Goal: Task Accomplishment & Management: Manage account settings

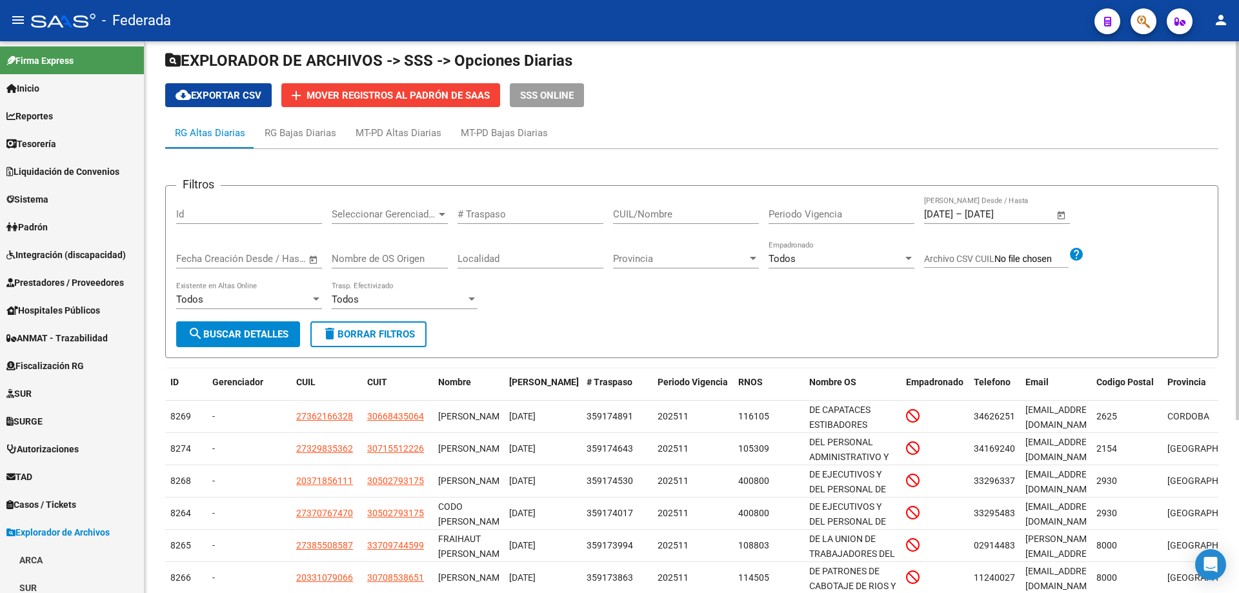
scroll to position [129, 0]
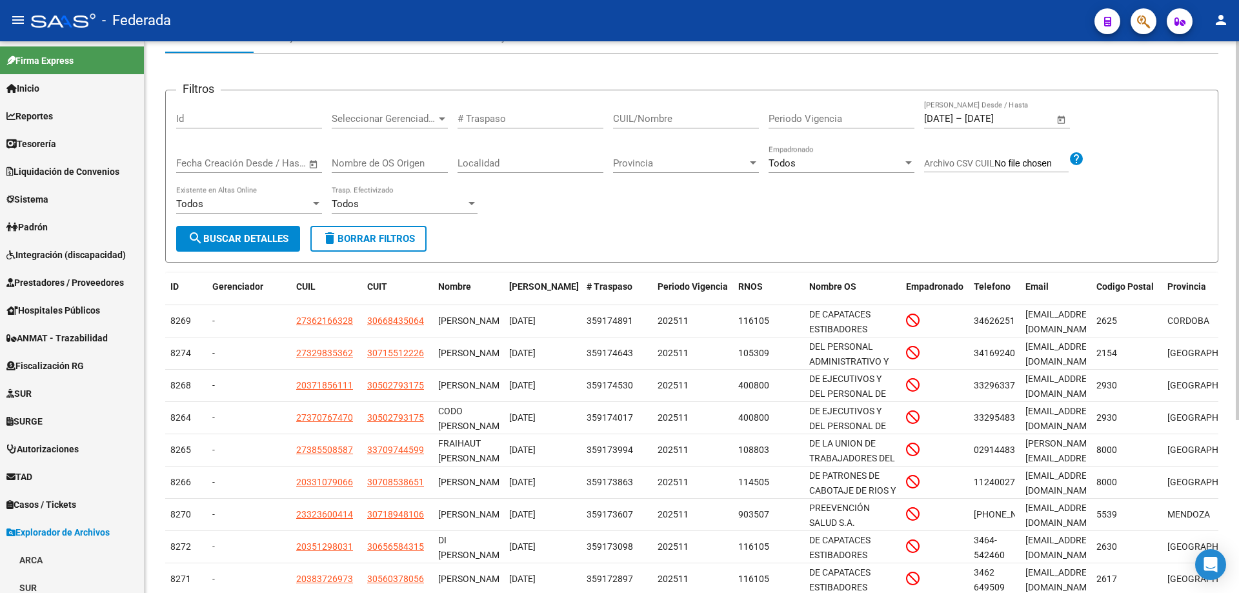
click at [1065, 123] on span "Open calendar" at bounding box center [1061, 119] width 31 height 31
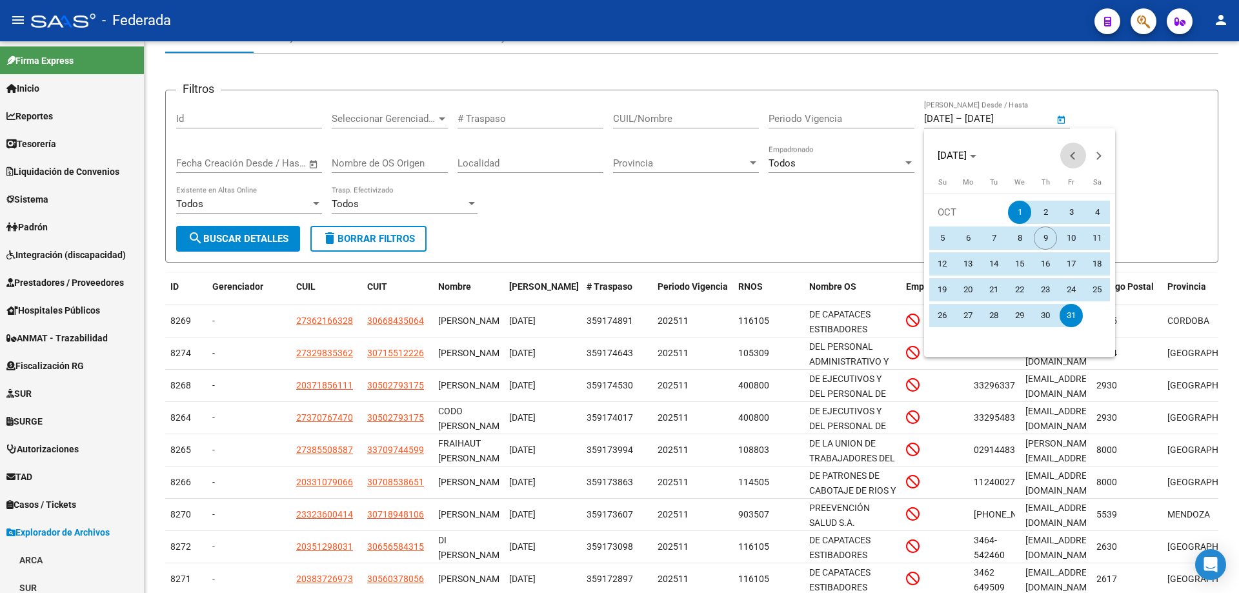
click at [1072, 152] on span "Previous month" at bounding box center [1074, 156] width 26 height 26
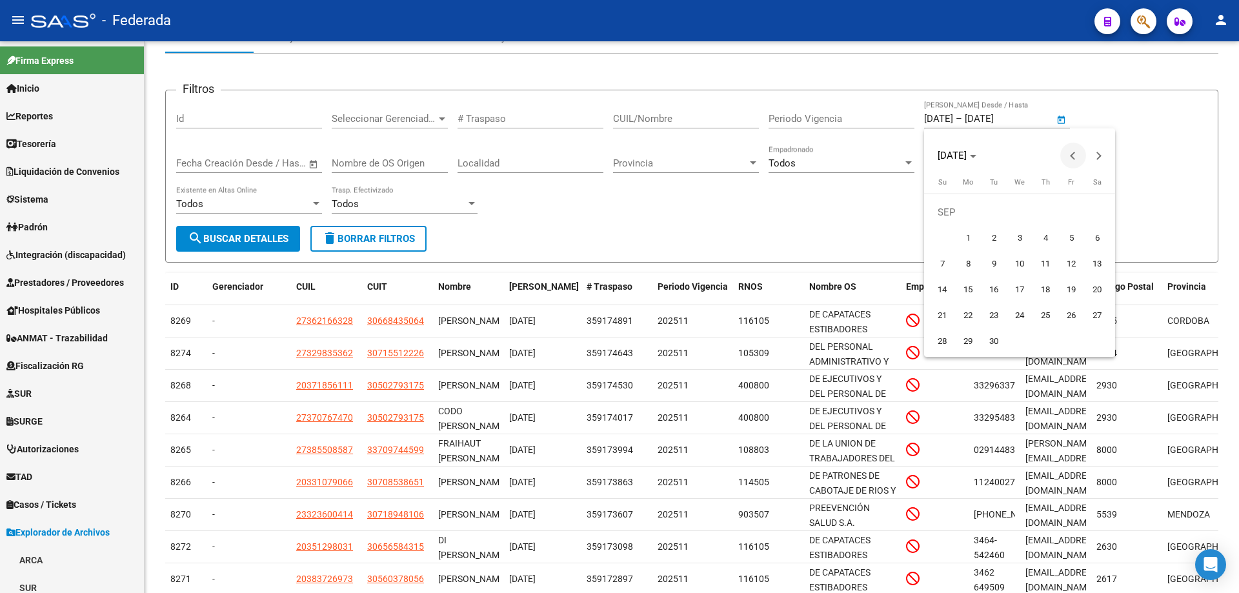
click at [1072, 152] on span "Previous month" at bounding box center [1074, 156] width 26 height 26
click at [1065, 212] on span "1" at bounding box center [1071, 212] width 23 height 23
type input "[DATE]"
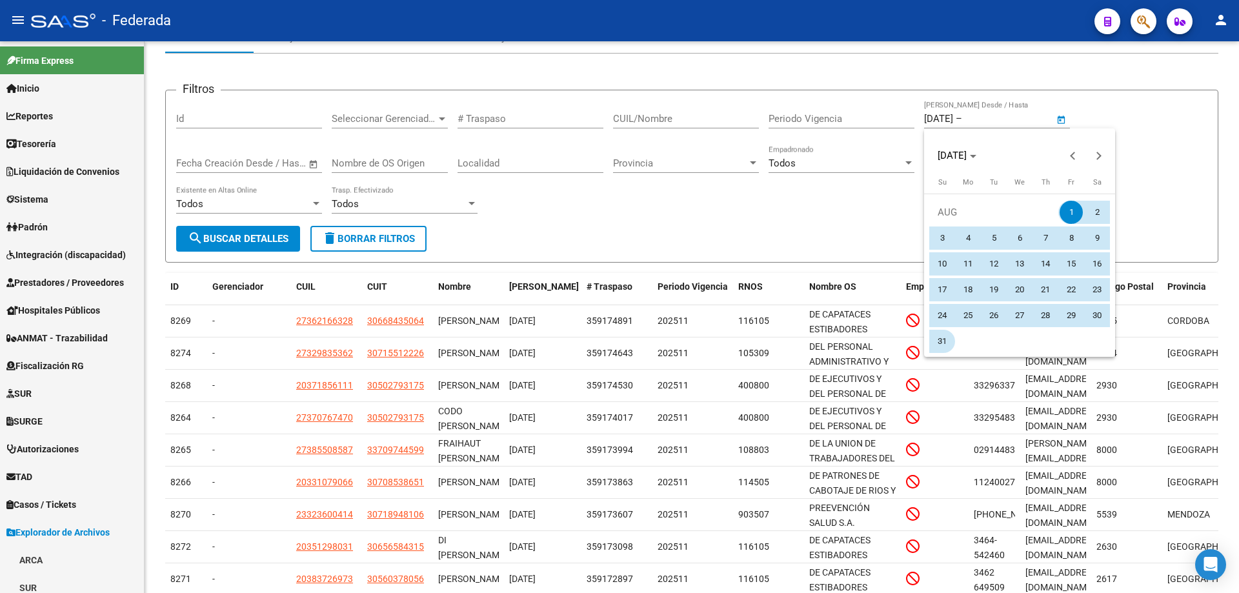
click at [943, 341] on span "31" at bounding box center [942, 341] width 23 height 23
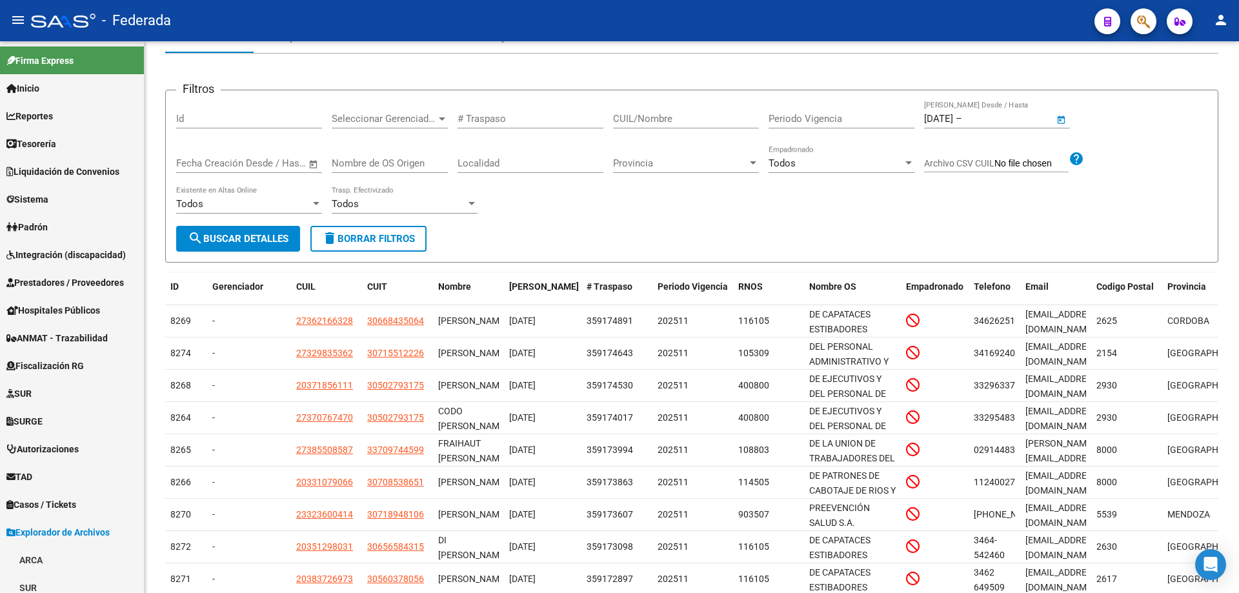
type input "[DATE]"
click at [269, 247] on button "search Buscar Detalles" at bounding box center [238, 239] width 124 height 26
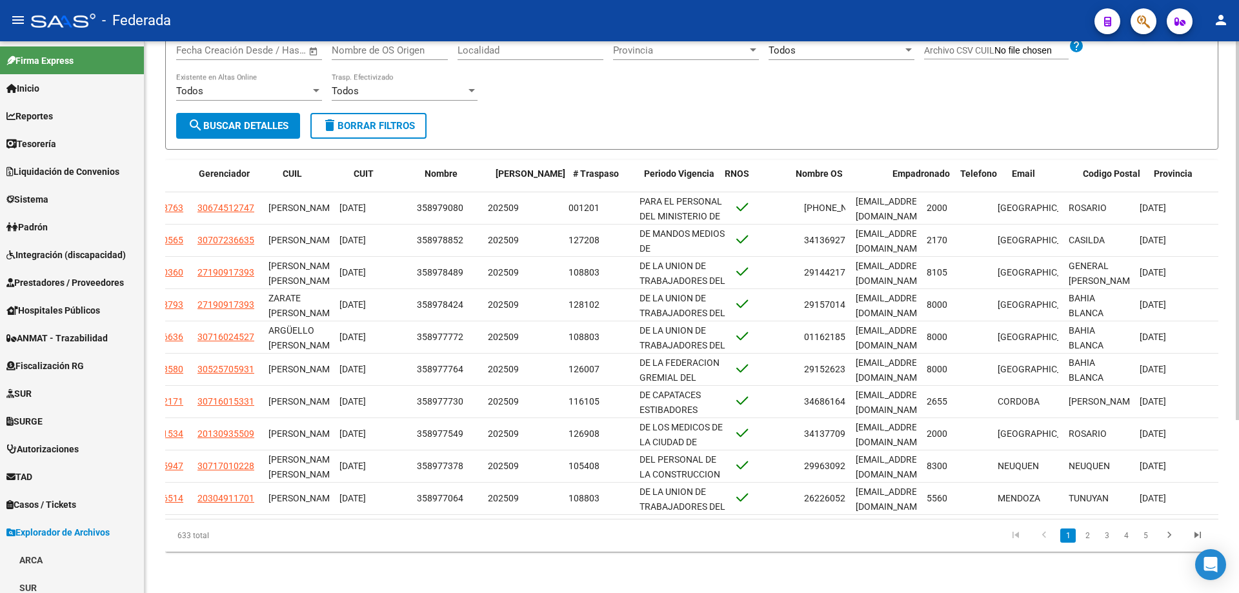
scroll to position [0, 0]
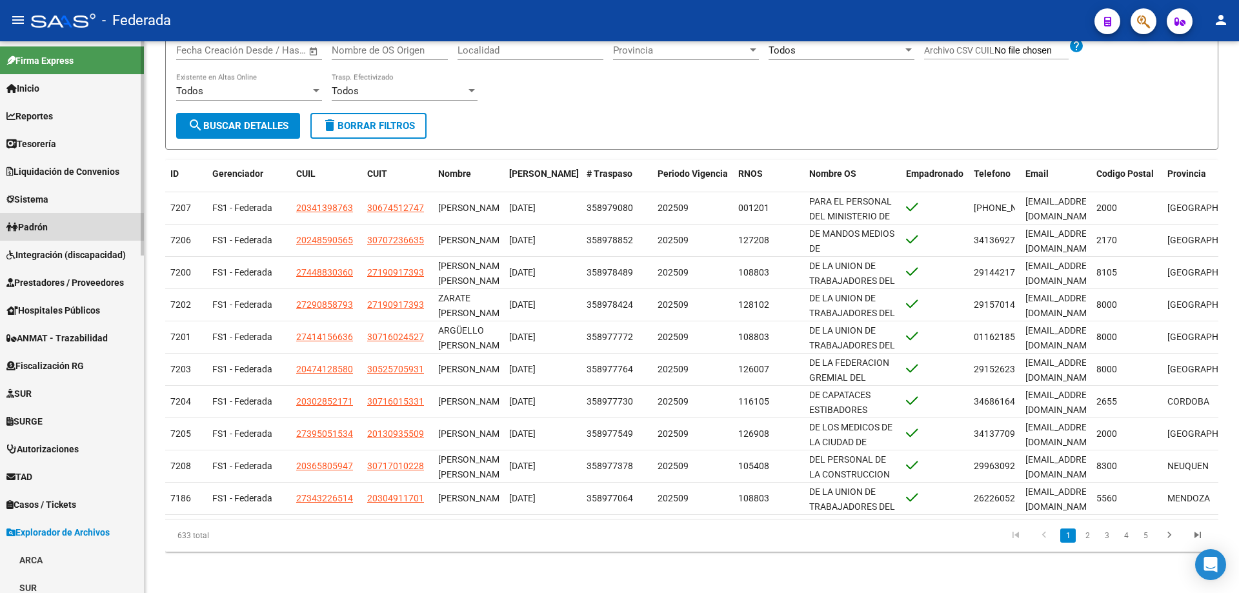
click at [48, 227] on span "Padrón" at bounding box center [26, 227] width 41 height 14
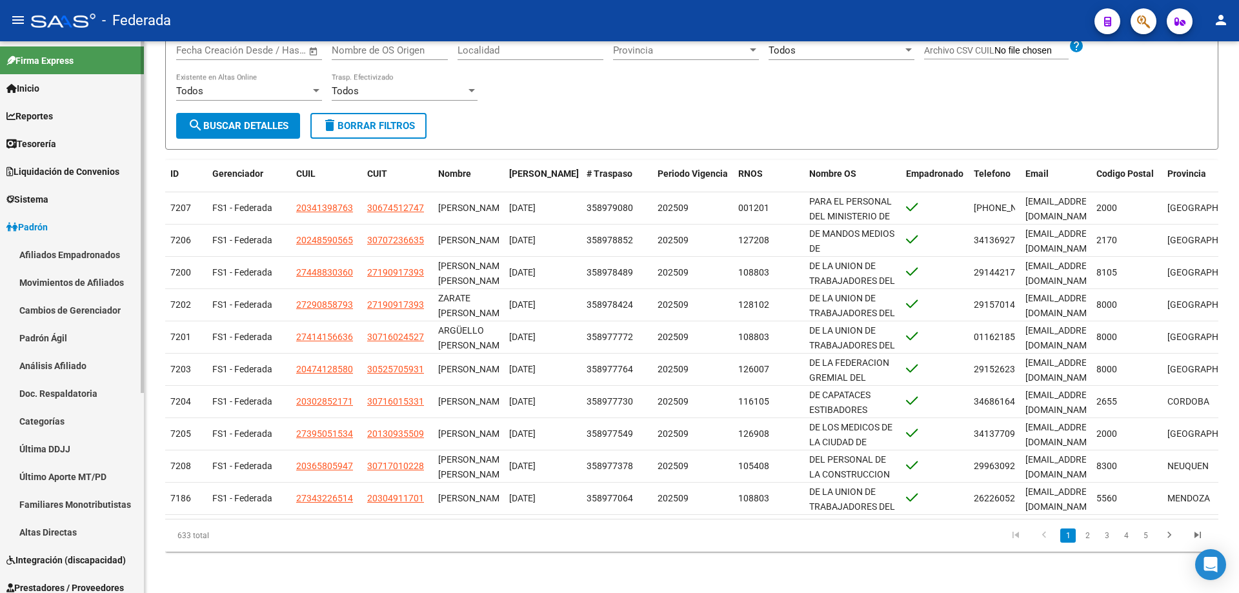
click at [70, 277] on link "Movimientos de Afiliados" at bounding box center [72, 283] width 144 height 28
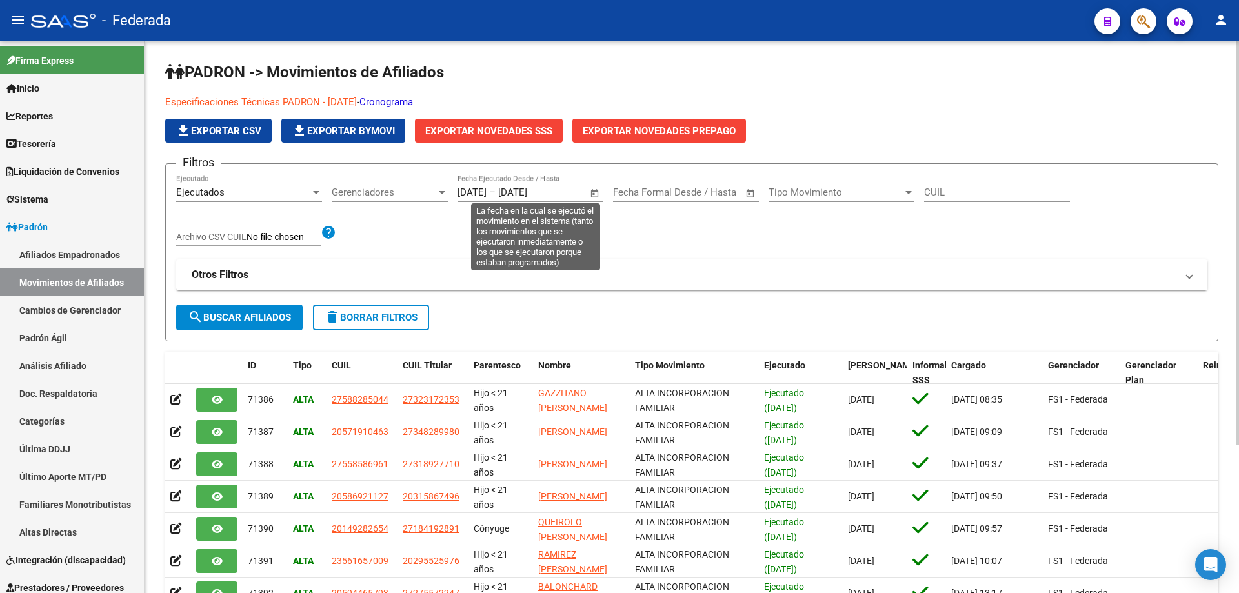
click at [593, 196] on span "Open calendar" at bounding box center [595, 193] width 31 height 31
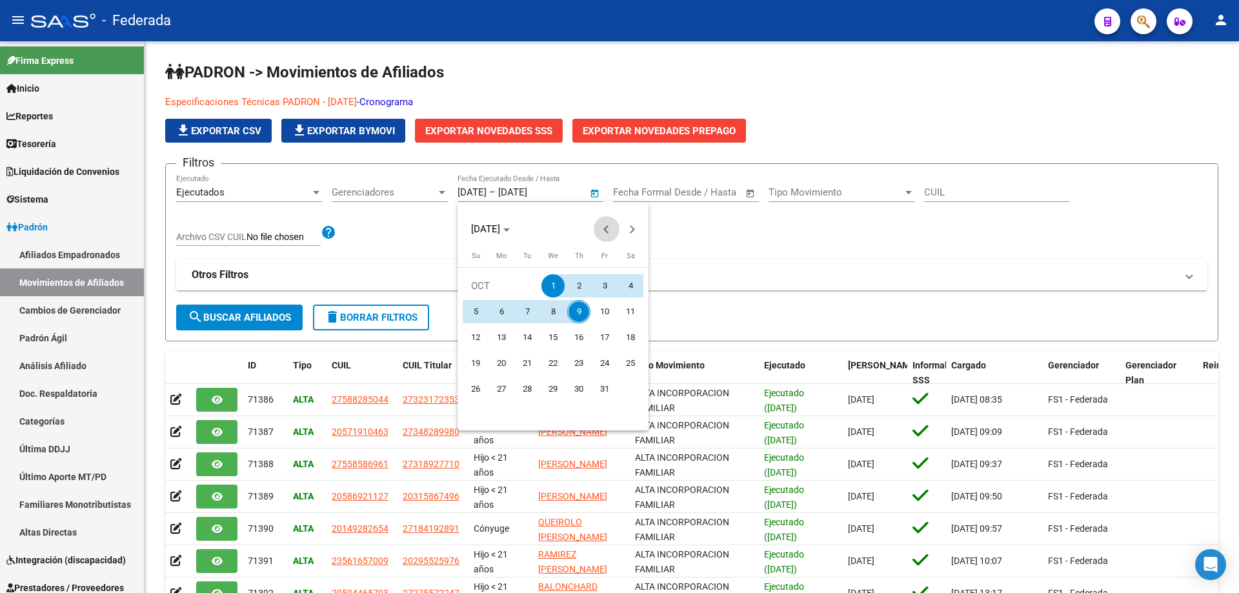
click at [607, 228] on button "Previous month" at bounding box center [607, 229] width 26 height 26
click at [507, 314] on span "1" at bounding box center [501, 311] width 23 height 23
type input "[DATE]"
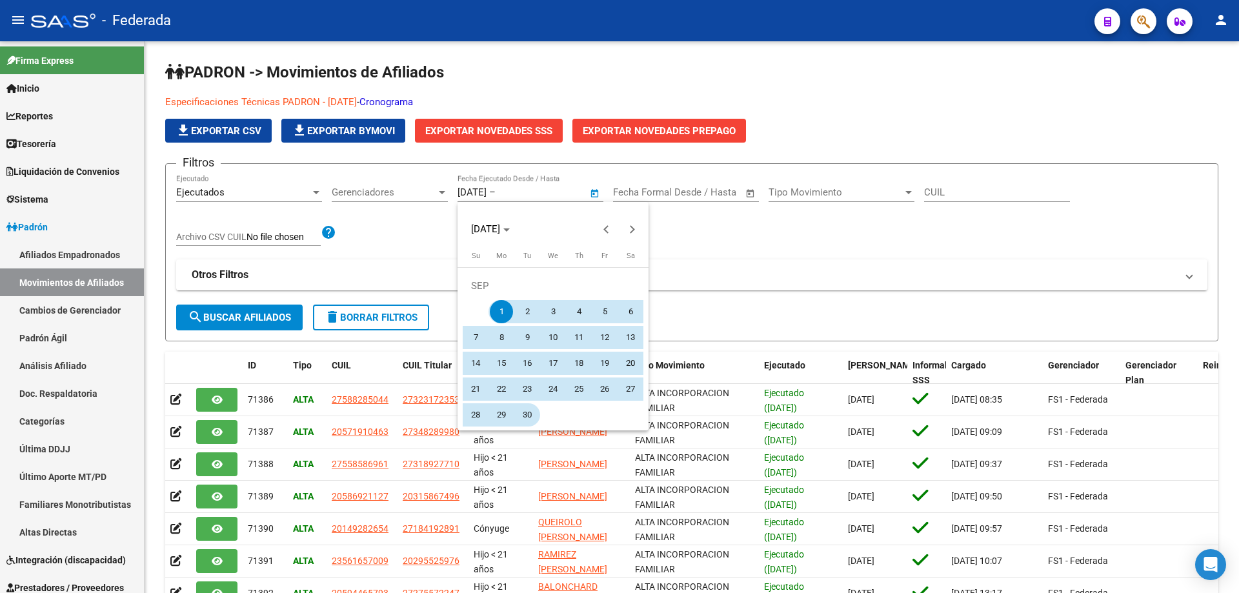
click at [525, 411] on span "30" at bounding box center [527, 414] width 23 height 23
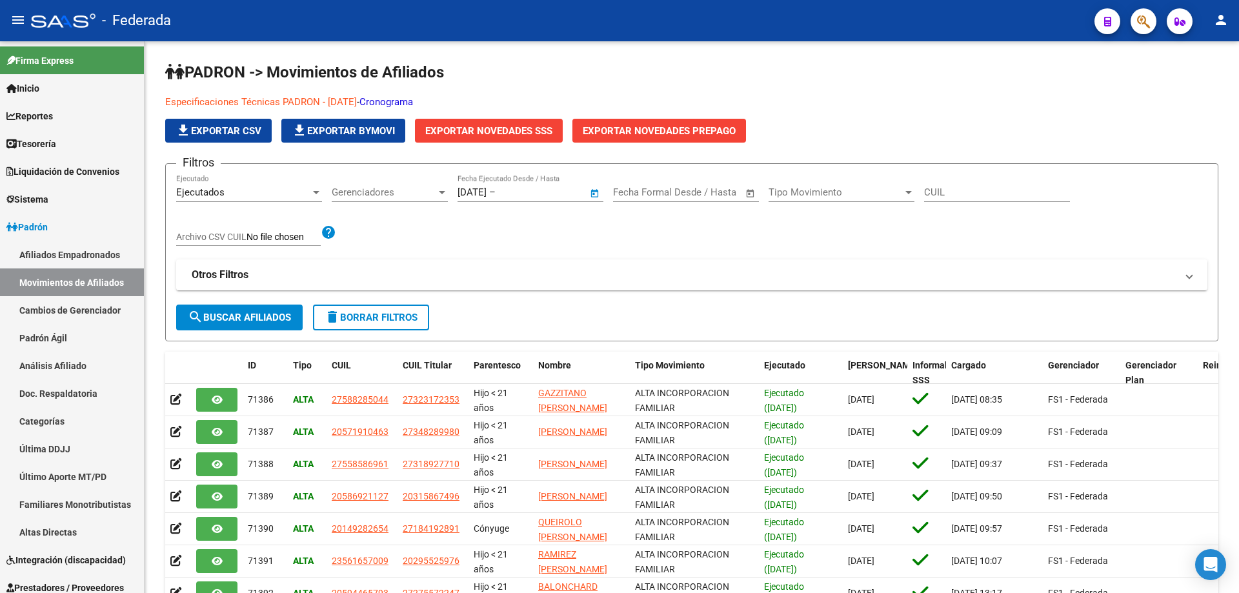
type input "[DATE]"
click at [261, 323] on span "search Buscar Afiliados" at bounding box center [239, 318] width 103 height 12
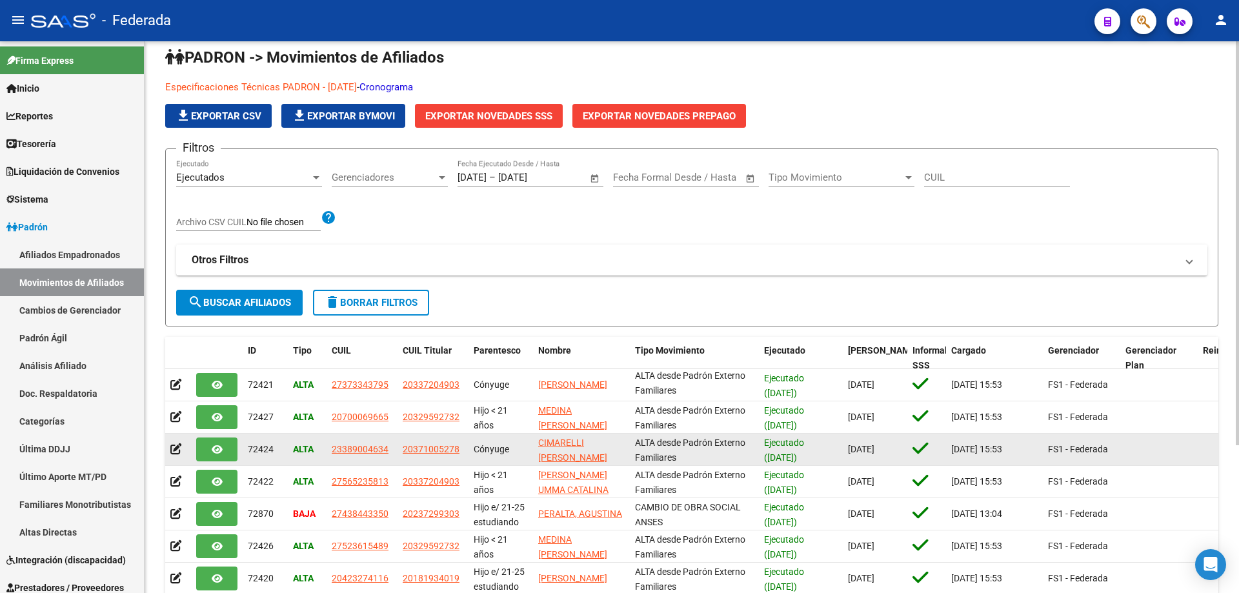
scroll to position [8, 0]
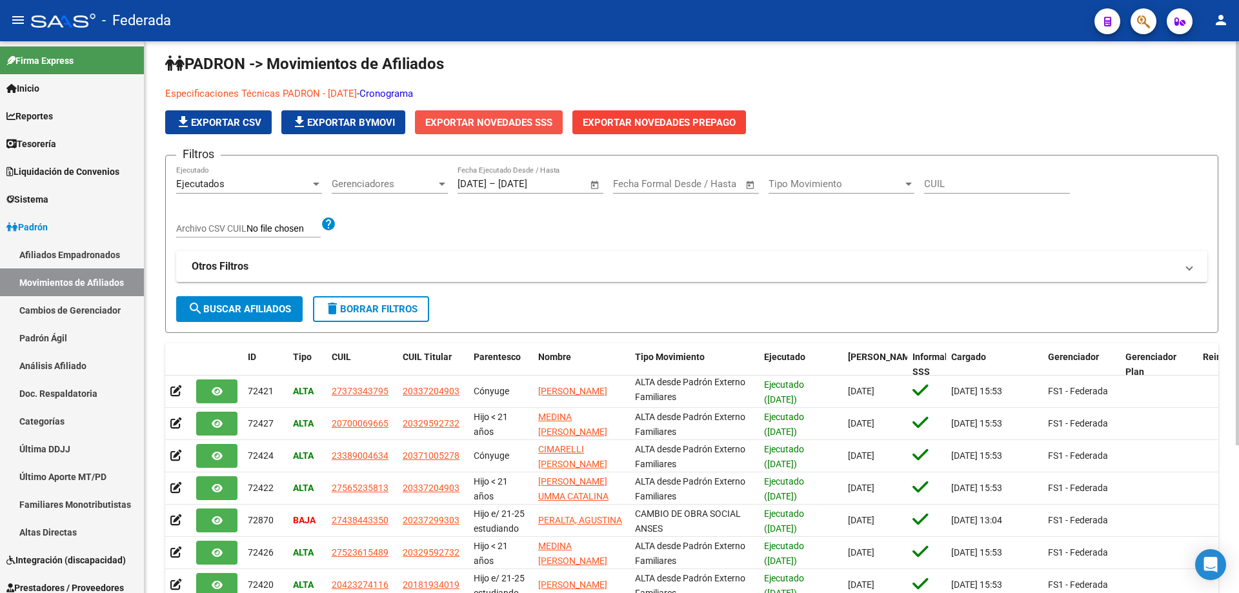
click at [498, 123] on span "Exportar Novedades SSS" at bounding box center [488, 123] width 127 height 12
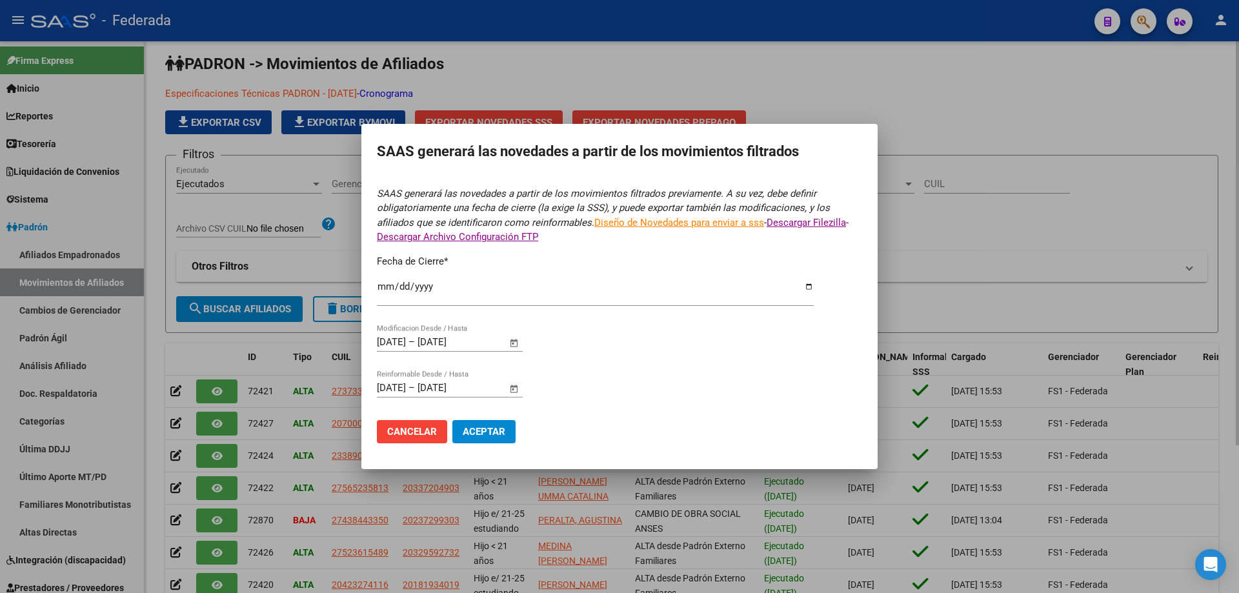
type input "[DATE]"
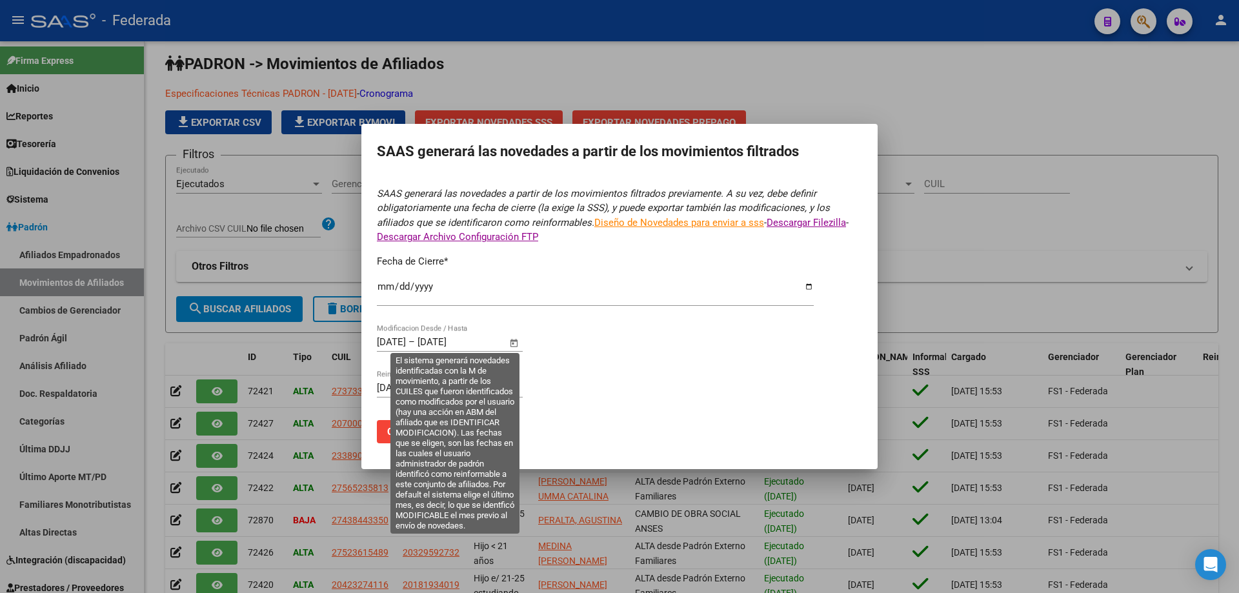
click at [514, 344] on span "Open calendar" at bounding box center [514, 342] width 31 height 31
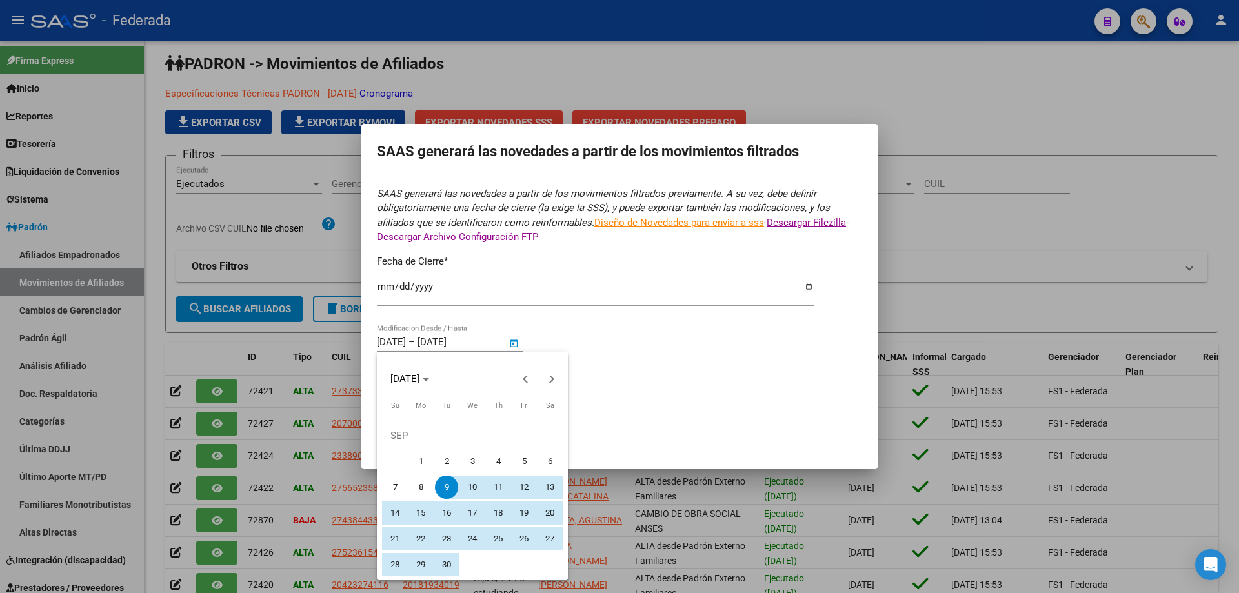
click at [424, 467] on span "1" at bounding box center [420, 461] width 23 height 23
type input "[DATE]"
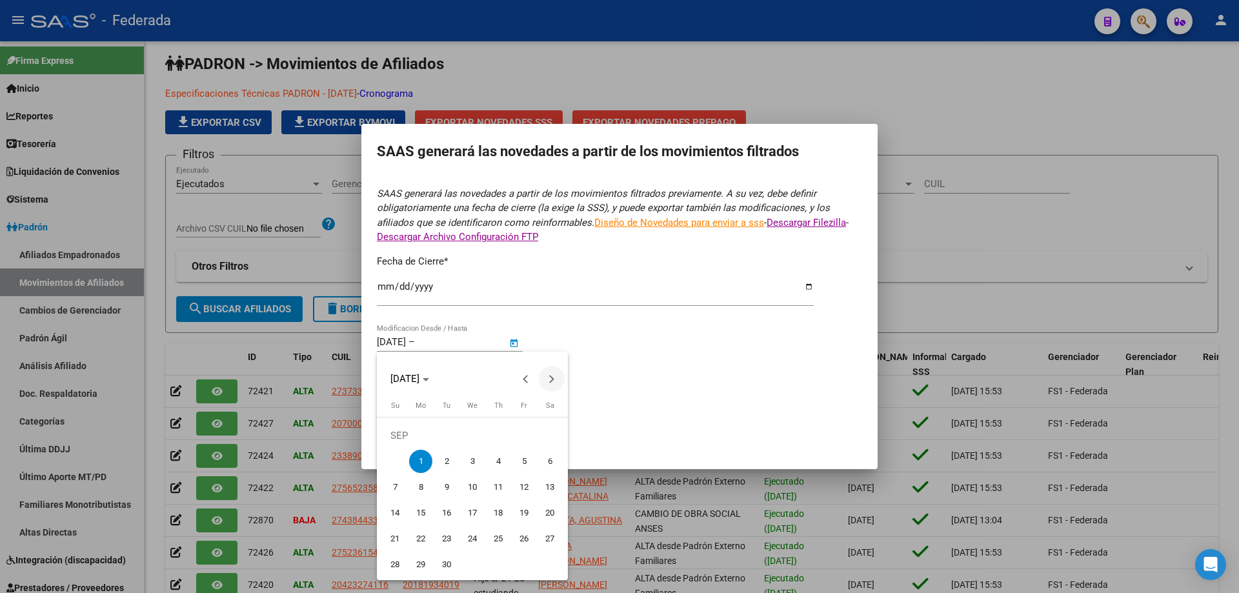
click at [551, 381] on button "Next month" at bounding box center [552, 379] width 26 height 26
click at [475, 465] on span "8" at bounding box center [472, 461] width 23 height 23
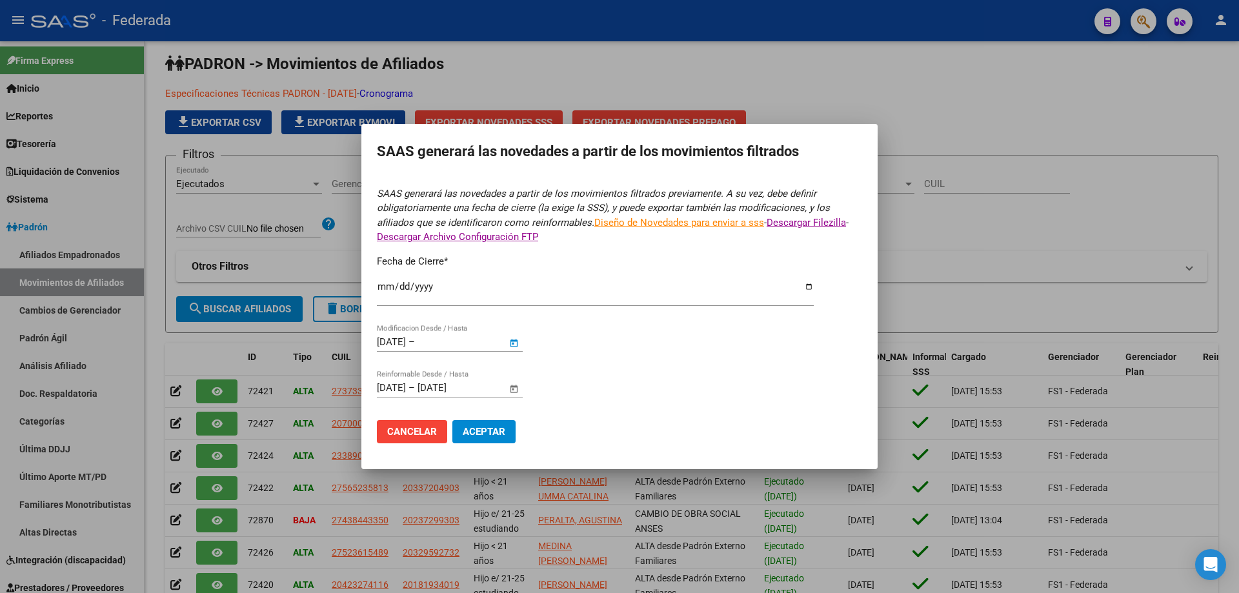
type input "[DATE]"
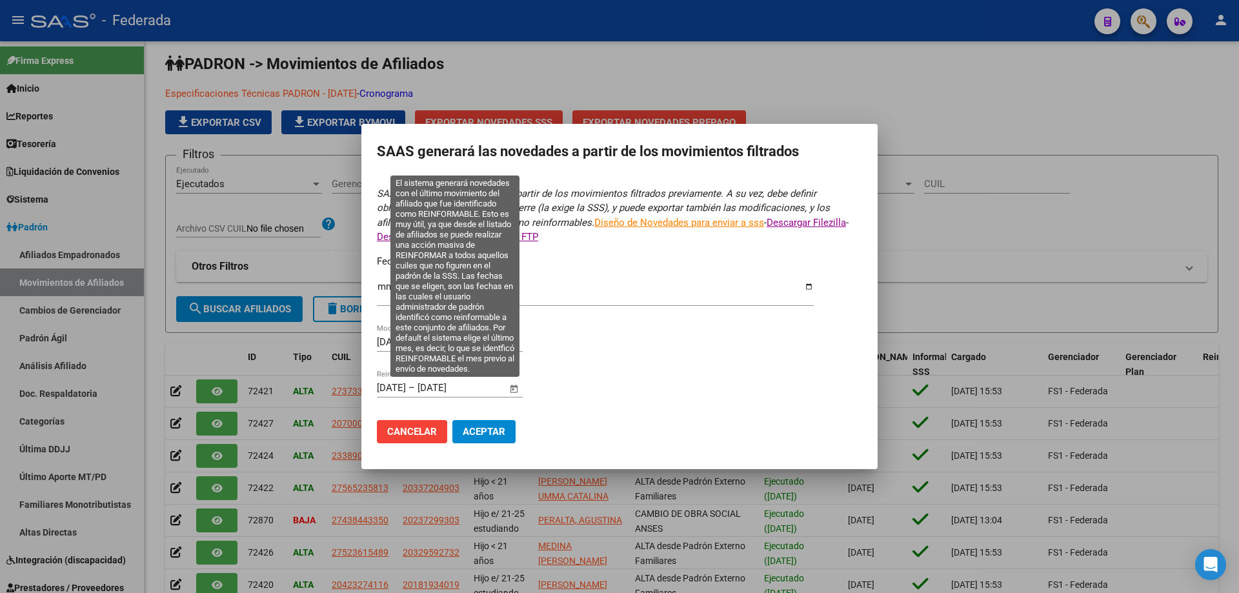
click at [513, 391] on span "Open calendar" at bounding box center [514, 388] width 31 height 31
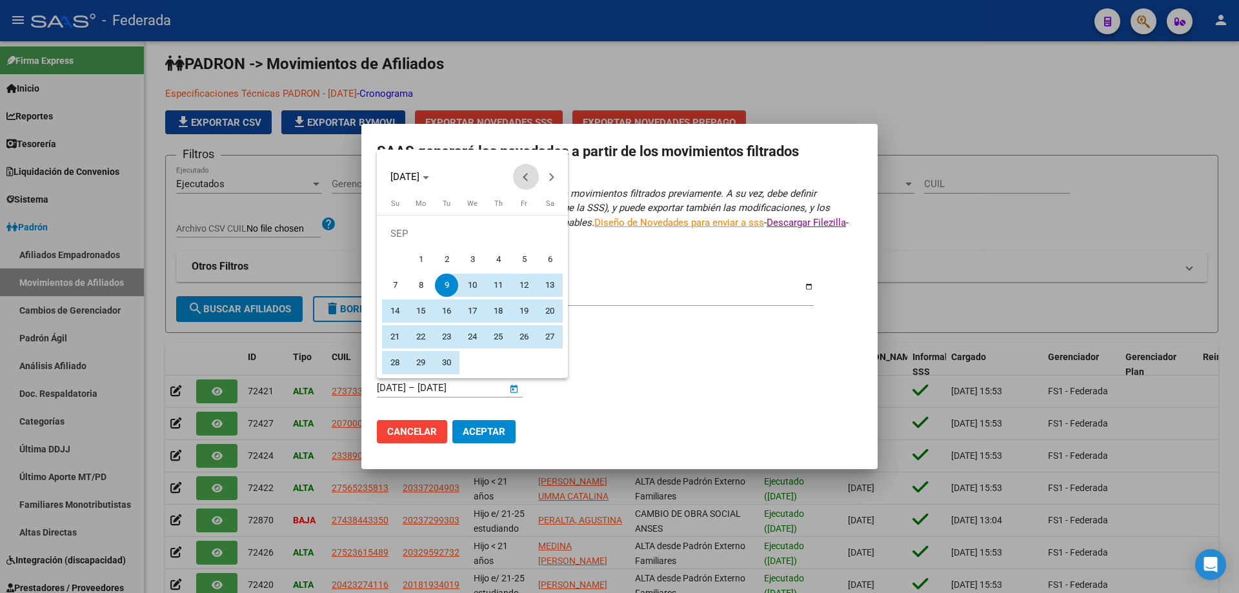
click at [527, 174] on button "Previous month" at bounding box center [526, 177] width 26 height 26
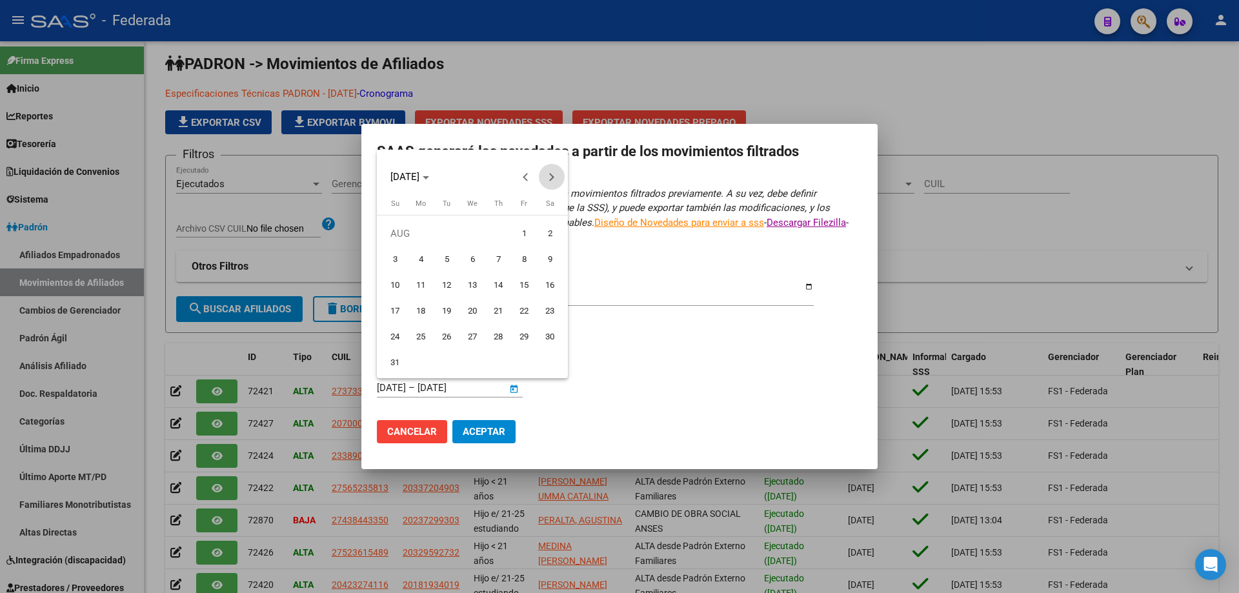
click at [554, 169] on span "Next month" at bounding box center [552, 177] width 26 height 26
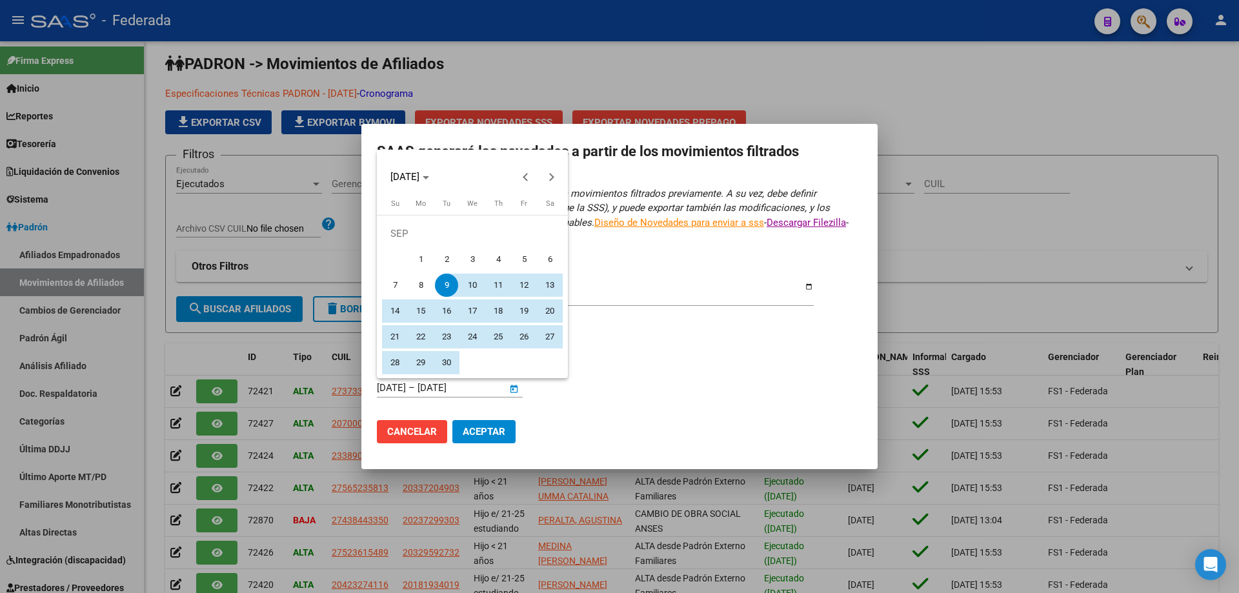
click at [421, 261] on span "1" at bounding box center [420, 259] width 23 height 23
type input "[DATE]"
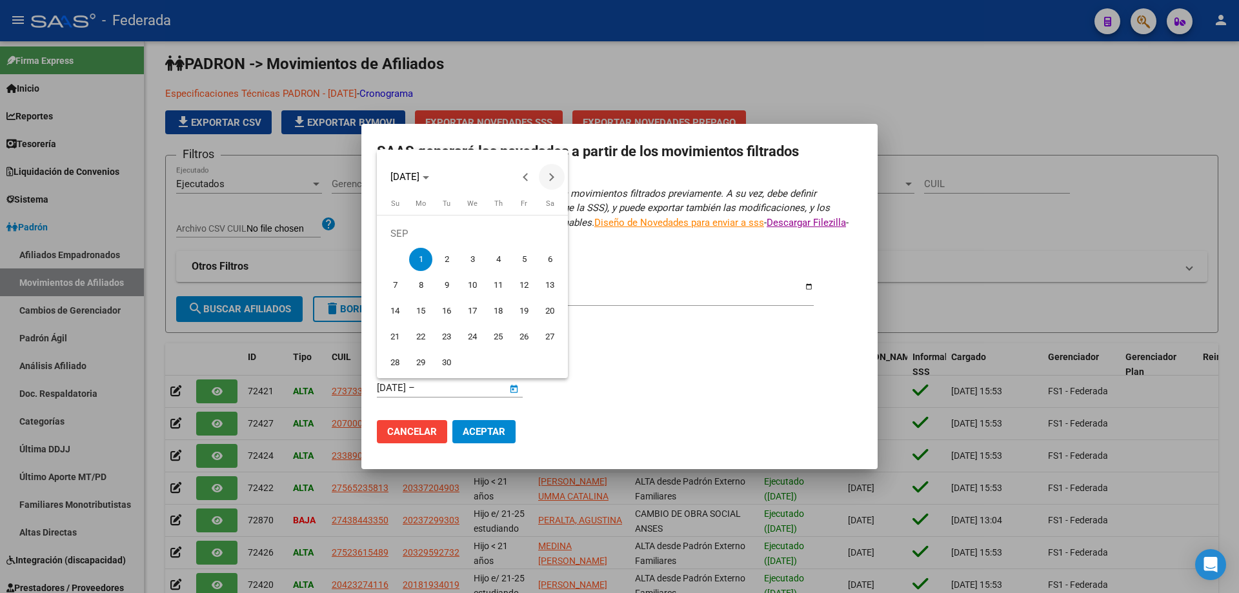
click at [554, 186] on span "Next month" at bounding box center [552, 177] width 26 height 26
click at [472, 263] on span "8" at bounding box center [472, 259] width 23 height 23
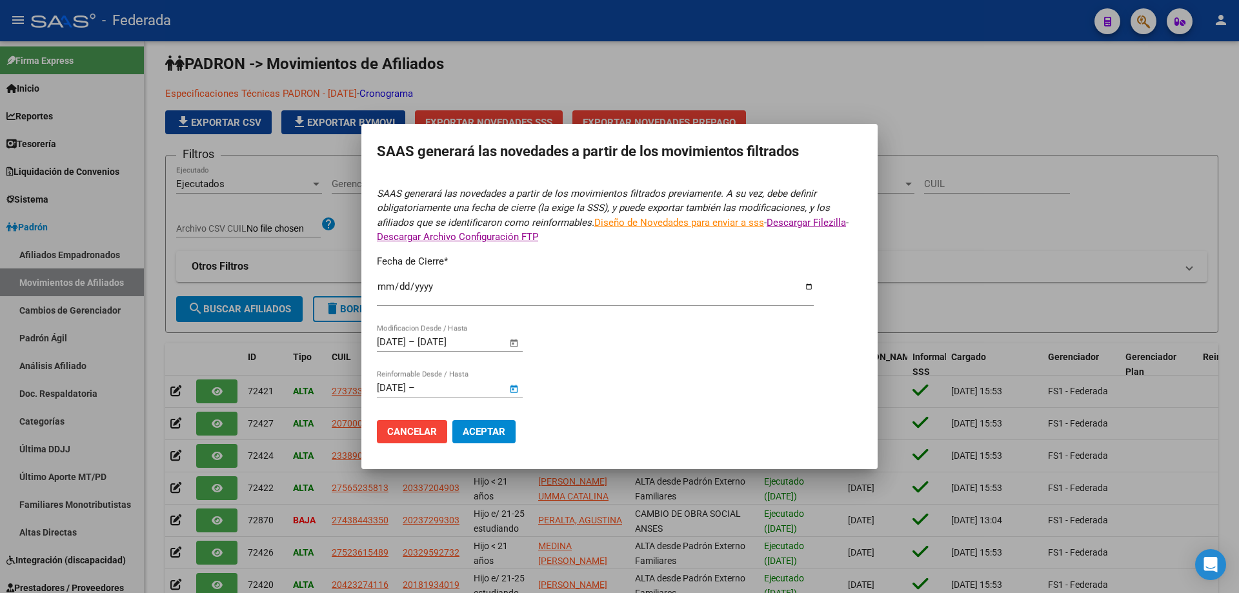
type input "[DATE]"
click at [487, 434] on span "Aceptar" at bounding box center [484, 432] width 43 height 12
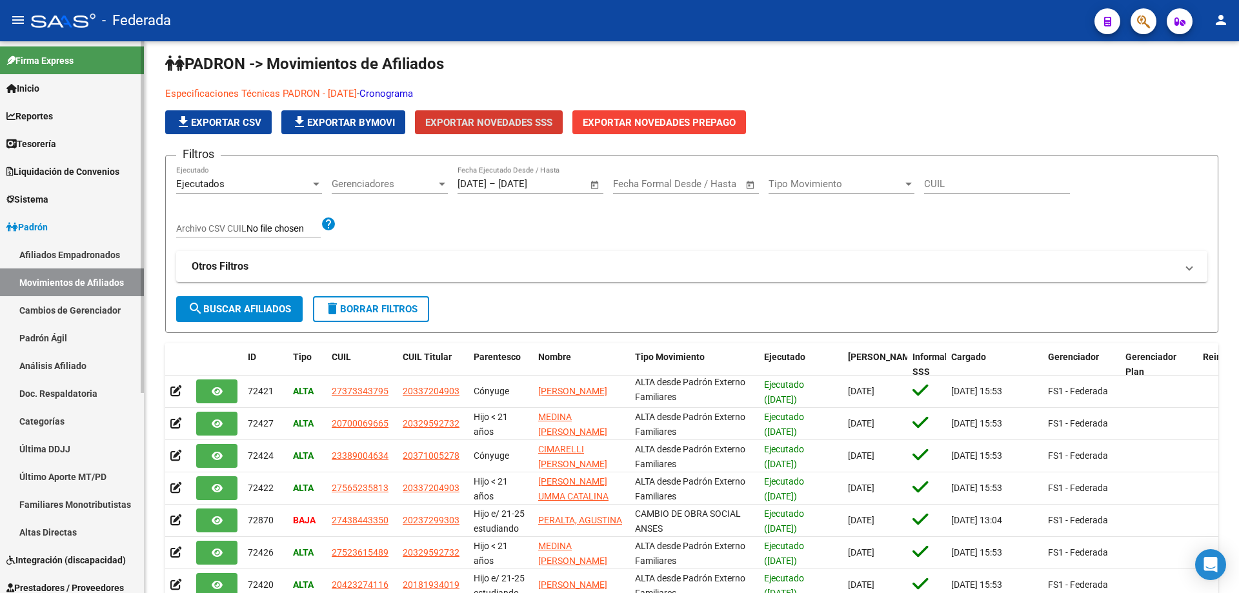
click at [72, 256] on link "Afiliados Empadronados" at bounding box center [72, 255] width 144 height 28
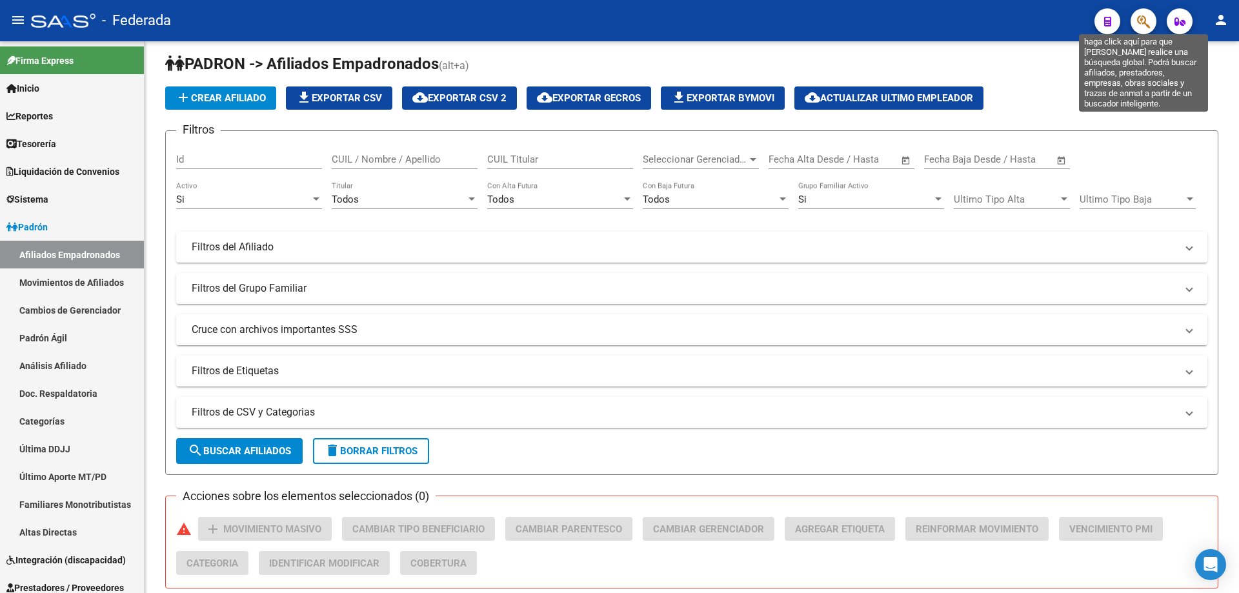
click at [1144, 21] on icon "button" at bounding box center [1143, 21] width 13 height 15
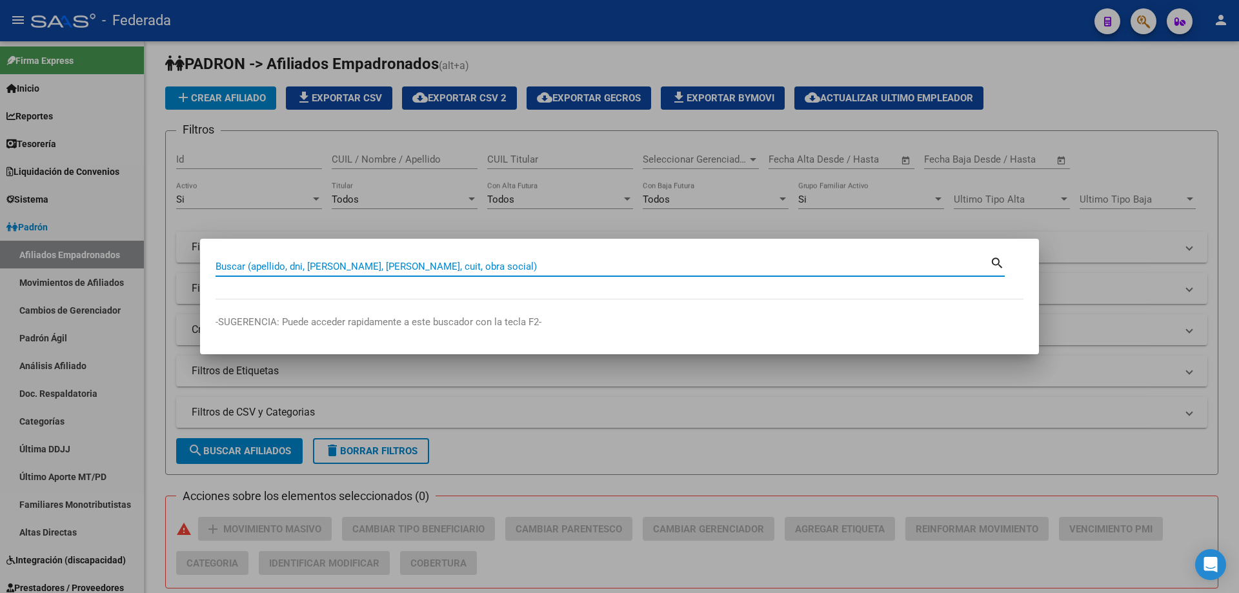
paste input "23417836144"
type input "23417836144"
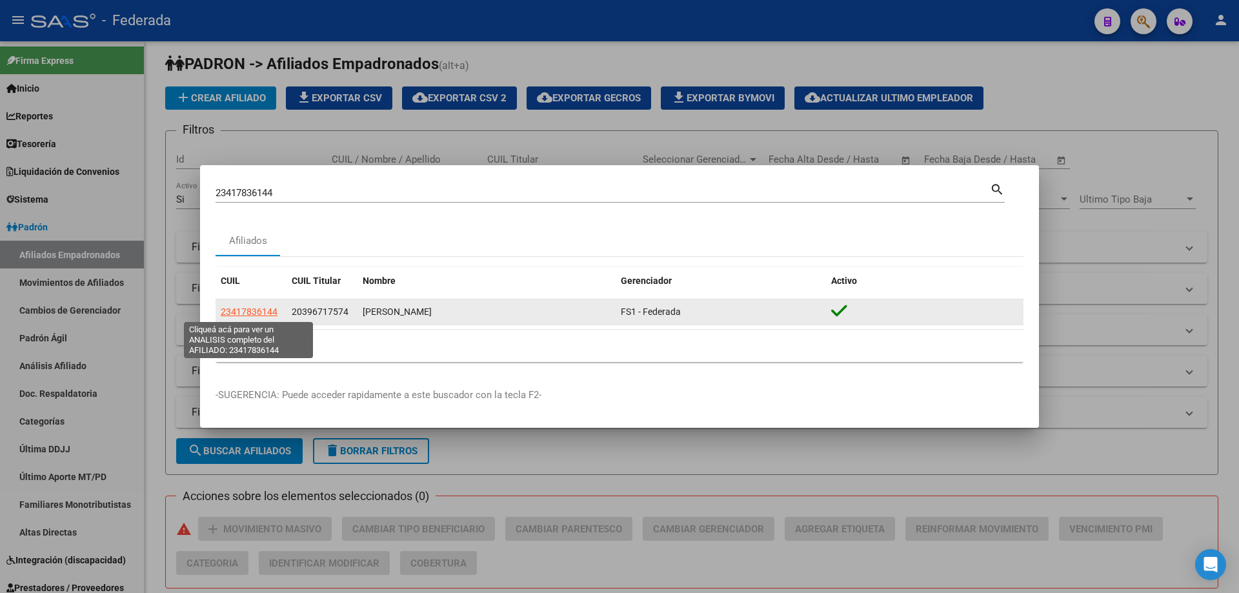
click at [245, 312] on span "23417836144" at bounding box center [249, 312] width 57 height 10
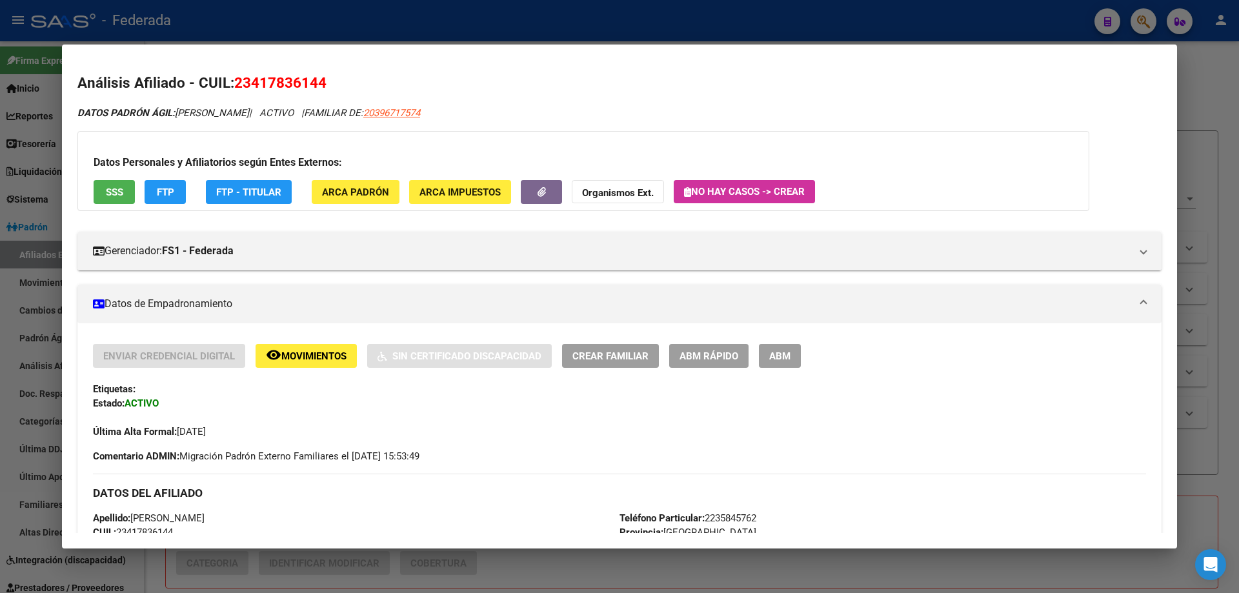
click at [719, 360] on span "ABM Rápido" at bounding box center [709, 356] width 59 height 12
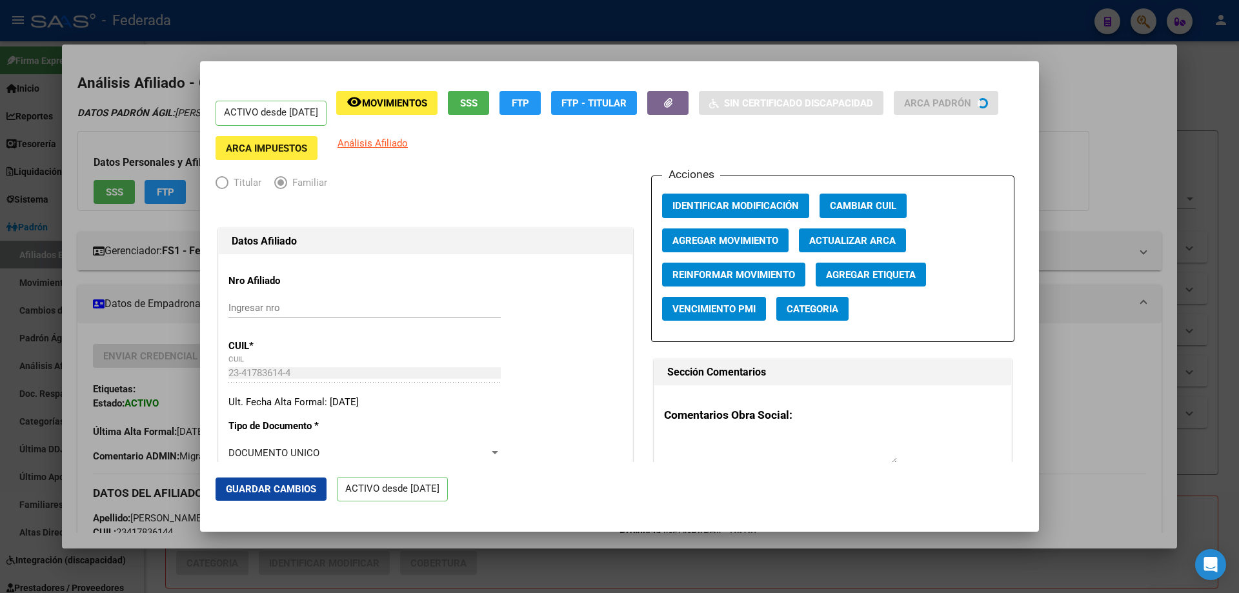
radio input "true"
type input "30-63854701-1"
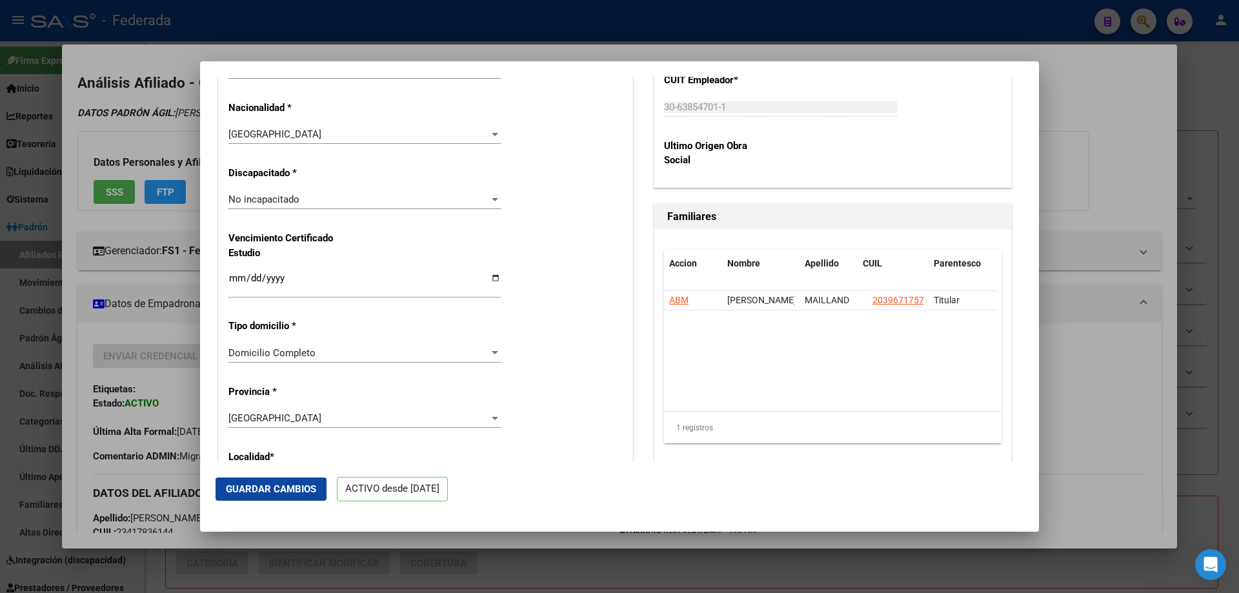
scroll to position [904, 0]
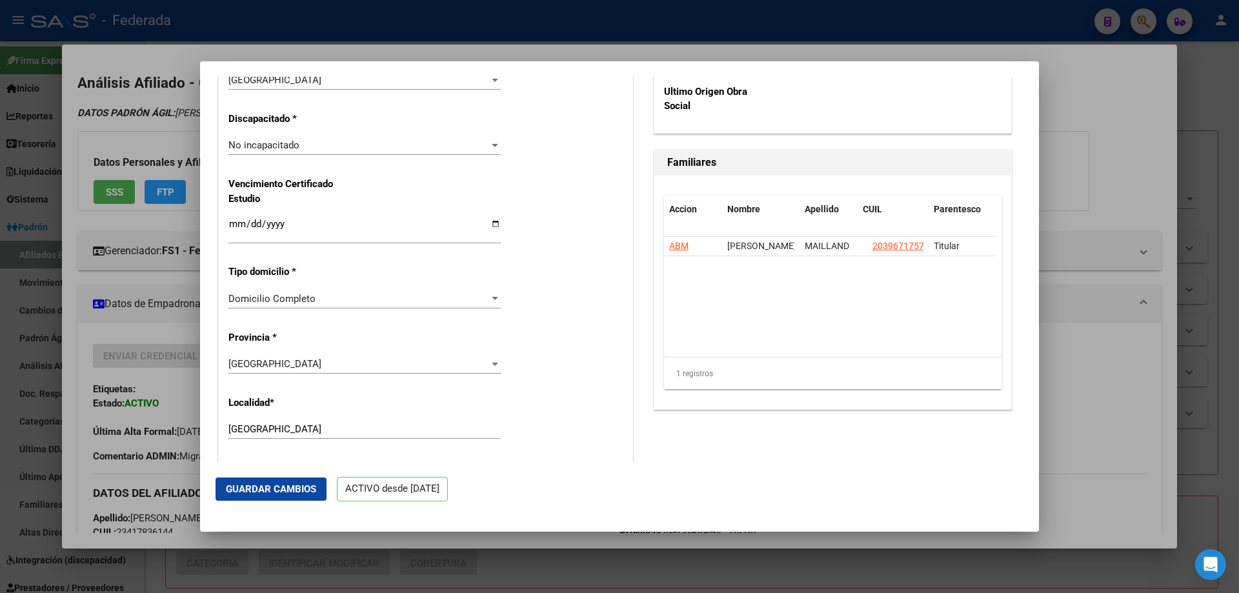
click at [492, 299] on div at bounding box center [495, 298] width 6 height 3
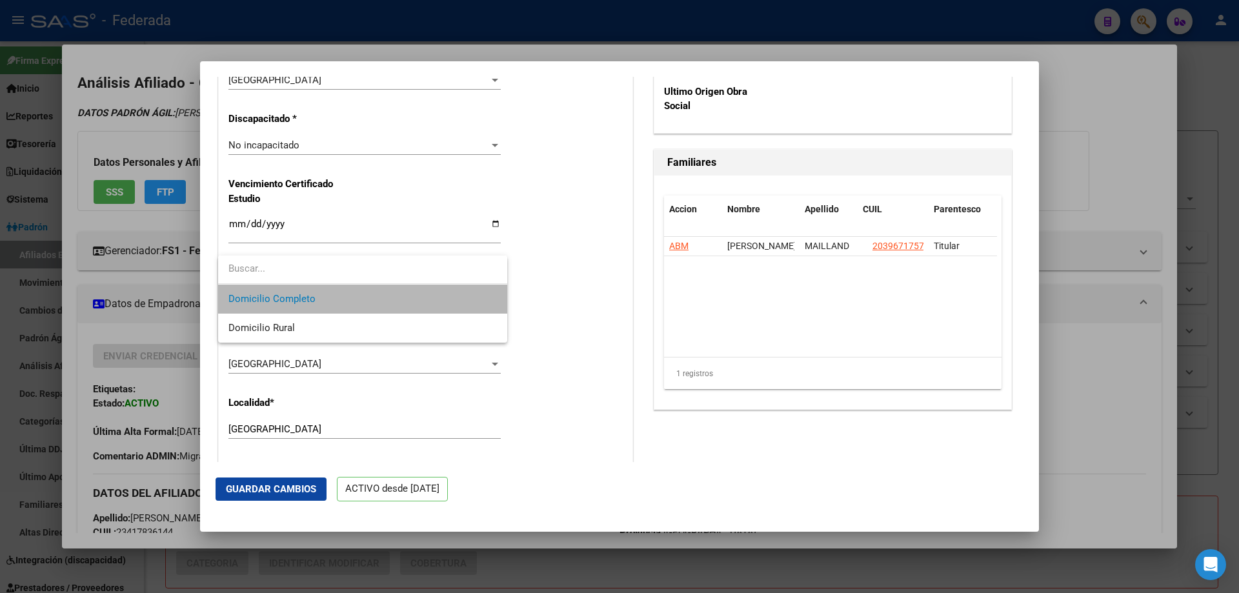
click at [492, 299] on span "Domicilio Completo" at bounding box center [362, 299] width 269 height 29
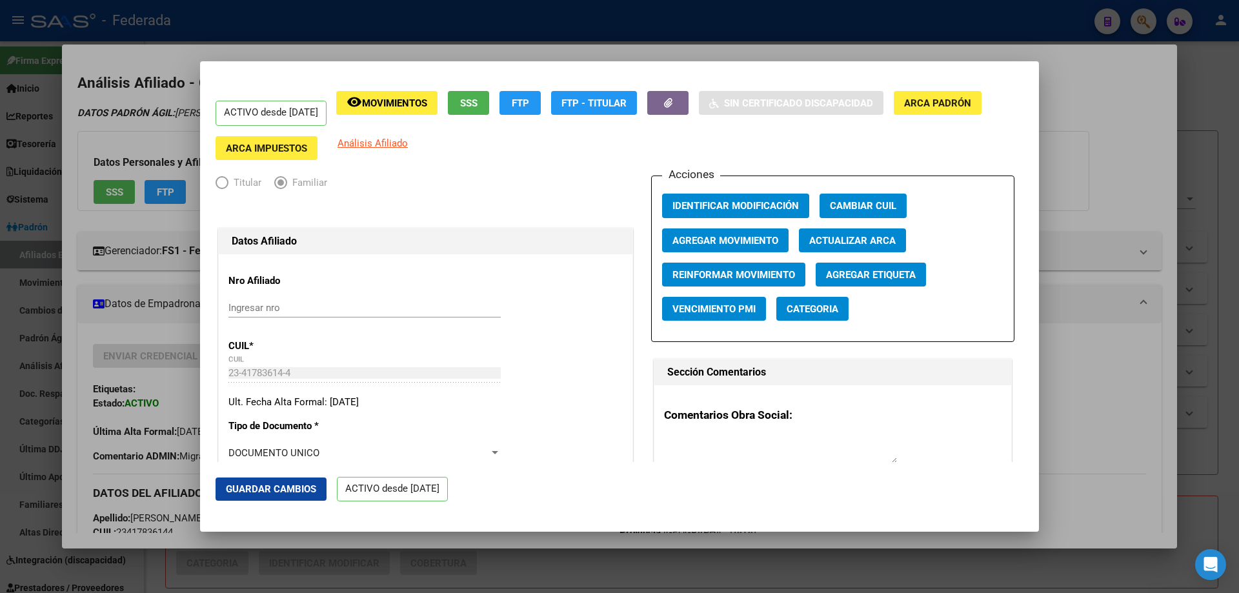
scroll to position [129, 0]
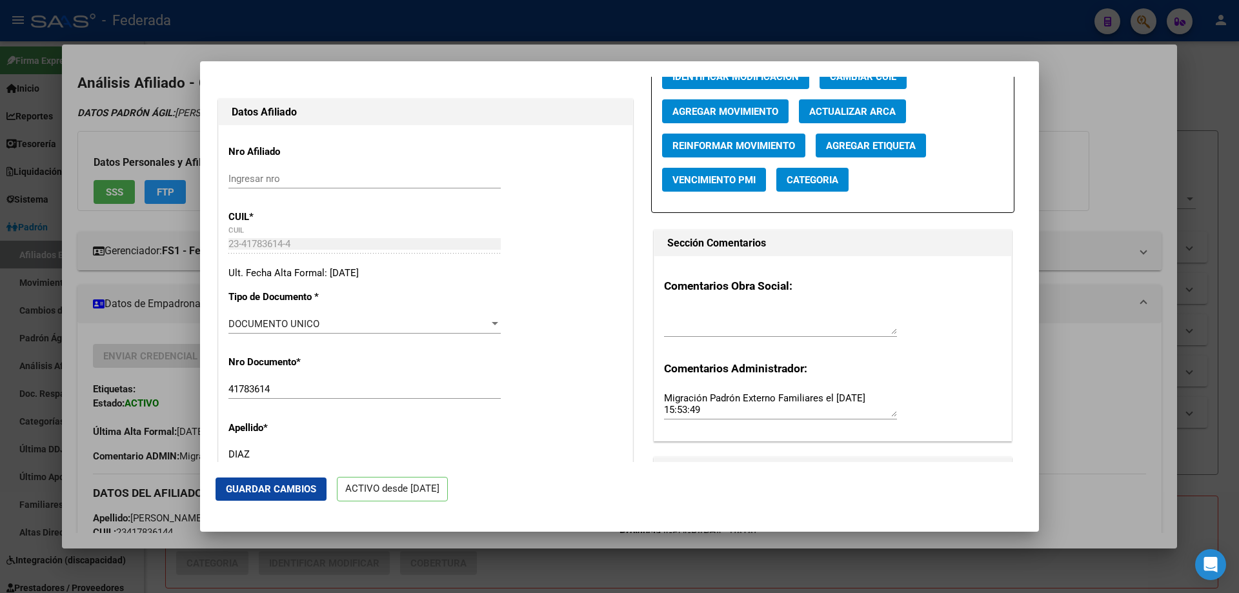
click at [301, 393] on input "41783614" at bounding box center [364, 389] width 272 height 12
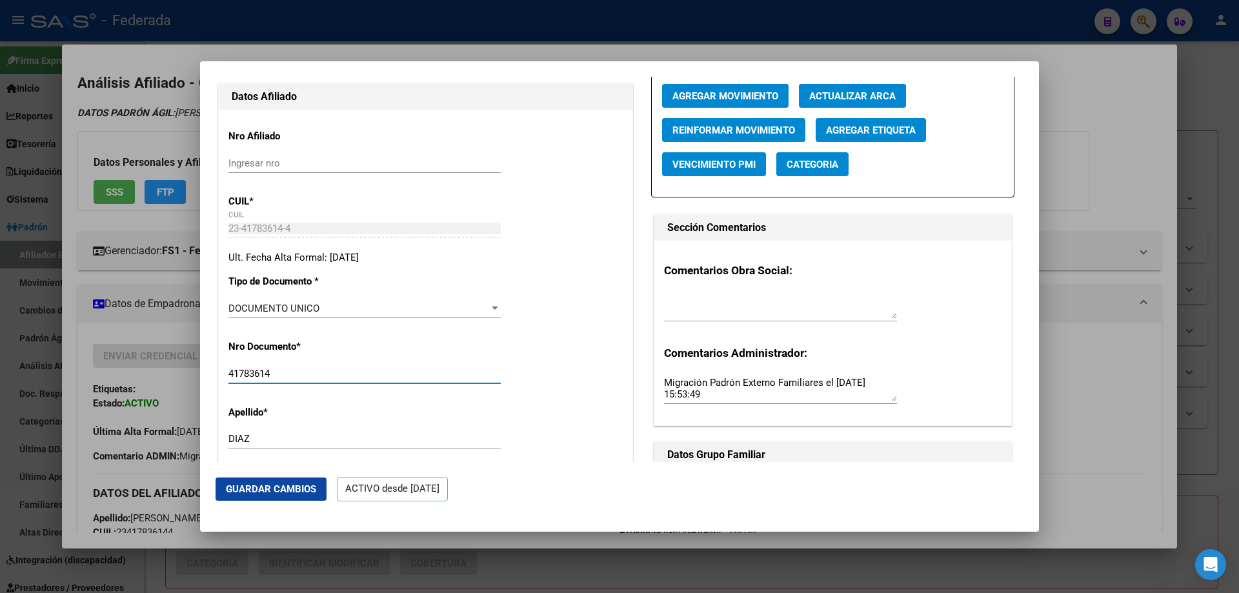
scroll to position [258, 0]
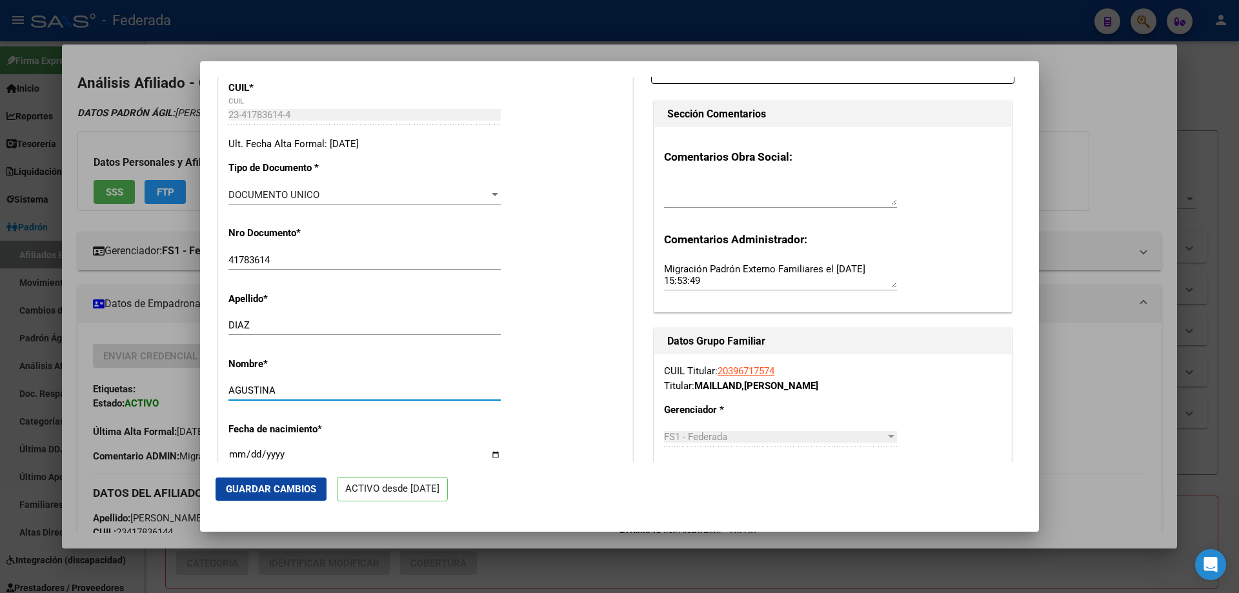
drag, startPoint x: 300, startPoint y: 395, endPoint x: 228, endPoint y: 389, distance: 71.3
click at [228, 389] on input "AGUSTINA" at bounding box center [364, 391] width 272 height 12
type input "a"
type input "Agustina"
click at [279, 489] on span "Guardar Cambios" at bounding box center [271, 489] width 90 height 12
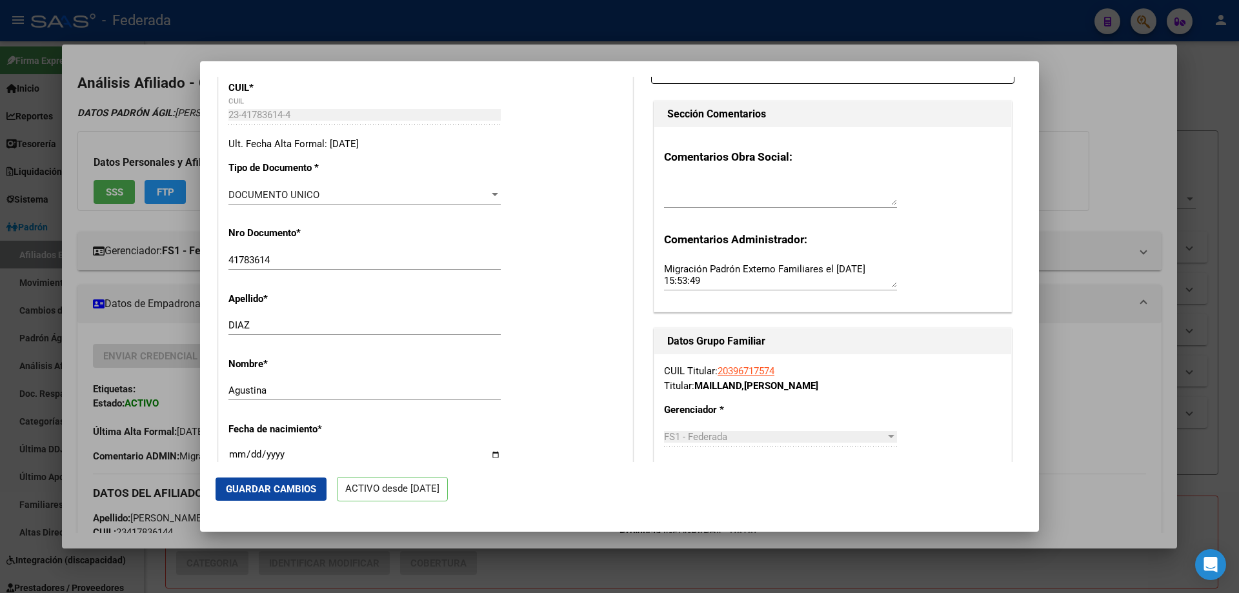
click at [1136, 400] on div at bounding box center [619, 296] width 1239 height 593
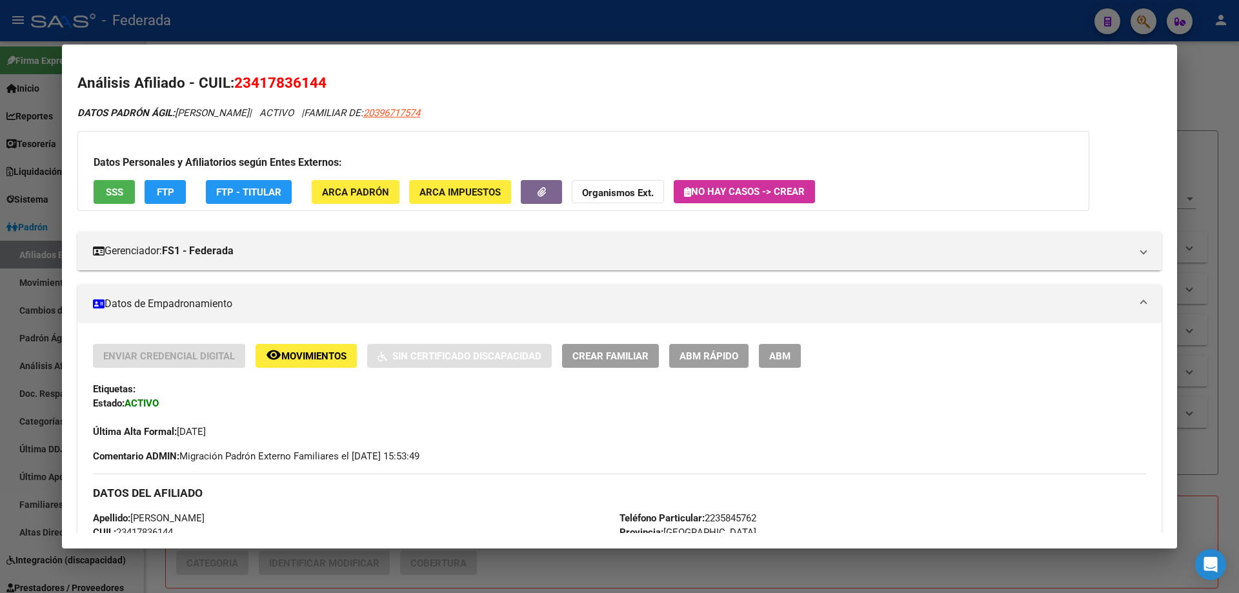
click at [974, 25] on div at bounding box center [619, 296] width 1239 height 593
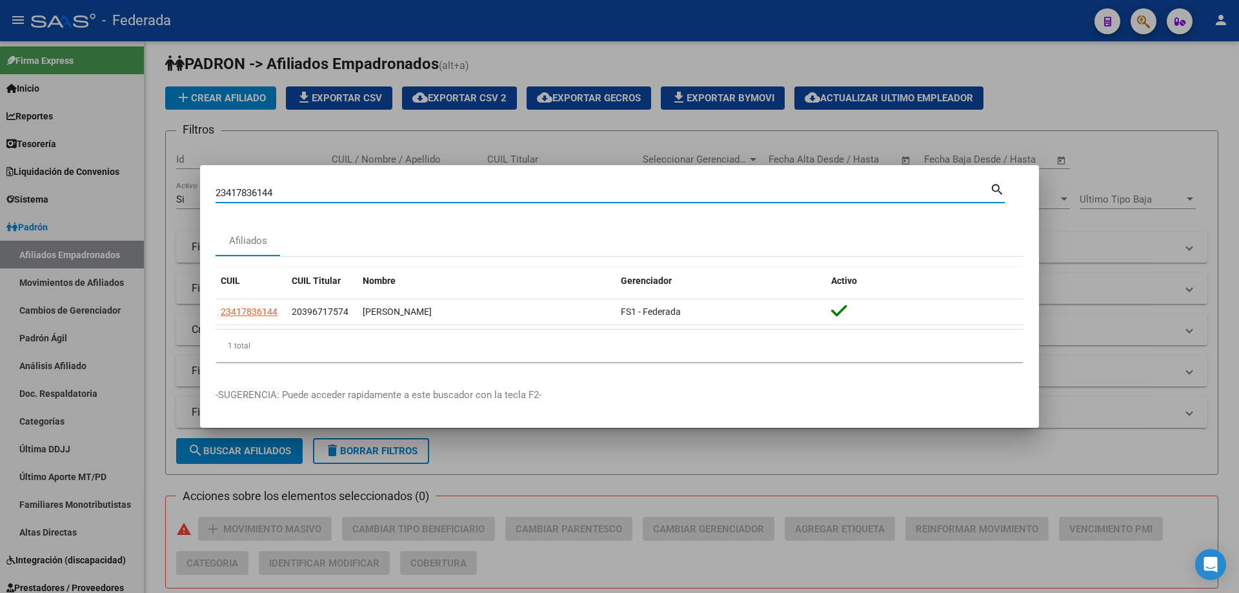
drag, startPoint x: 342, startPoint y: 194, endPoint x: 103, endPoint y: 182, distance: 239.1
click at [103, 182] on div "23417836144 Buscar (apellido, dni, cuil, nro traspaso, cuit, obra social) searc…" at bounding box center [619, 296] width 1239 height 593
paste input "719114167"
type input "27191141674"
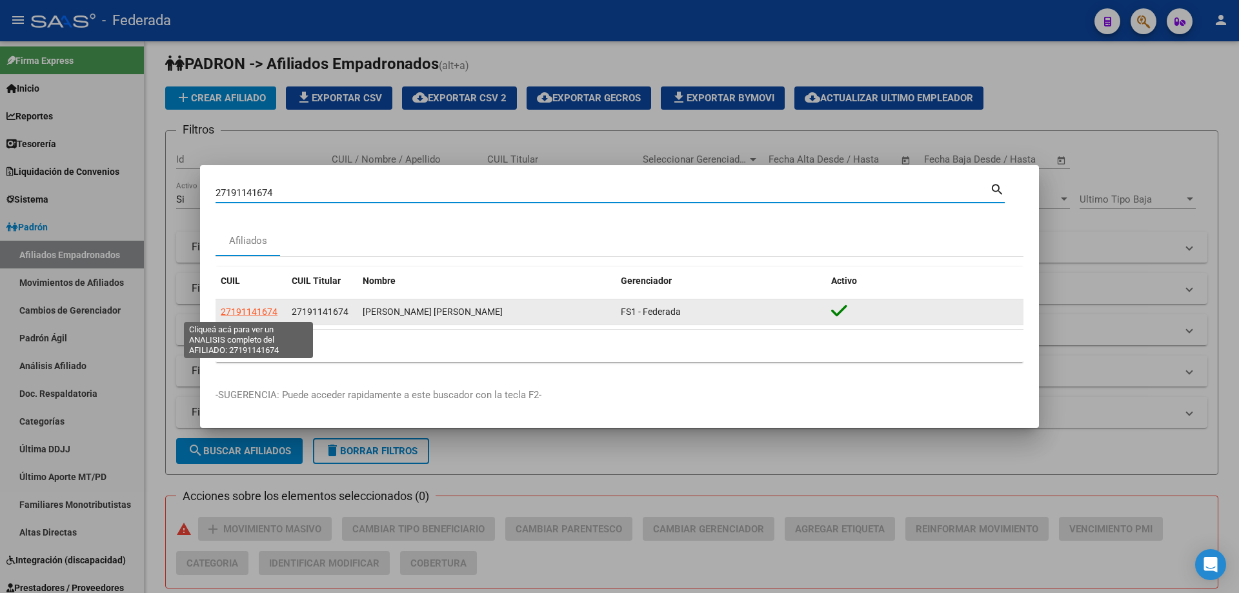
click at [261, 314] on span "27191141674" at bounding box center [249, 312] width 57 height 10
type textarea "27191141674"
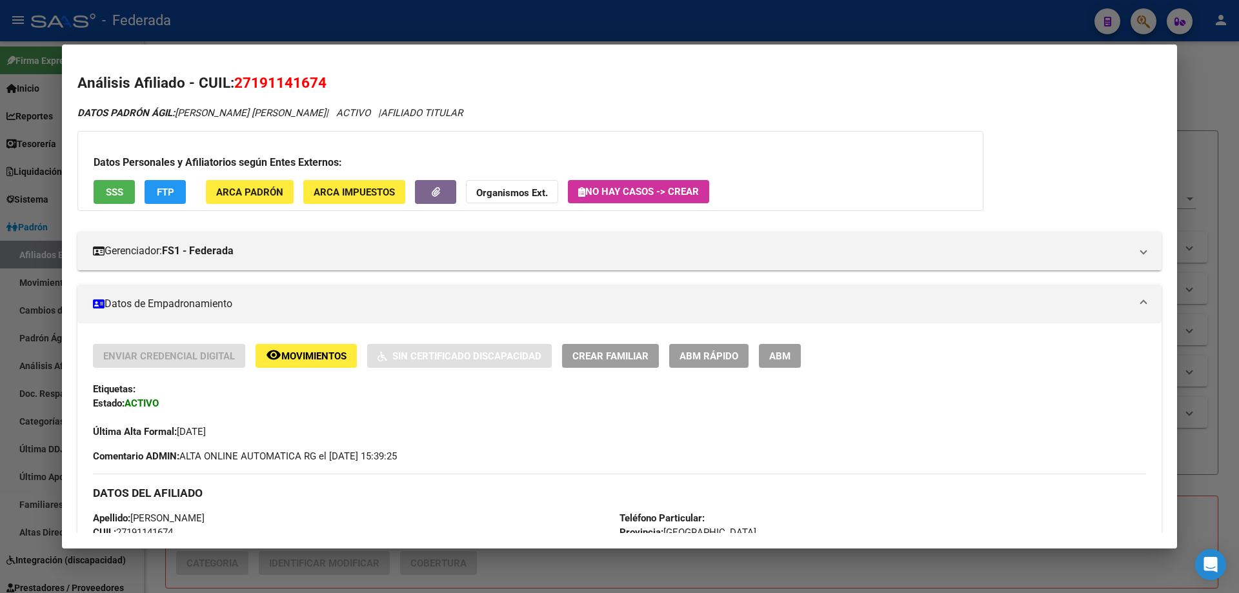
click at [695, 360] on span "ABM Rápido" at bounding box center [709, 356] width 59 height 12
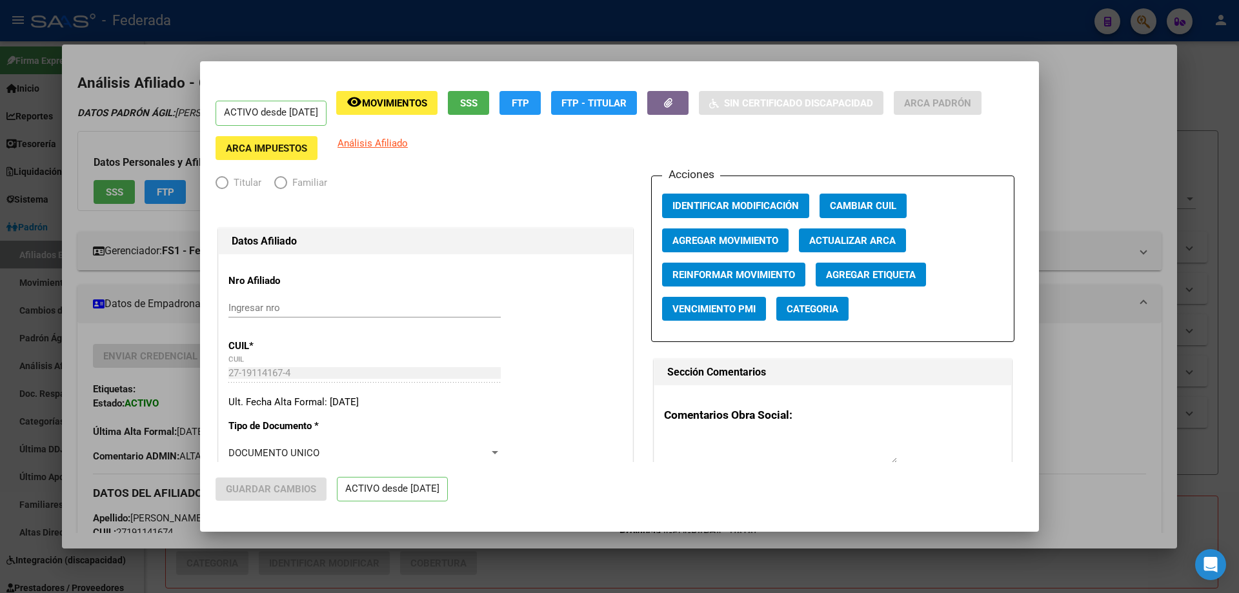
radio input "true"
type input "27-19114167-4"
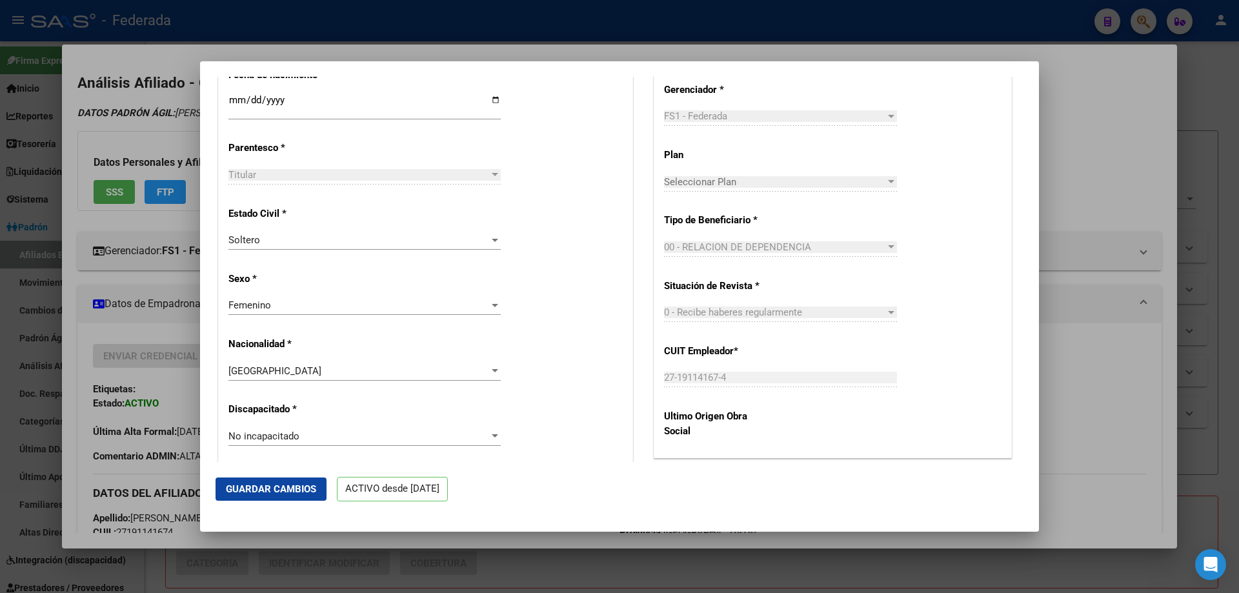
scroll to position [581, 0]
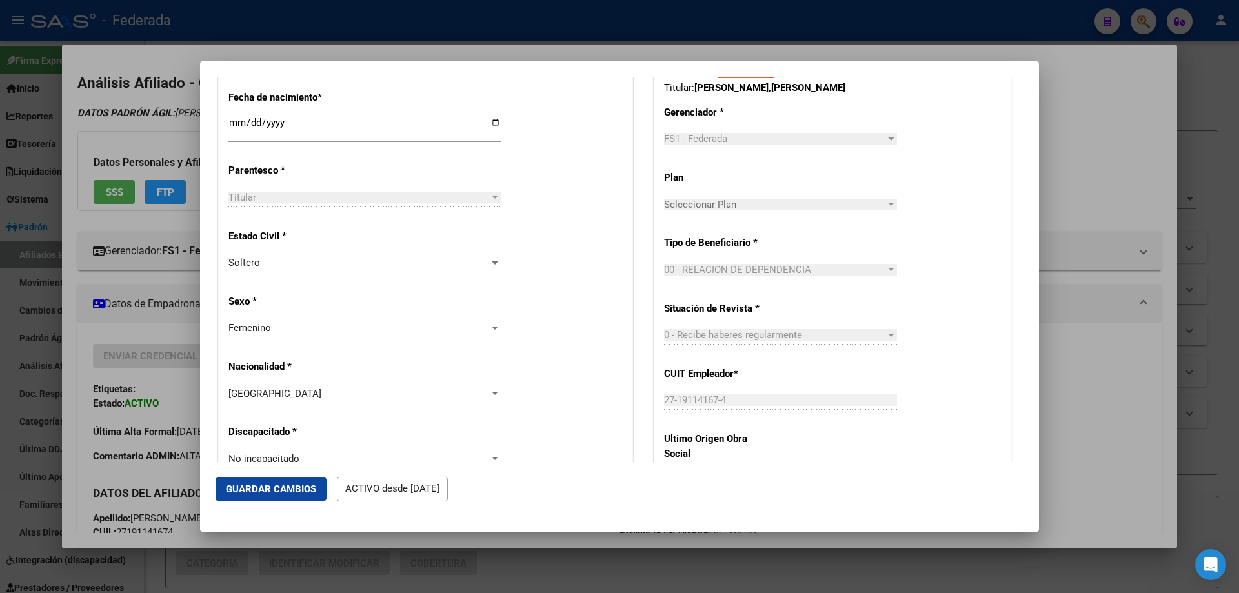
click at [492, 199] on div at bounding box center [495, 197] width 6 height 3
click at [369, 203] on div "Titular" at bounding box center [358, 198] width 261 height 12
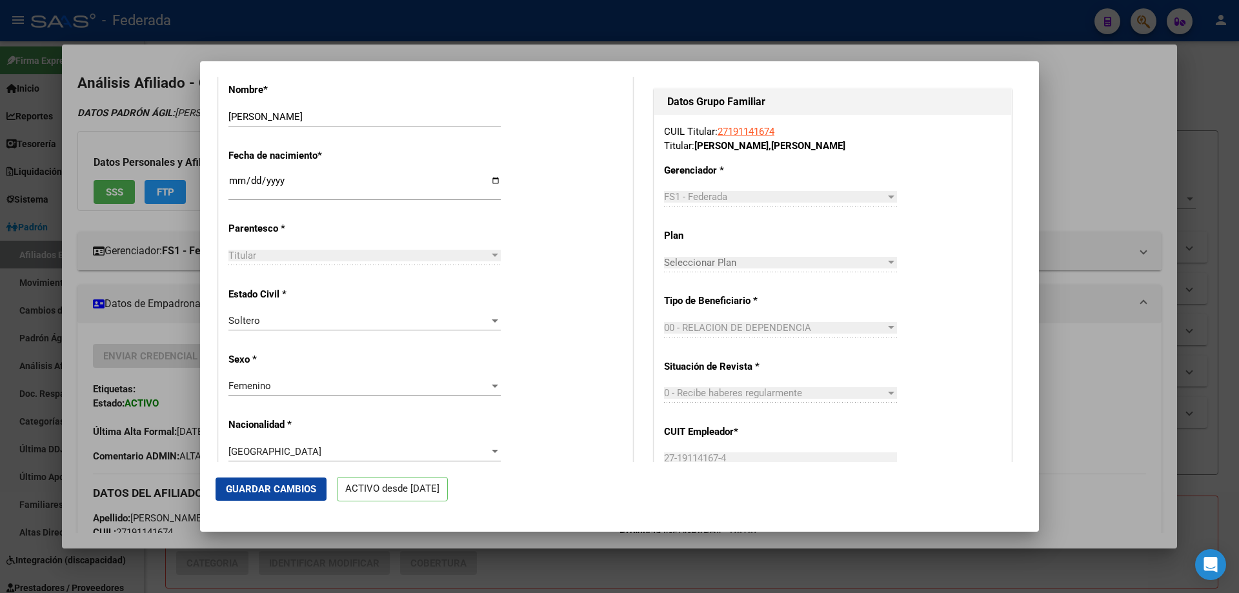
scroll to position [652, 0]
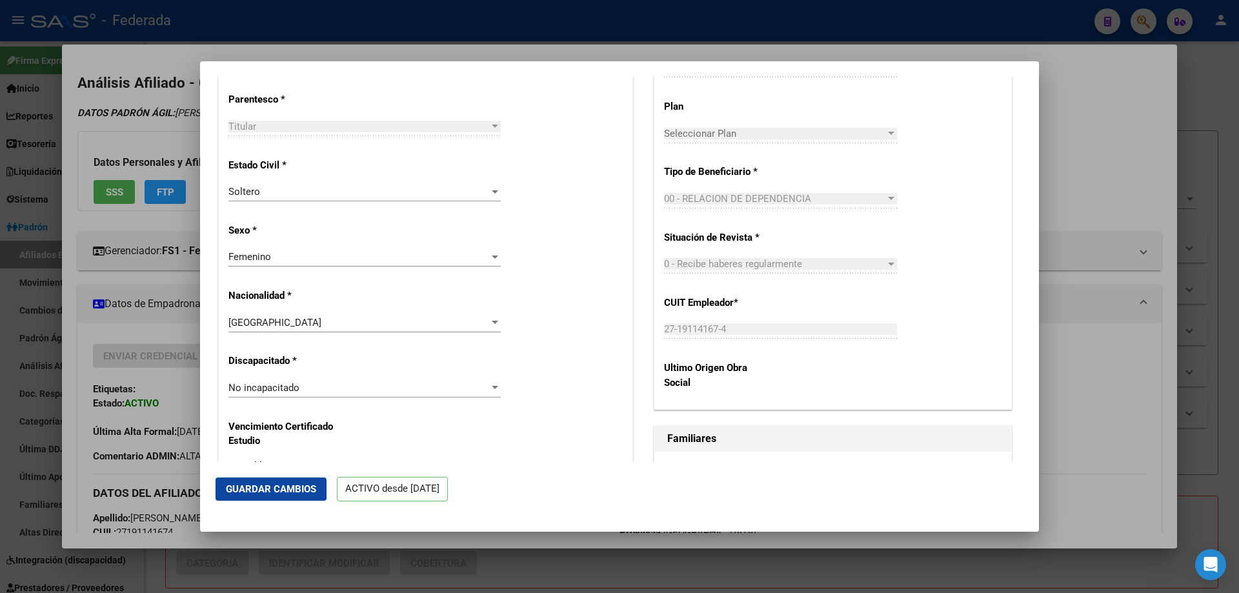
click at [1190, 172] on div at bounding box center [619, 296] width 1239 height 593
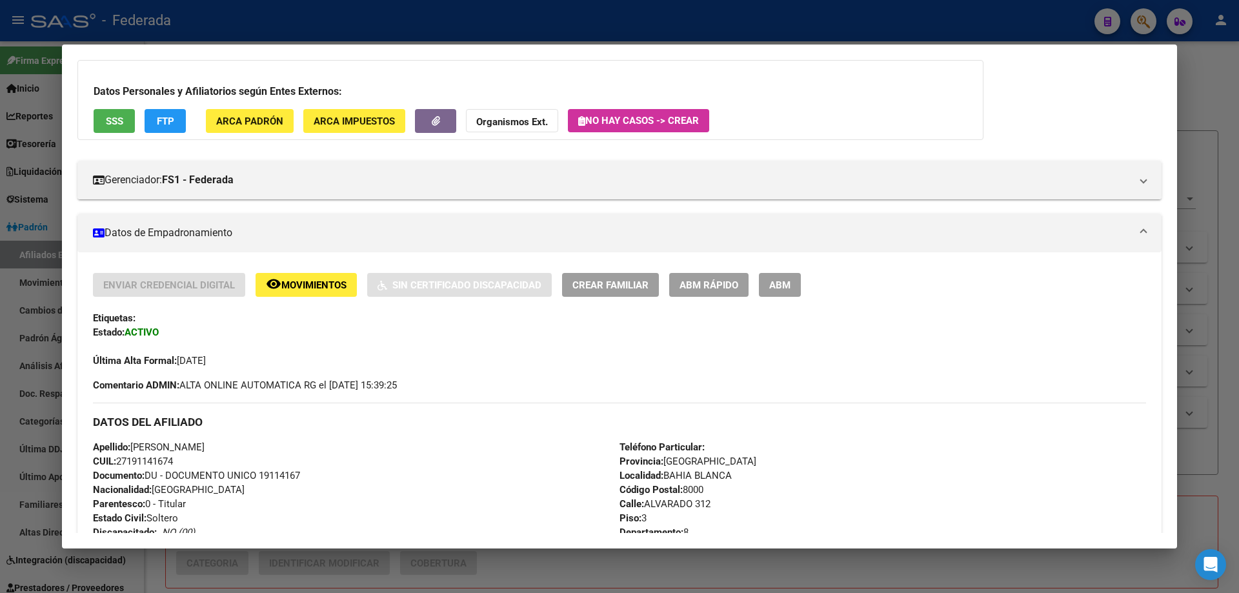
scroll to position [0, 0]
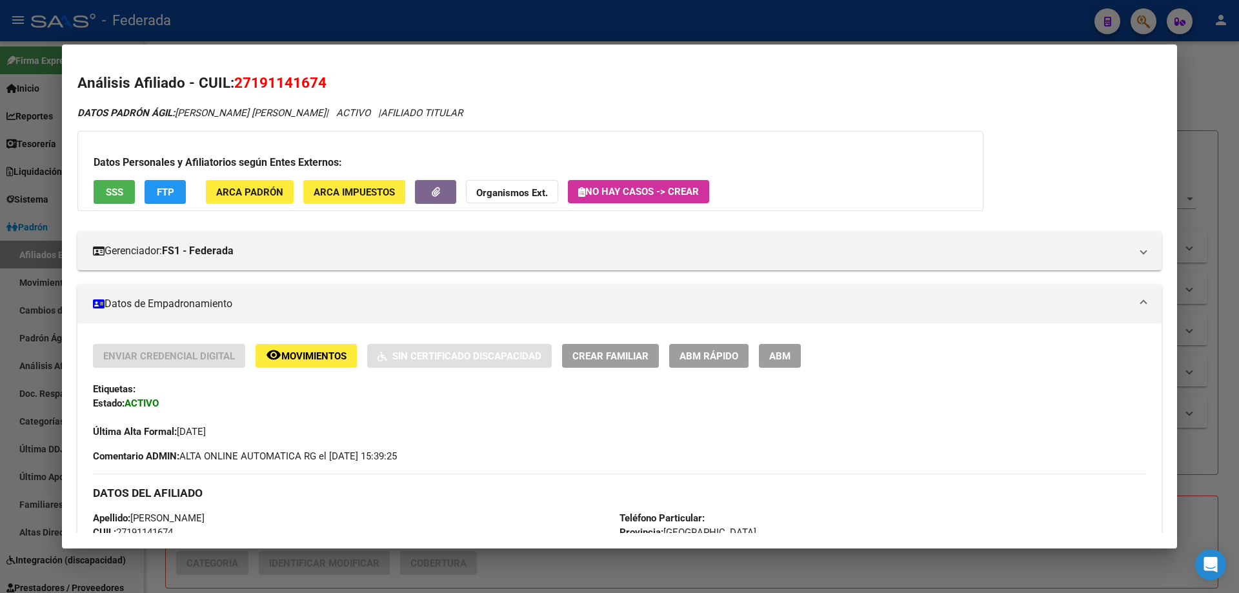
click at [1203, 109] on div at bounding box center [619, 296] width 1239 height 593
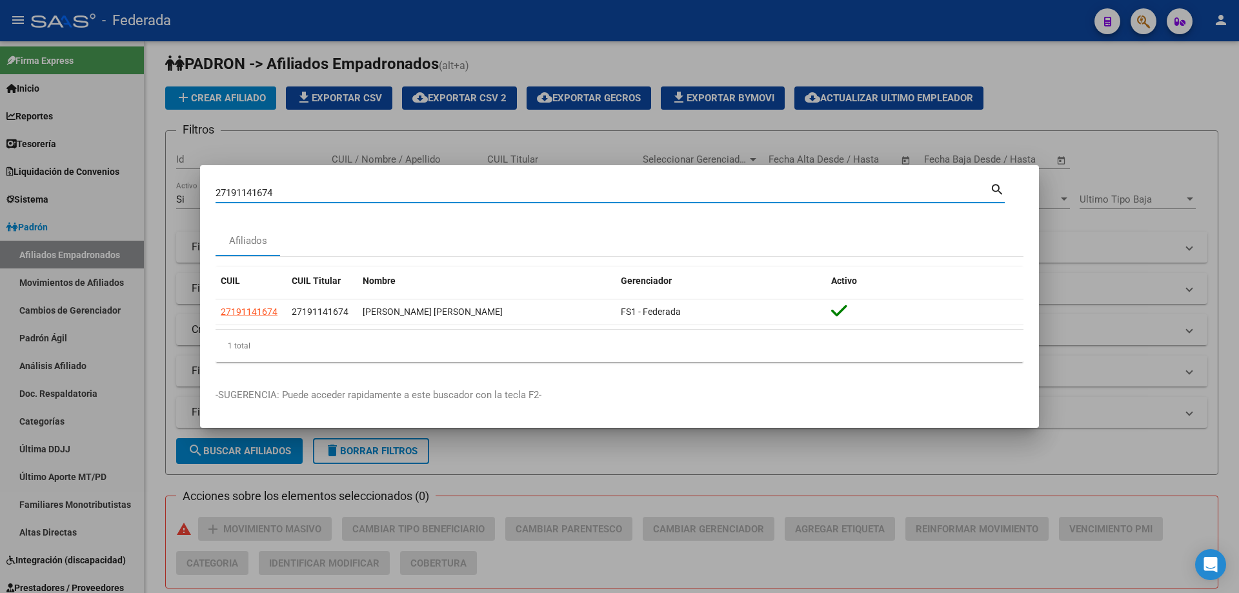
drag, startPoint x: 284, startPoint y: 189, endPoint x: 171, endPoint y: 181, distance: 113.3
click at [171, 181] on div "27191141674 Buscar (apellido, dni, cuil, nro traspaso, cuit, obra social) searc…" at bounding box center [619, 296] width 1239 height 593
paste input "375576010"
type input "27375576010"
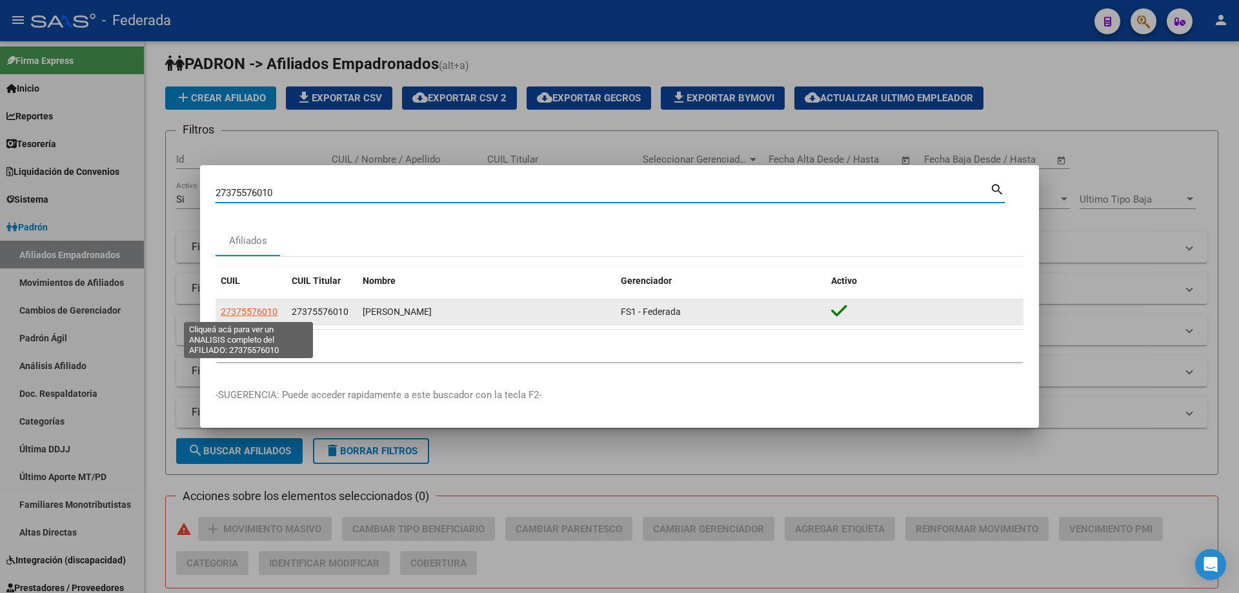
click at [255, 314] on span "27375576010" at bounding box center [249, 312] width 57 height 10
type textarea "27375576010"
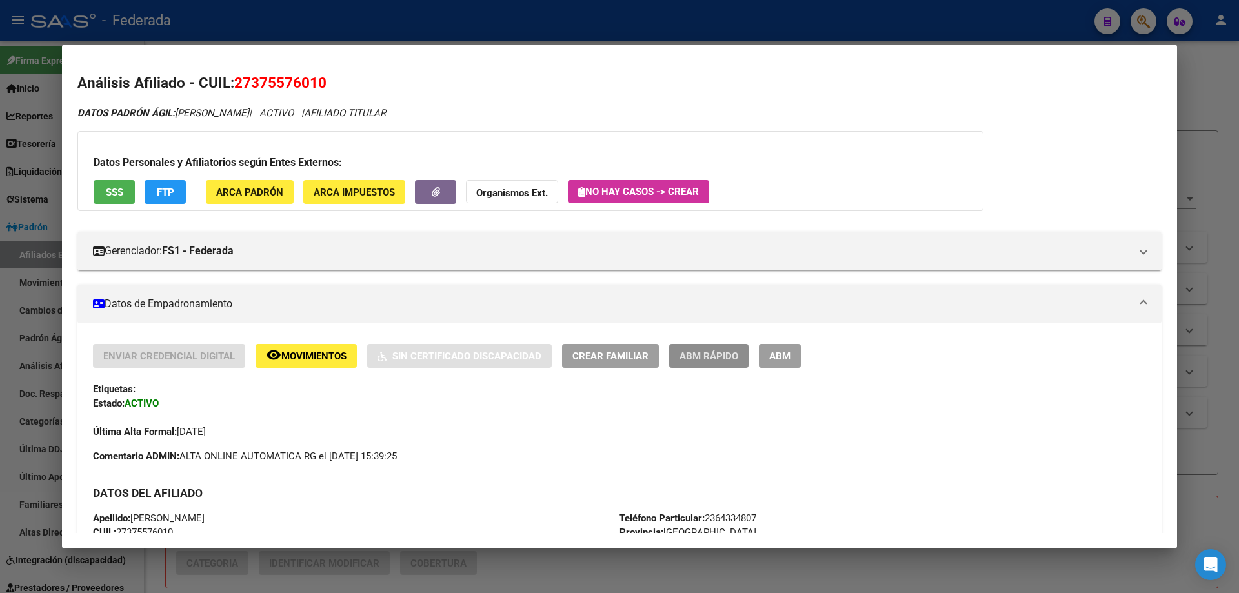
click at [707, 357] on span "ABM Rápido" at bounding box center [709, 356] width 59 height 12
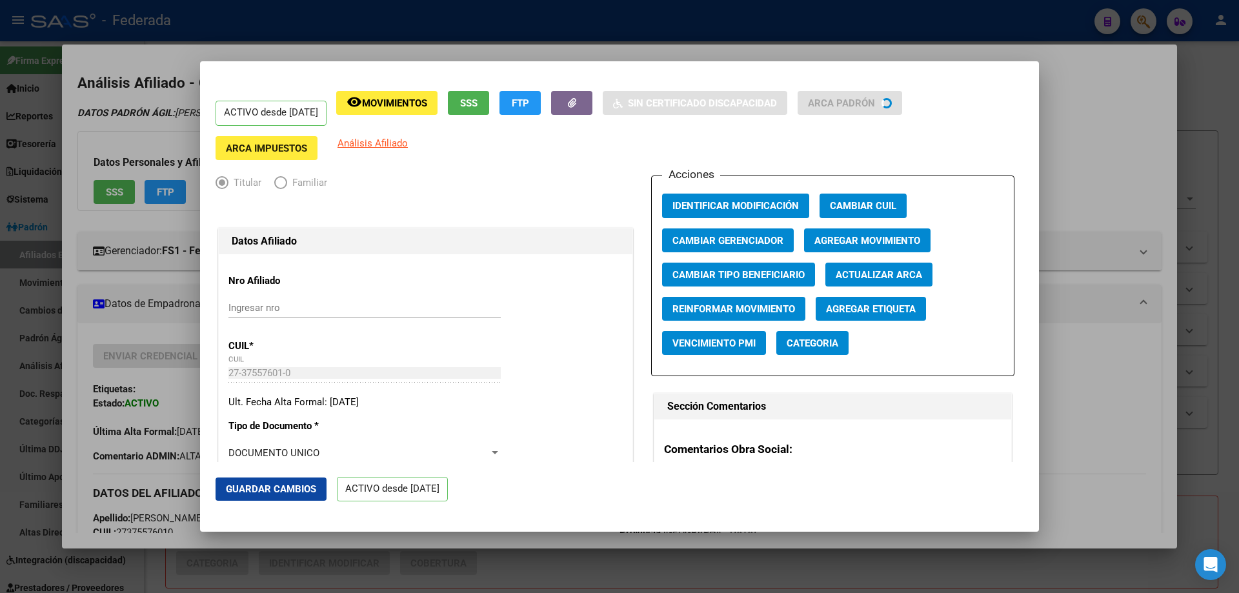
radio input "true"
type input "27-37557601-0"
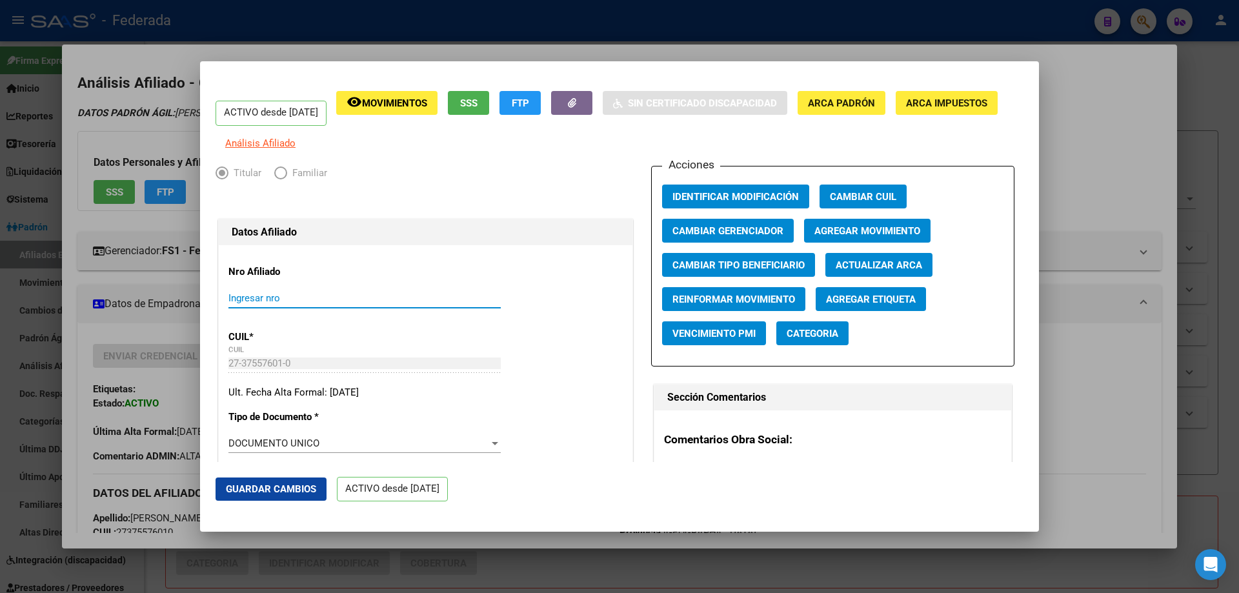
click at [276, 304] on input "Ingresar nro" at bounding box center [364, 298] width 272 height 12
click at [1198, 67] on div at bounding box center [619, 296] width 1239 height 593
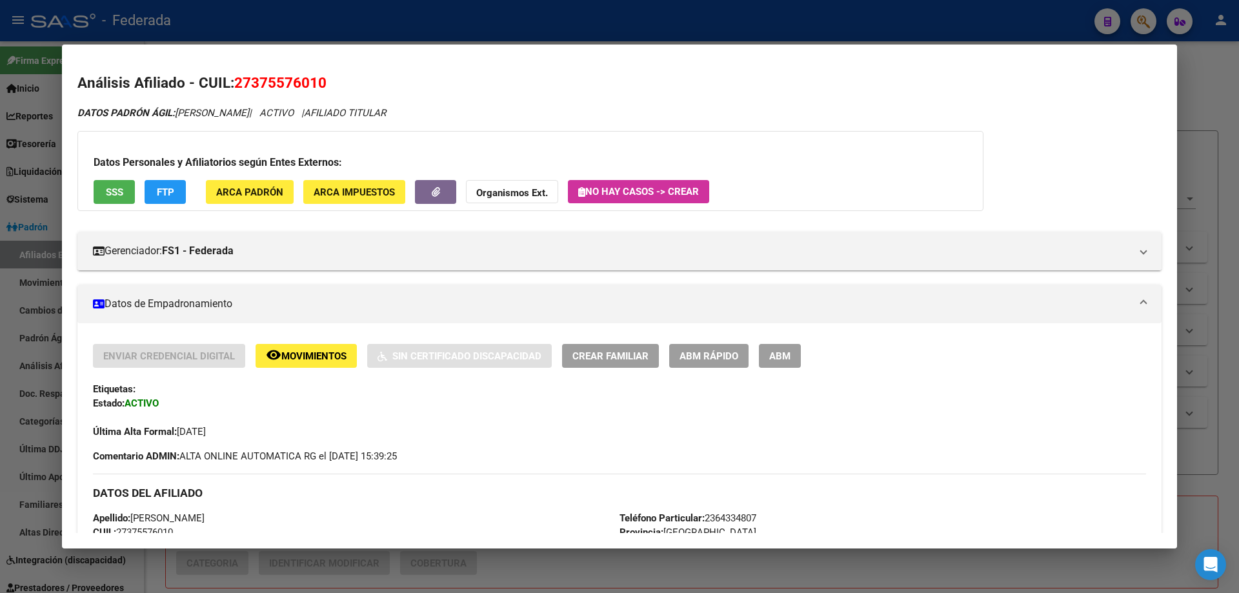
click at [1204, 61] on div at bounding box center [619, 296] width 1239 height 593
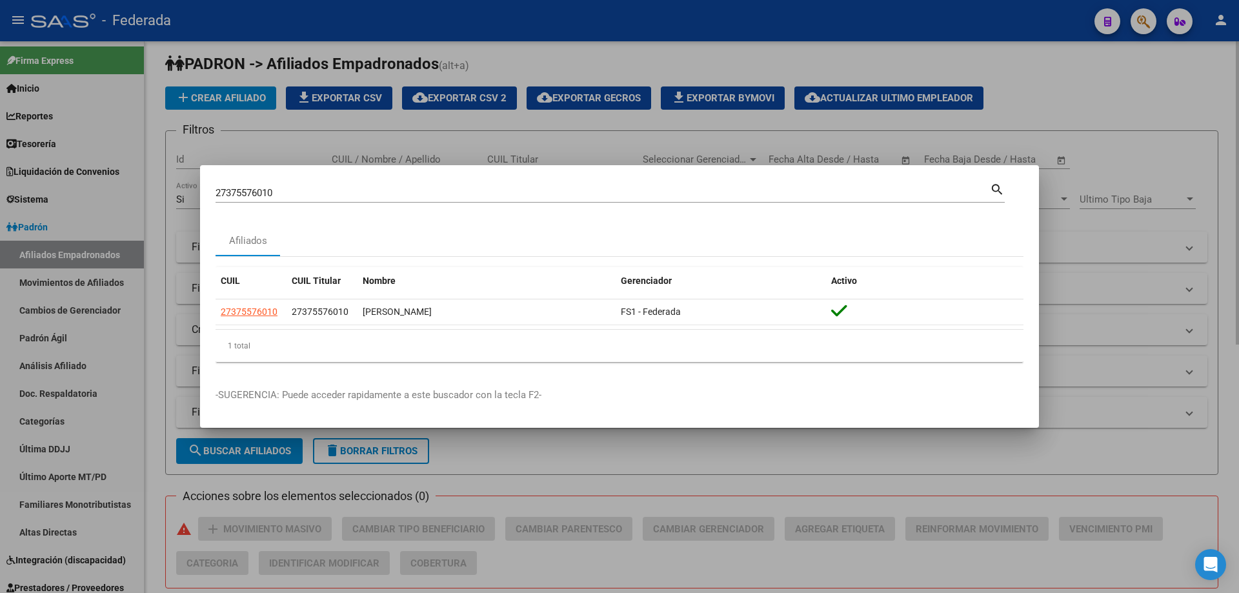
click at [1116, 88] on div at bounding box center [619, 296] width 1239 height 593
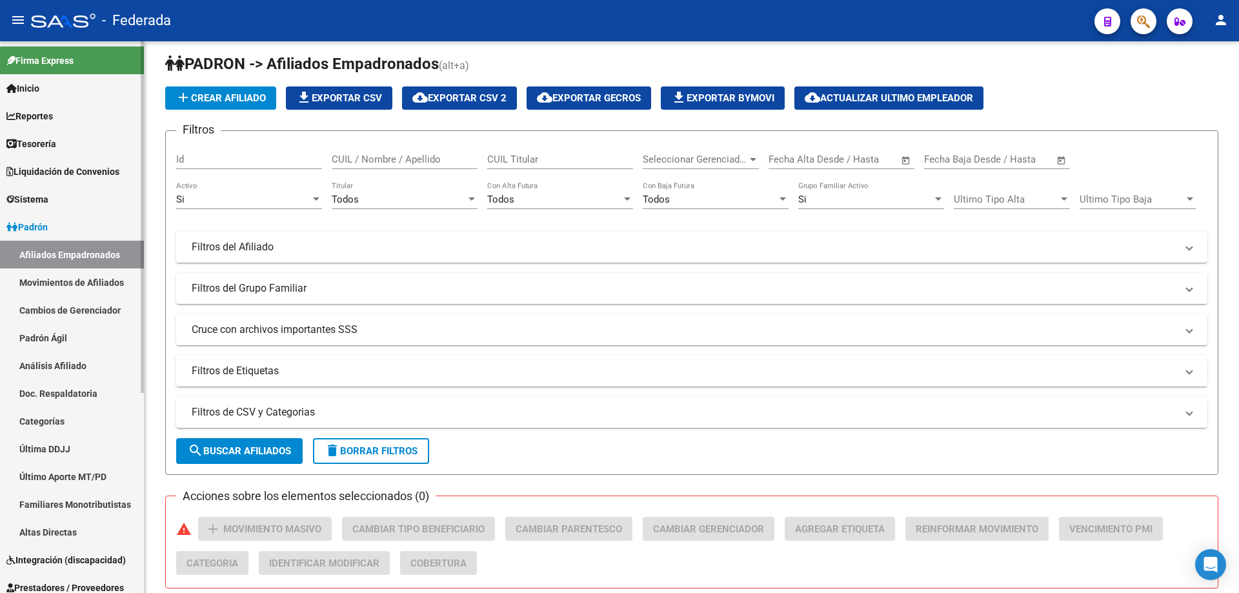
click at [78, 285] on link "Movimientos de Afiliados" at bounding box center [72, 283] width 144 height 28
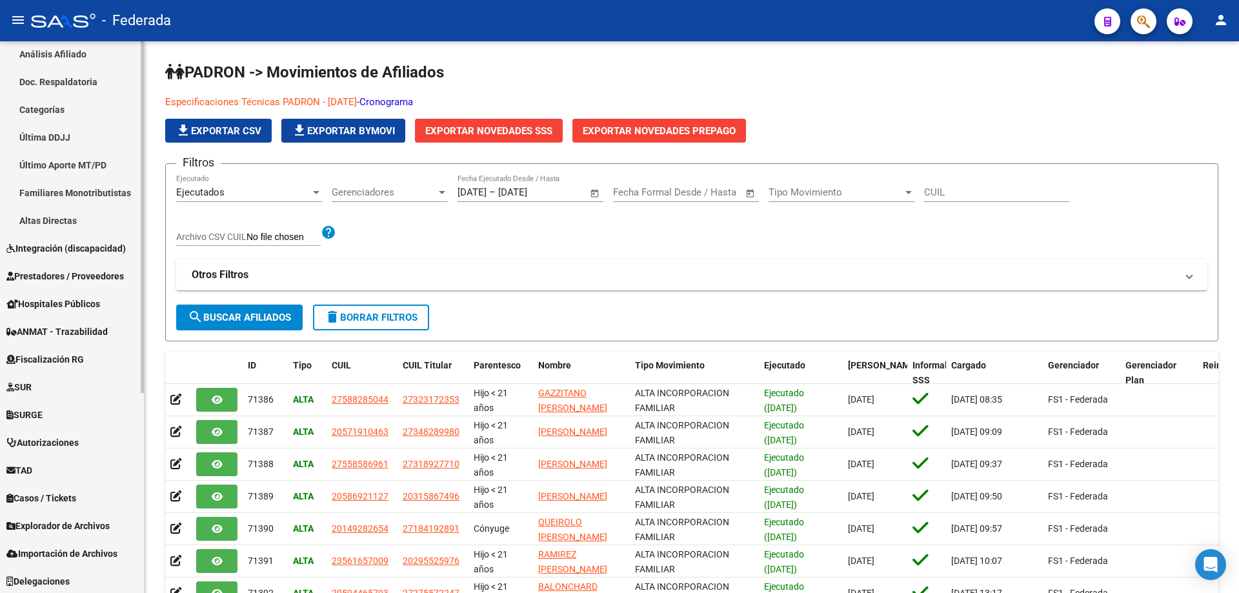
scroll to position [312, 0]
click at [135, 527] on div "Firma Express Inicio Calendario SSS Instructivos Contacto OS Reportes Tablero d…" at bounding box center [73, 162] width 147 height 866
click at [83, 527] on span "Explorador de Archivos" at bounding box center [57, 526] width 103 height 14
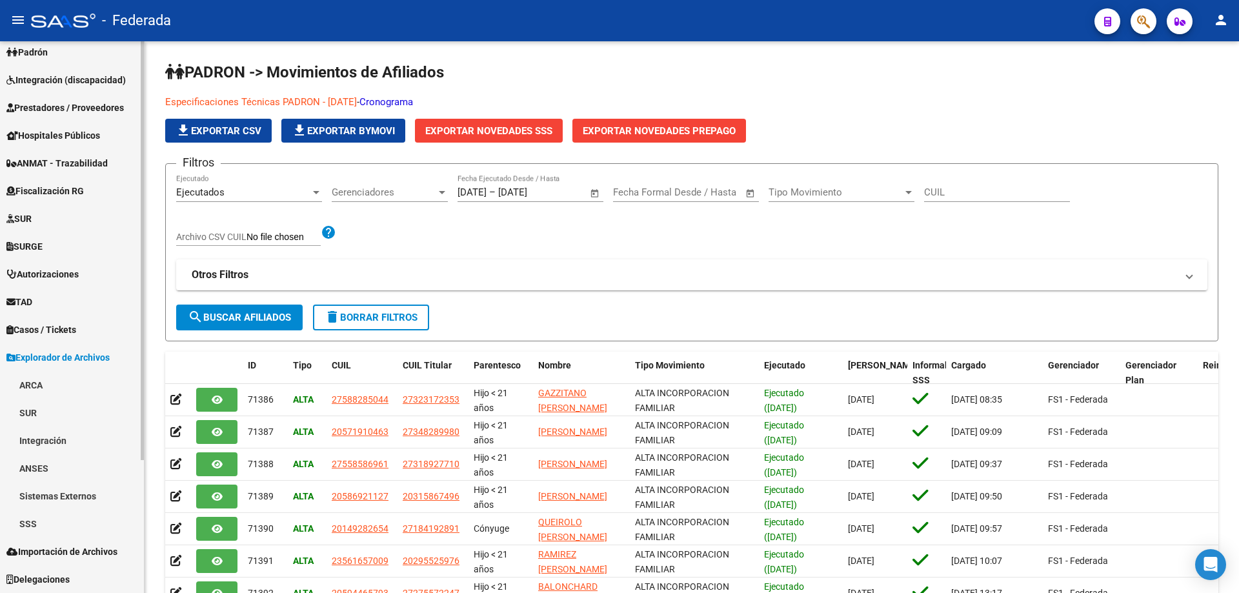
scroll to position [175, 0]
click at [40, 521] on link "SSS" at bounding box center [72, 524] width 144 height 28
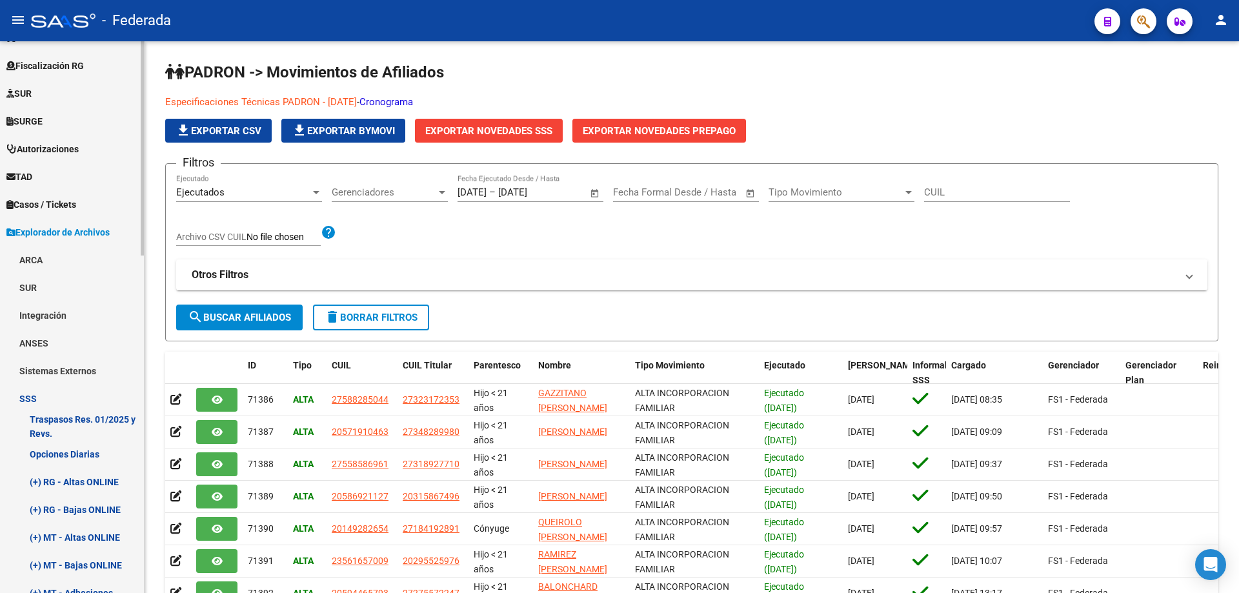
scroll to position [433, 0]
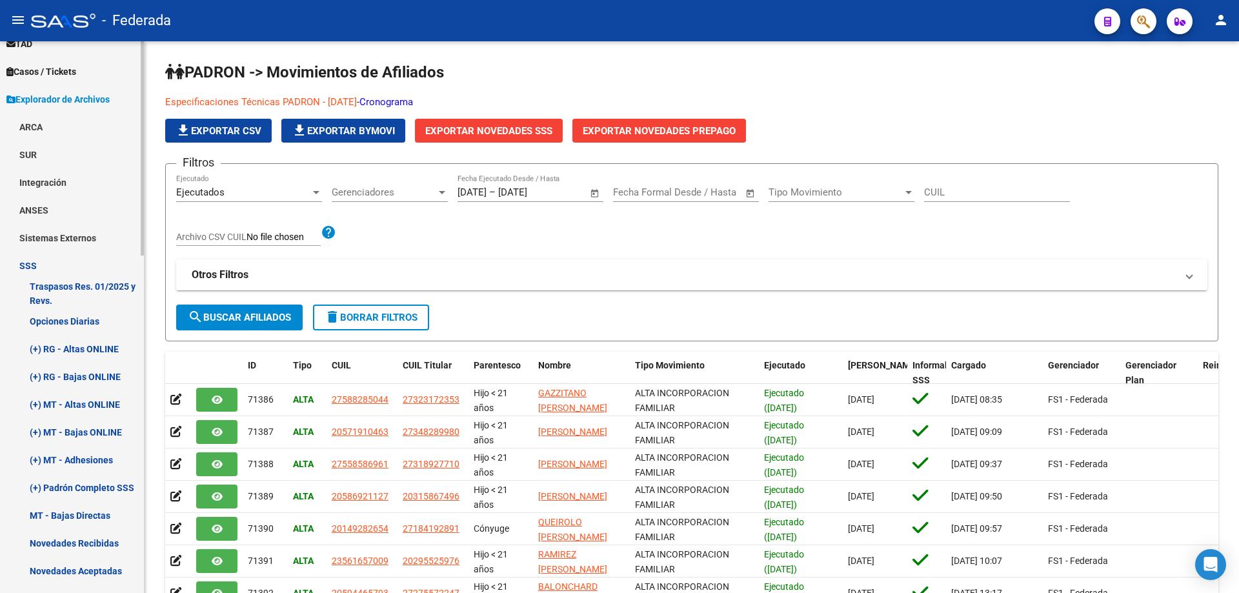
click at [83, 320] on link "Opciones Diarias" at bounding box center [72, 321] width 144 height 28
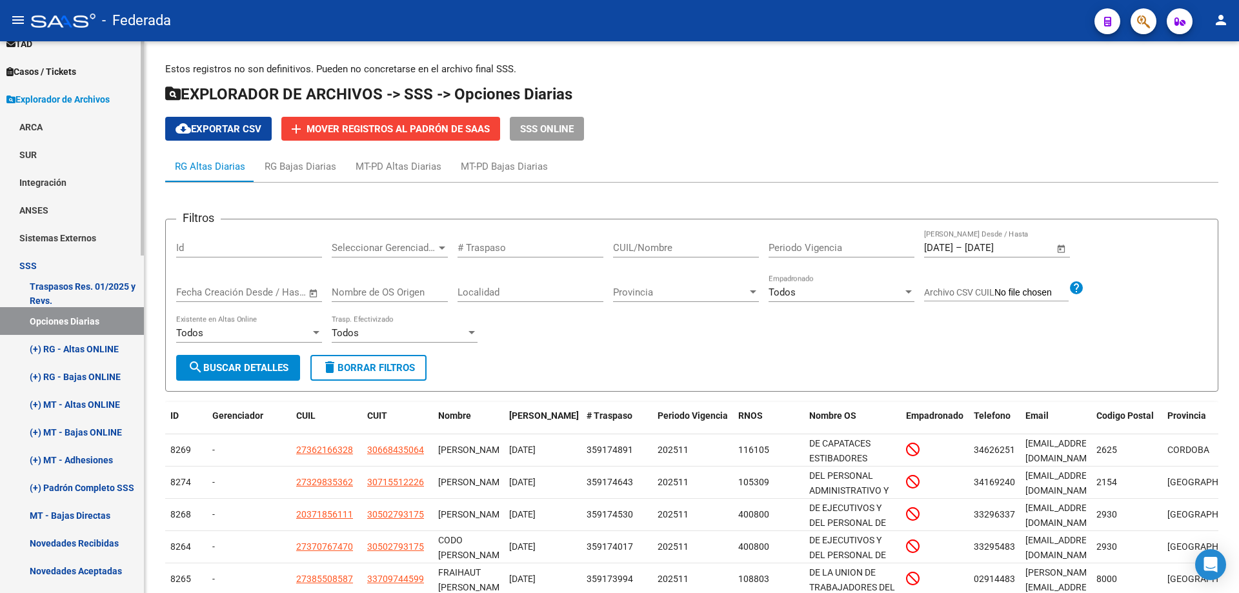
click at [107, 349] on link "(+) RG - Altas ONLINE" at bounding box center [72, 349] width 144 height 28
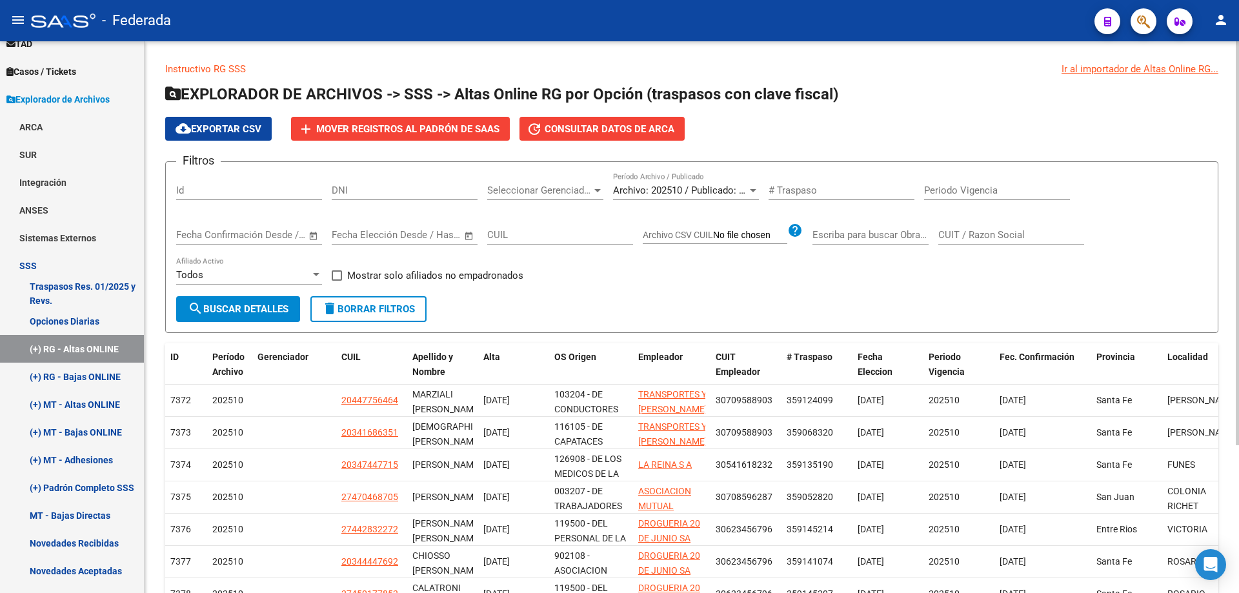
click at [760, 189] on div "Filtros Id DNI Seleccionar Gerenciador Seleccionar Gerenciador Archivo: 202510 …" at bounding box center [691, 234] width 1031 height 124
click at [754, 189] on div at bounding box center [753, 190] width 6 height 3
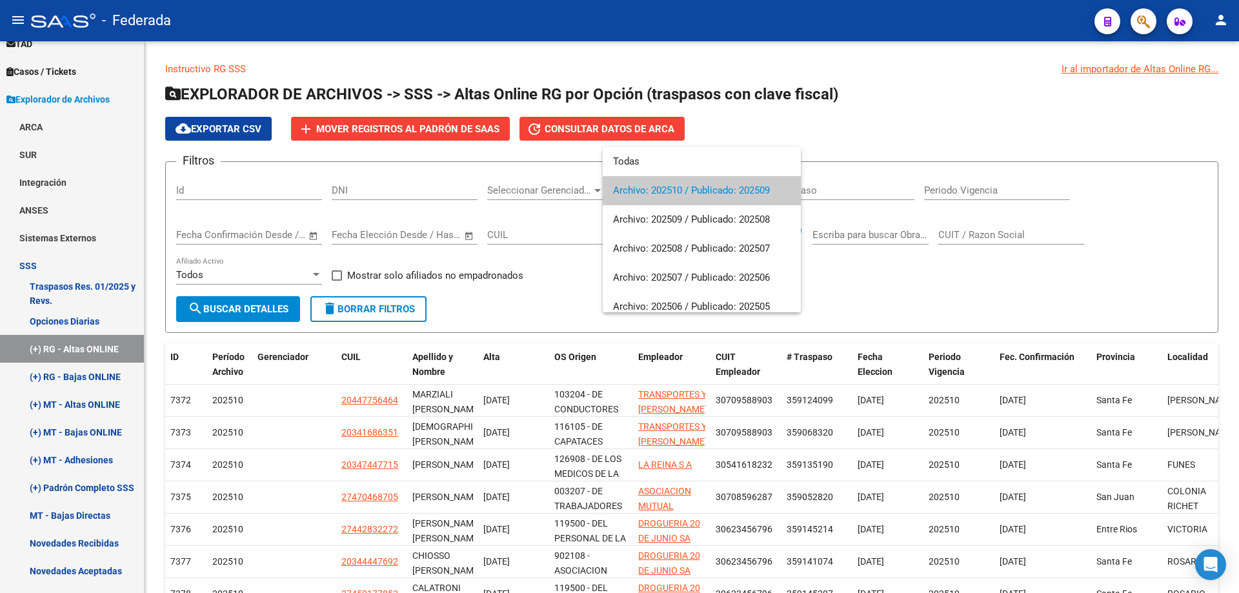
click at [747, 192] on span "Archivo: 202510 / Publicado: 202509" at bounding box center [702, 190] width 178 height 29
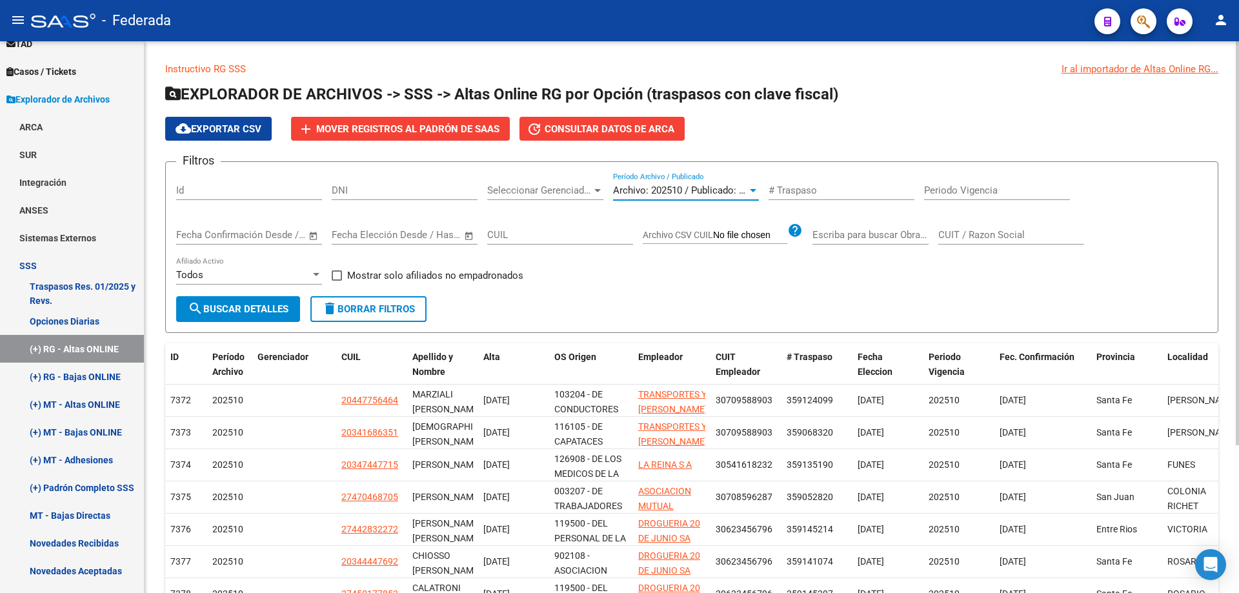
click at [250, 314] on span "search Buscar Detalles" at bounding box center [238, 309] width 101 height 12
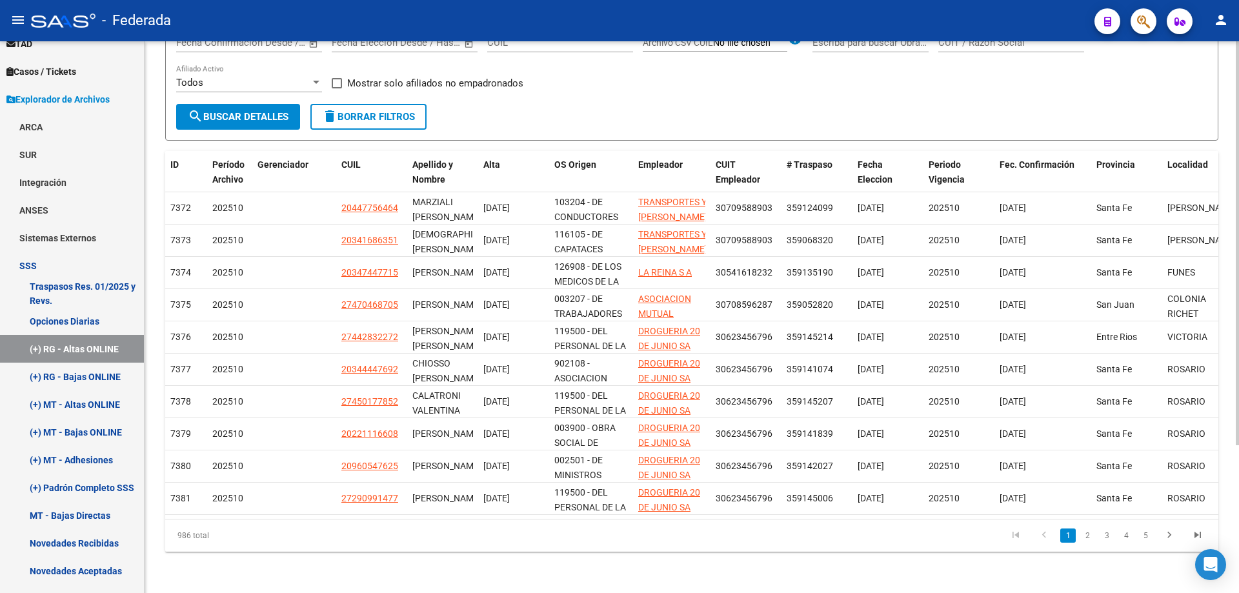
scroll to position [8, 0]
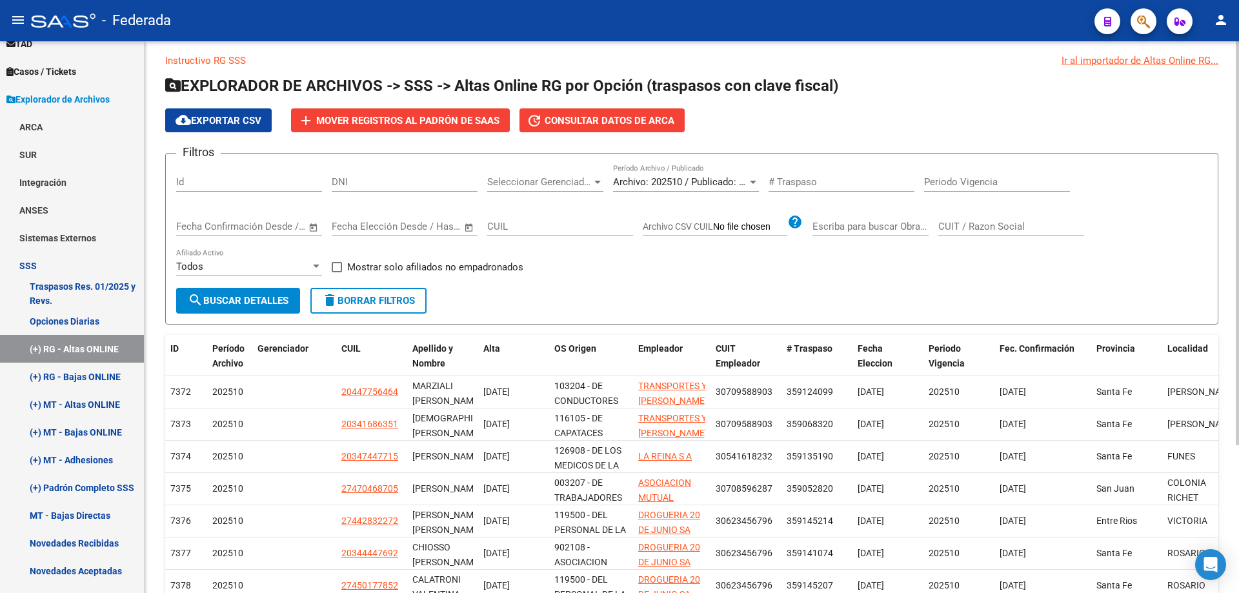
click at [744, 182] on span "Archivo: 202510 / Publicado: 202509" at bounding box center [691, 182] width 157 height 12
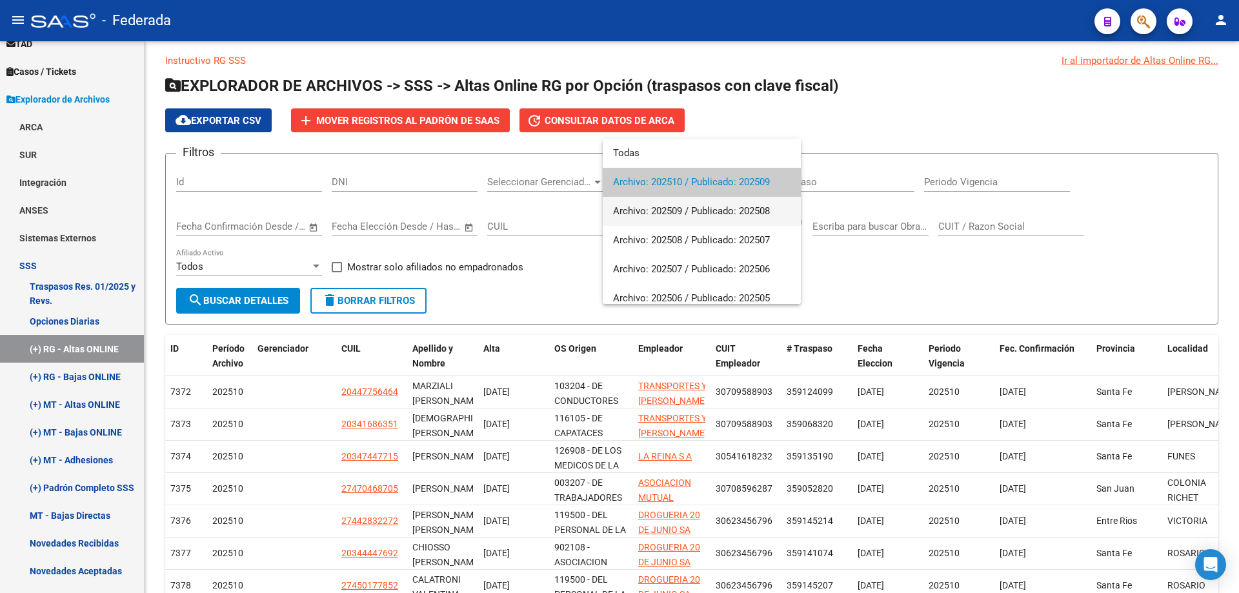
click at [744, 211] on span "Archivo: 202509 / Publicado: 202508" at bounding box center [702, 211] width 178 height 29
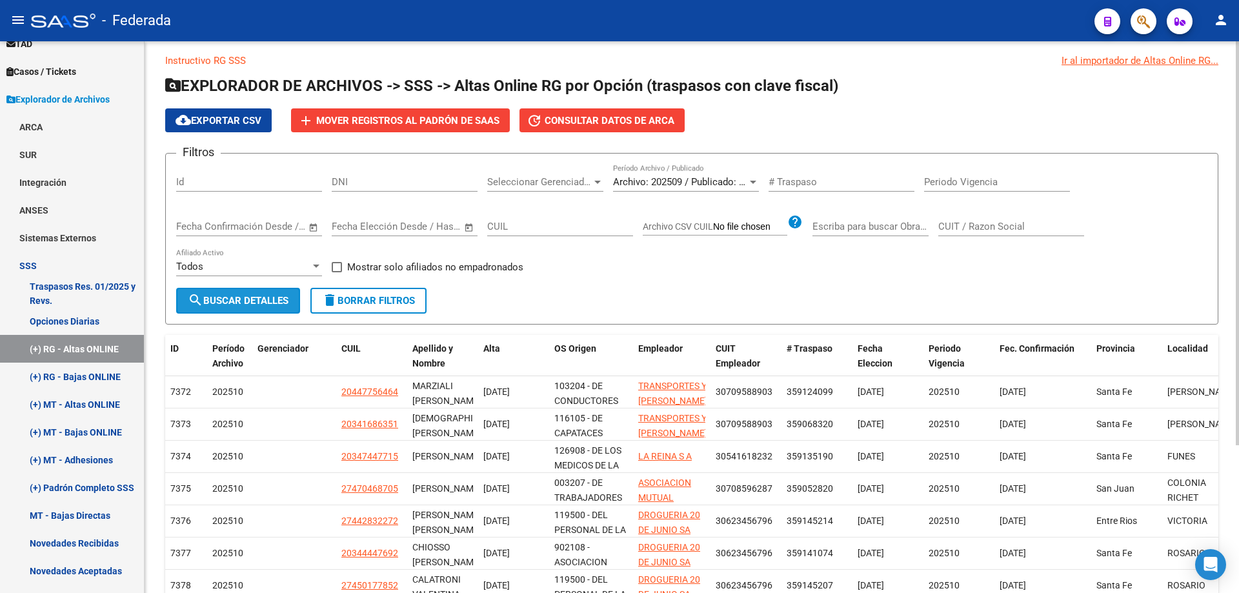
click at [255, 301] on span "search Buscar Detalles" at bounding box center [238, 301] width 101 height 12
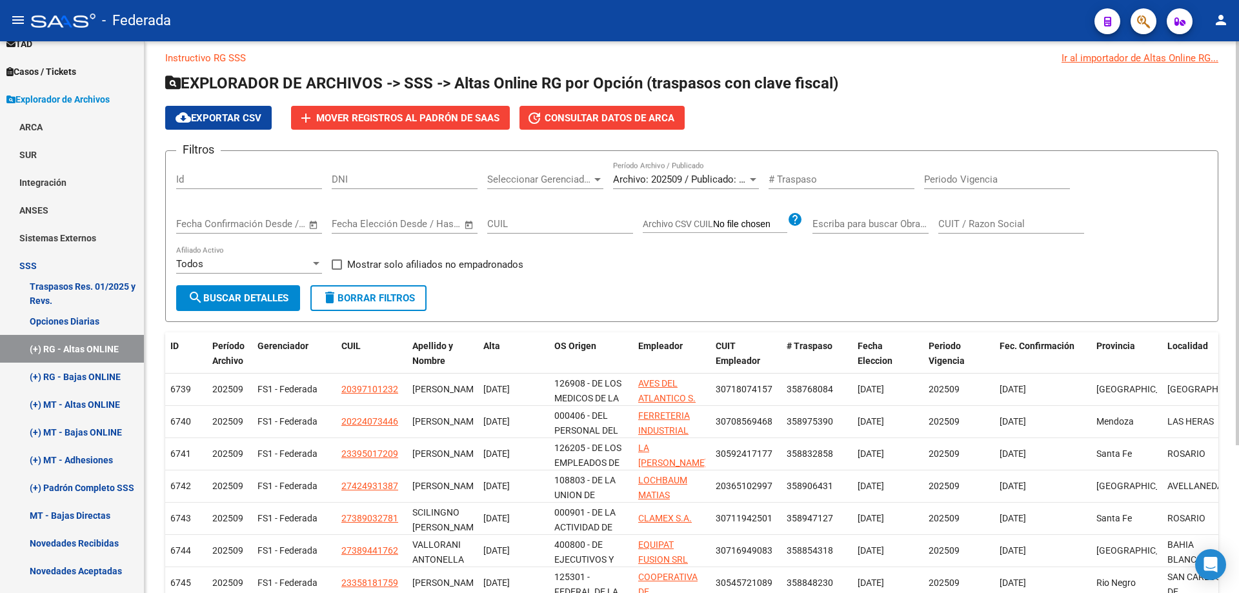
scroll to position [0, 0]
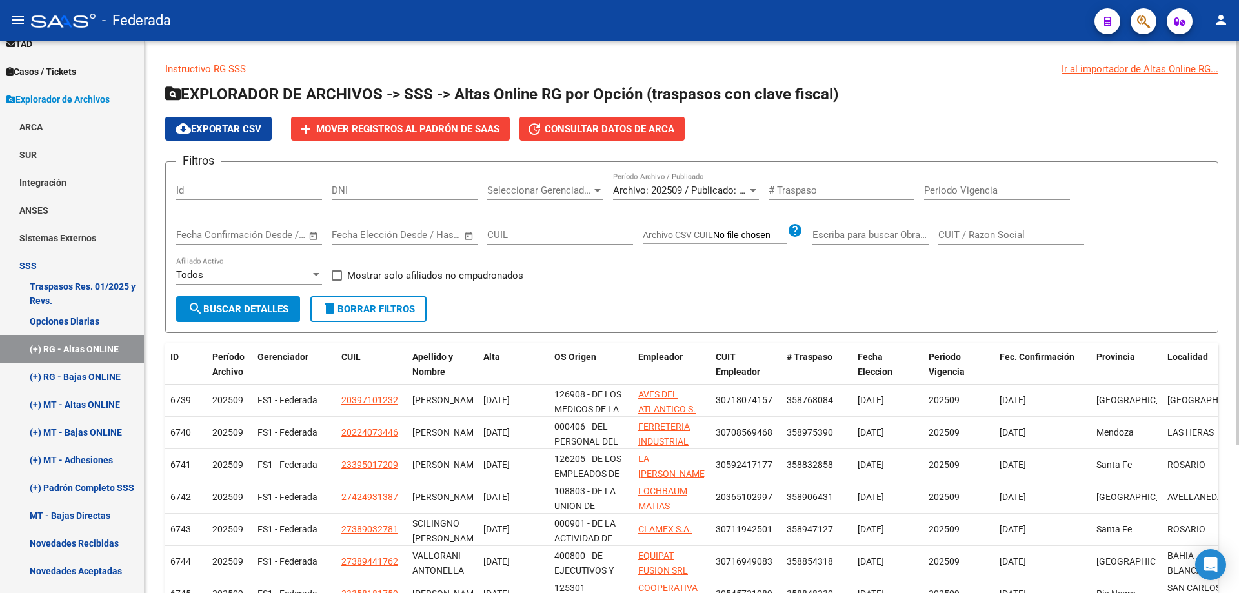
click at [754, 187] on div at bounding box center [753, 190] width 12 height 10
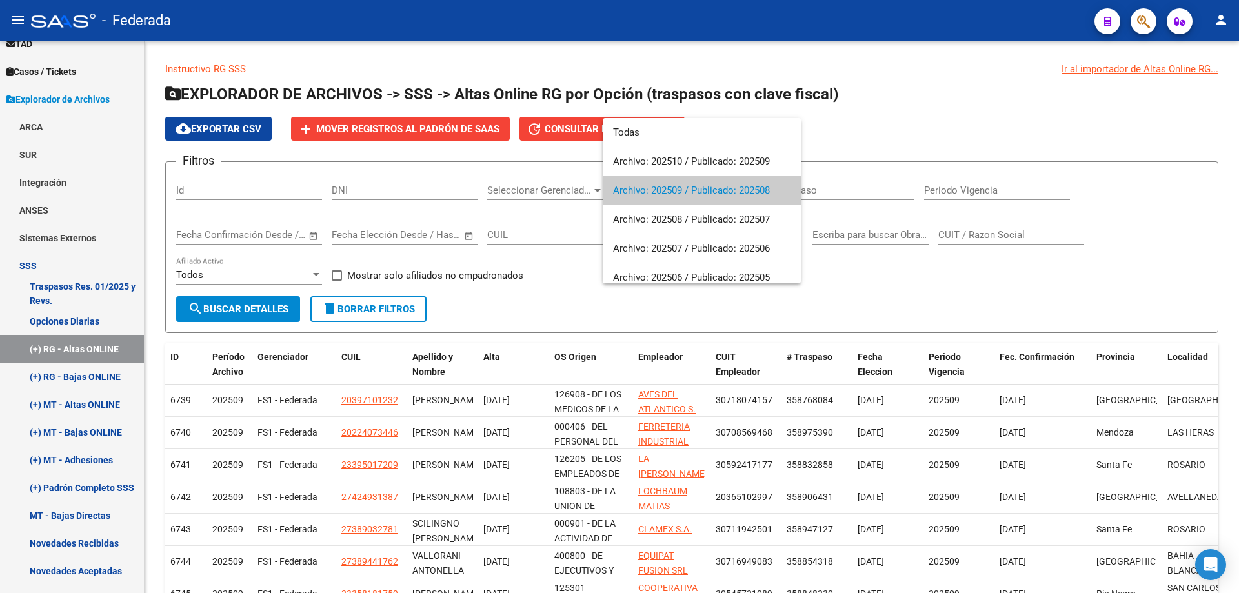
click at [622, 305] on div at bounding box center [619, 296] width 1239 height 593
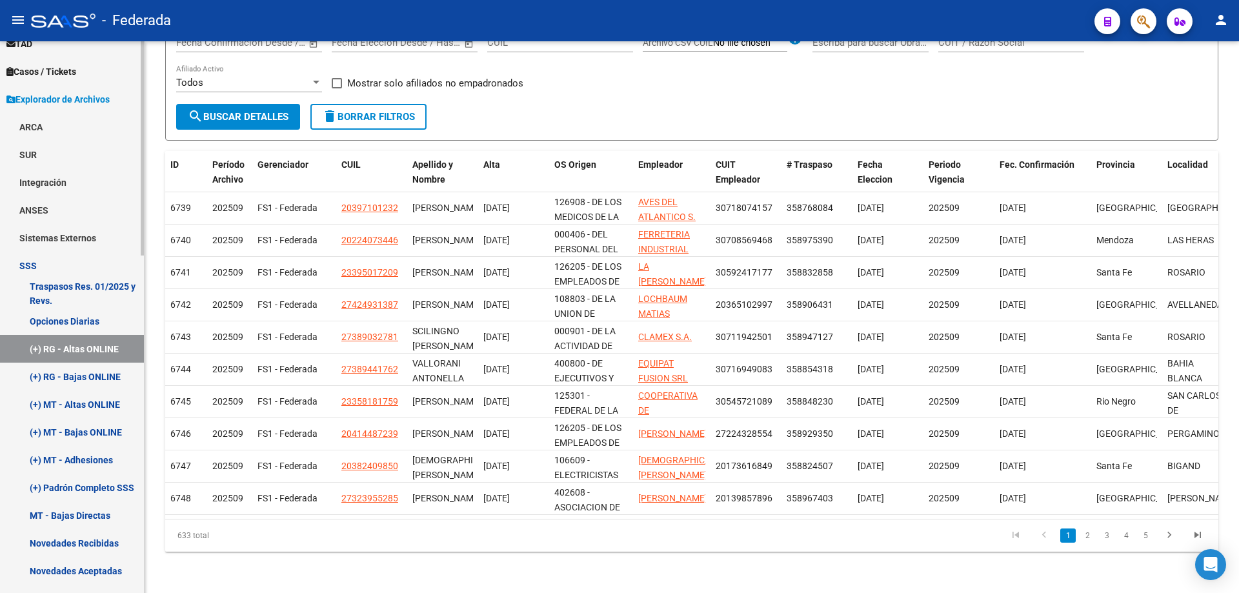
scroll to position [498, 0]
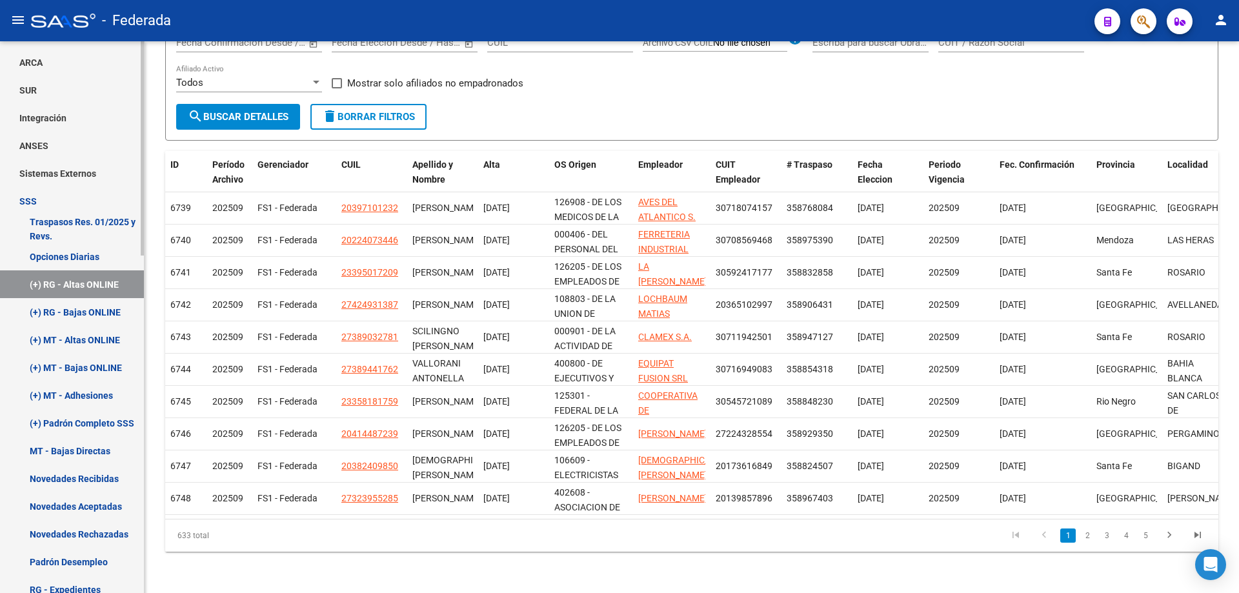
click at [72, 219] on link "Traspasos Res. 01/2025 y Revs." at bounding box center [72, 229] width 144 height 28
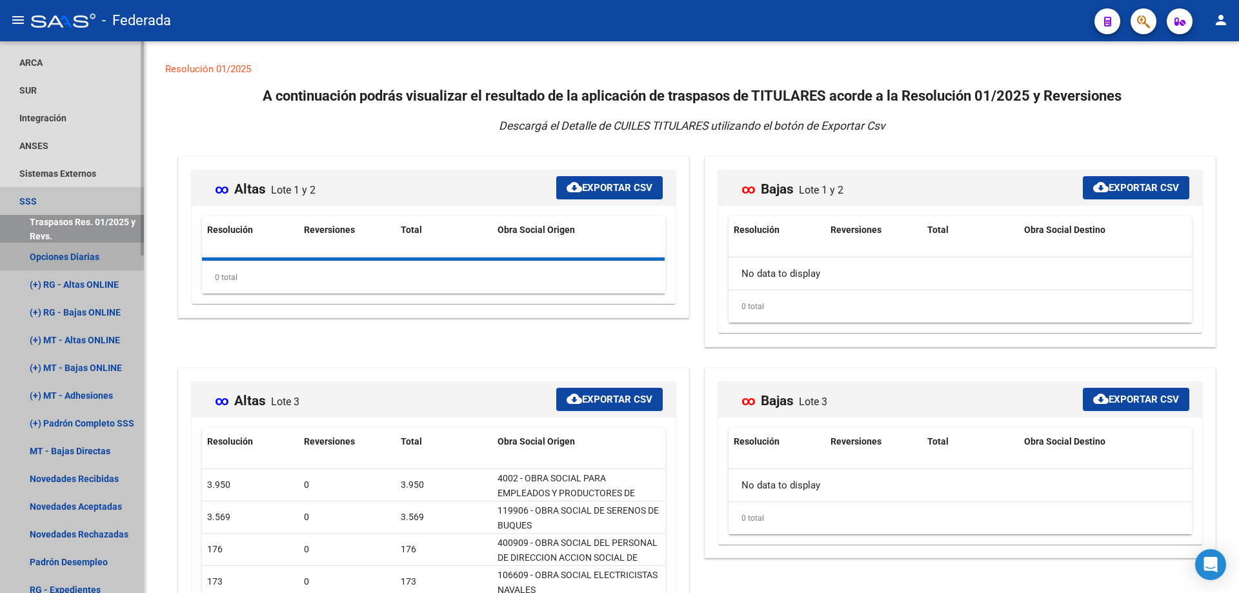
click at [76, 254] on link "Opciones Diarias" at bounding box center [72, 257] width 144 height 28
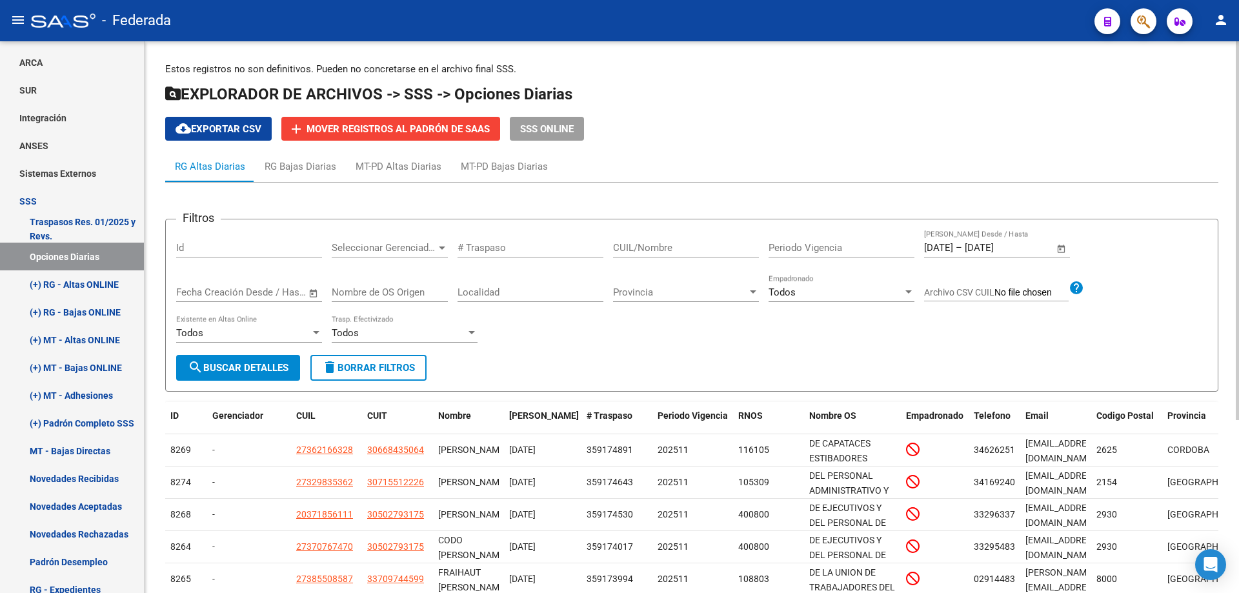
click at [1061, 245] on span "Open calendar" at bounding box center [1061, 248] width 31 height 31
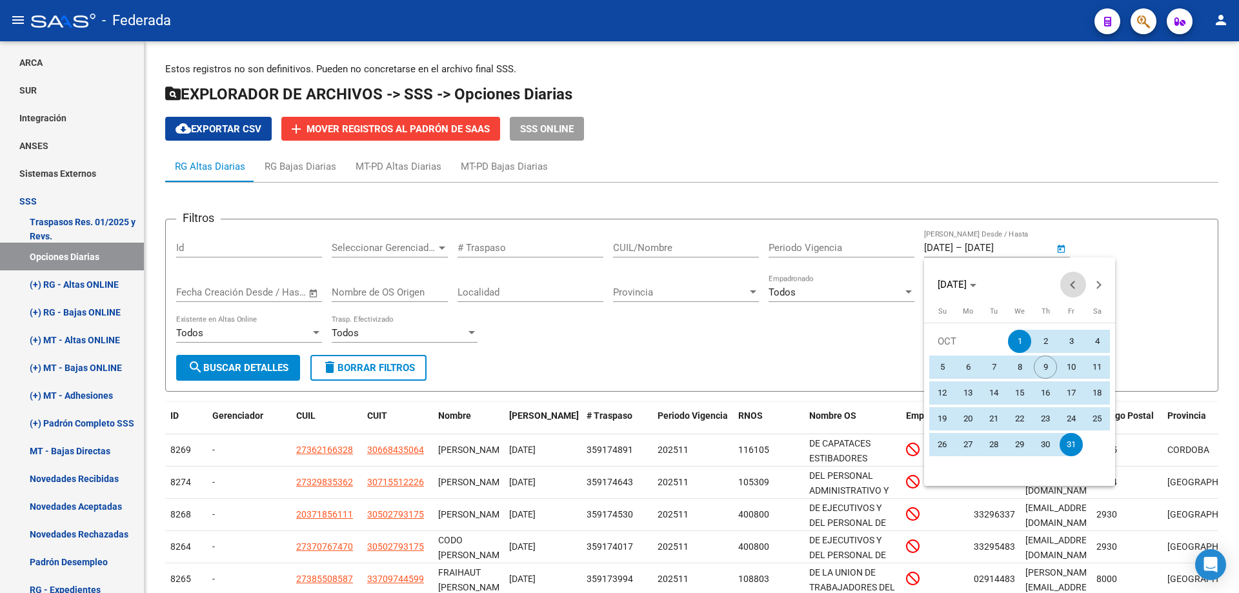
click at [1071, 281] on span "Previous month" at bounding box center [1074, 285] width 26 height 26
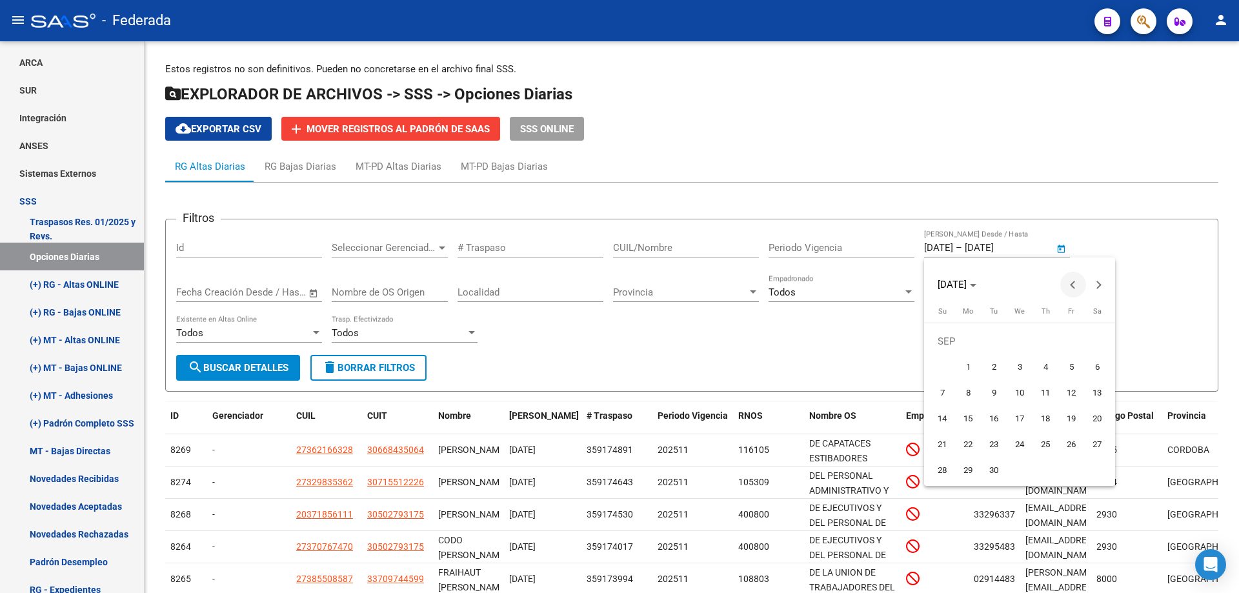
click at [1072, 281] on span "Previous month" at bounding box center [1074, 285] width 26 height 26
click at [1068, 341] on span "1" at bounding box center [1071, 341] width 23 height 23
type input "[DATE]"
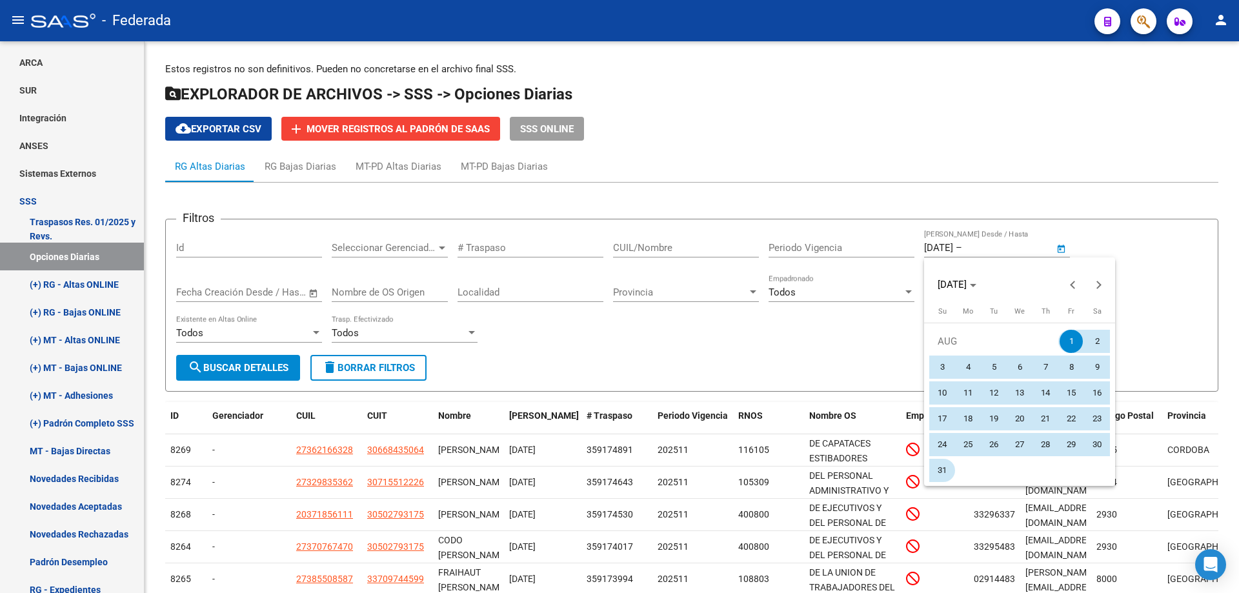
click at [946, 472] on span "31" at bounding box center [942, 470] width 23 height 23
type input "[DATE]"
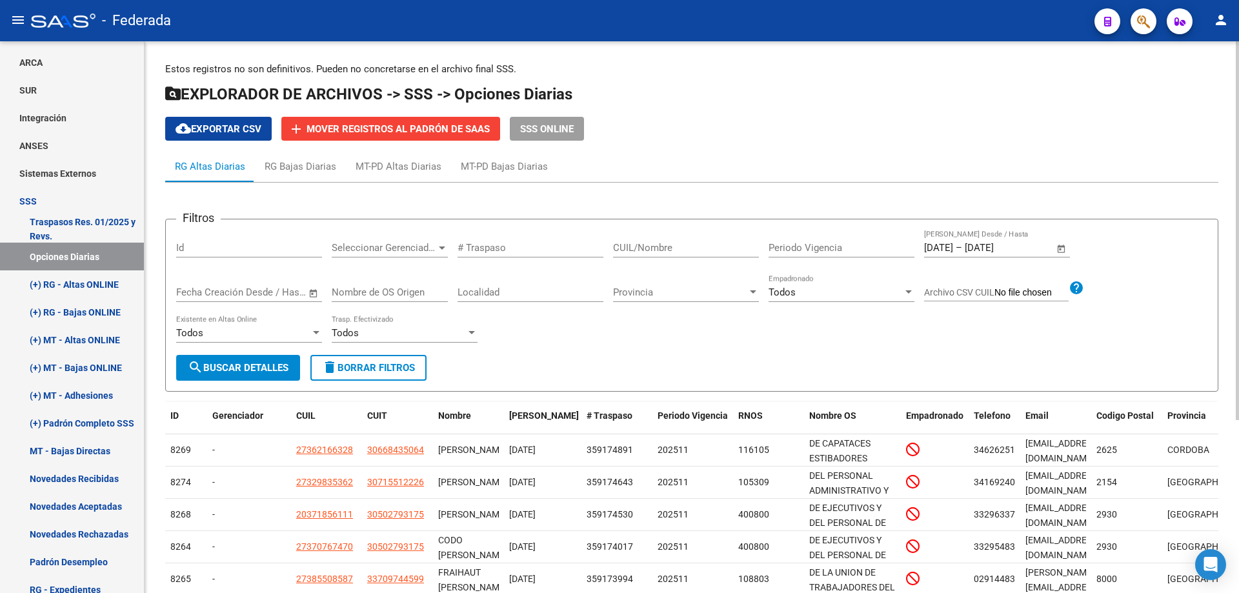
drag, startPoint x: 220, startPoint y: 364, endPoint x: 234, endPoint y: 360, distance: 14.9
click at [221, 364] on span "search Buscar Detalles" at bounding box center [238, 368] width 101 height 12
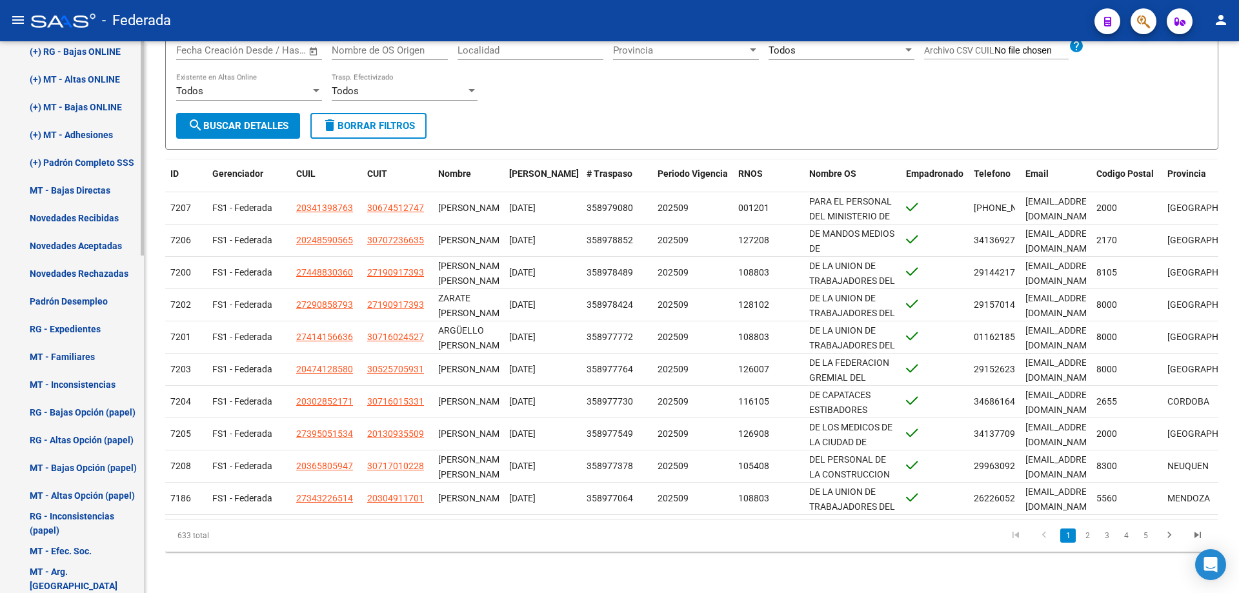
scroll to position [675, 0]
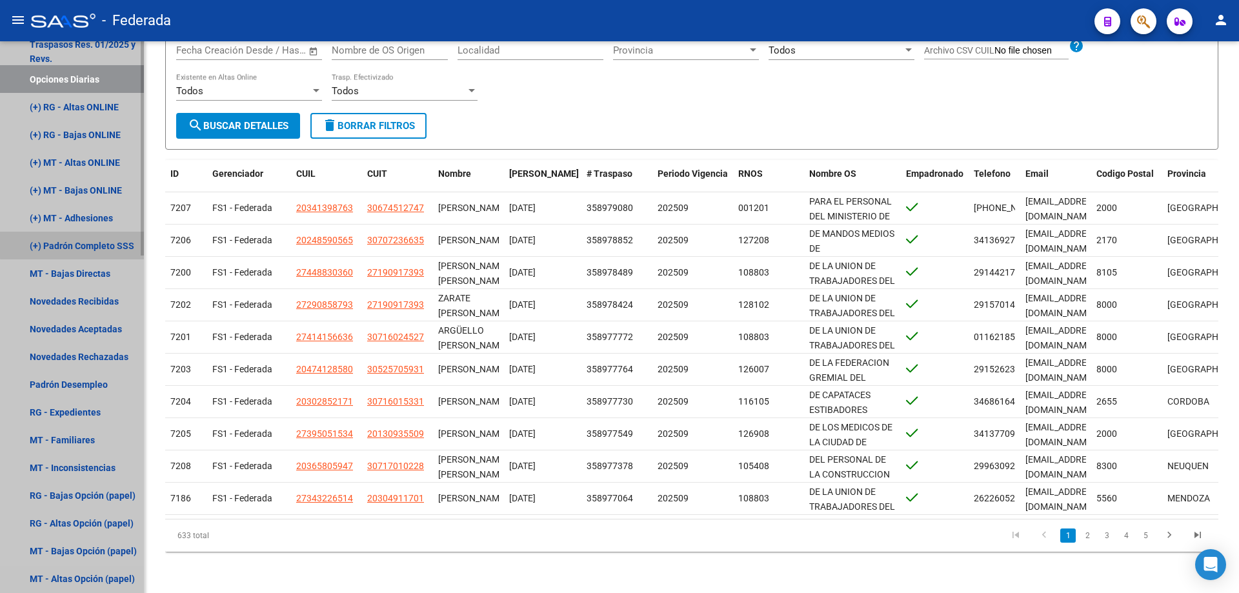
click at [97, 243] on link "(+) Padrón Completo SSS" at bounding box center [72, 246] width 144 height 28
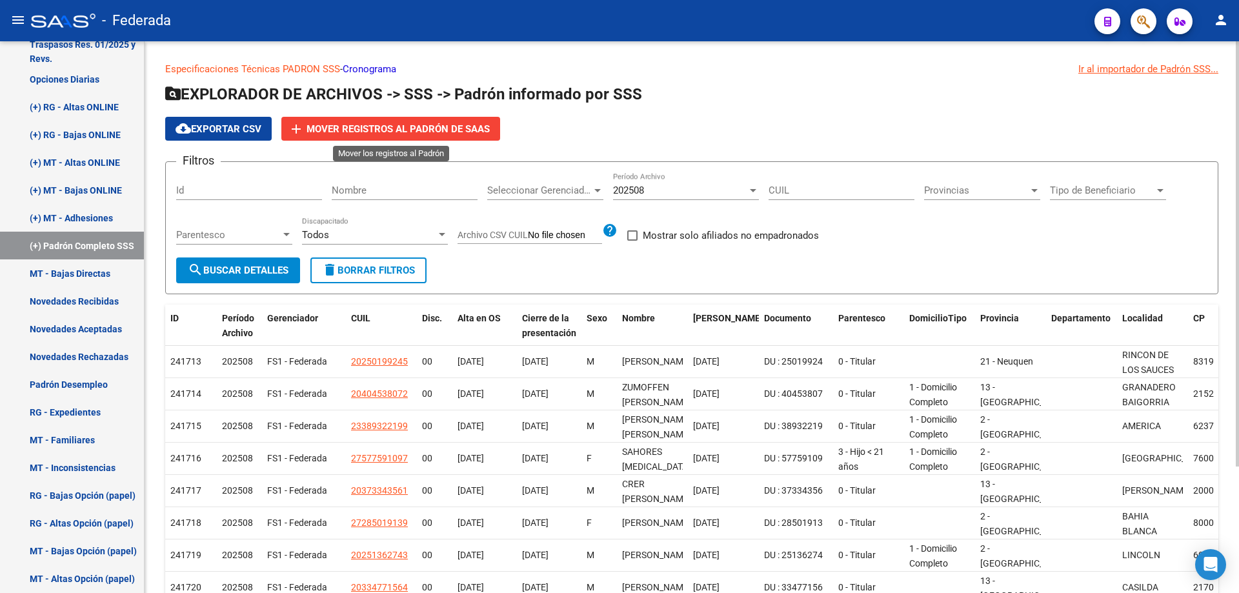
click at [467, 125] on span "Mover registros al PADRÓN de SAAS" at bounding box center [398, 129] width 183 height 12
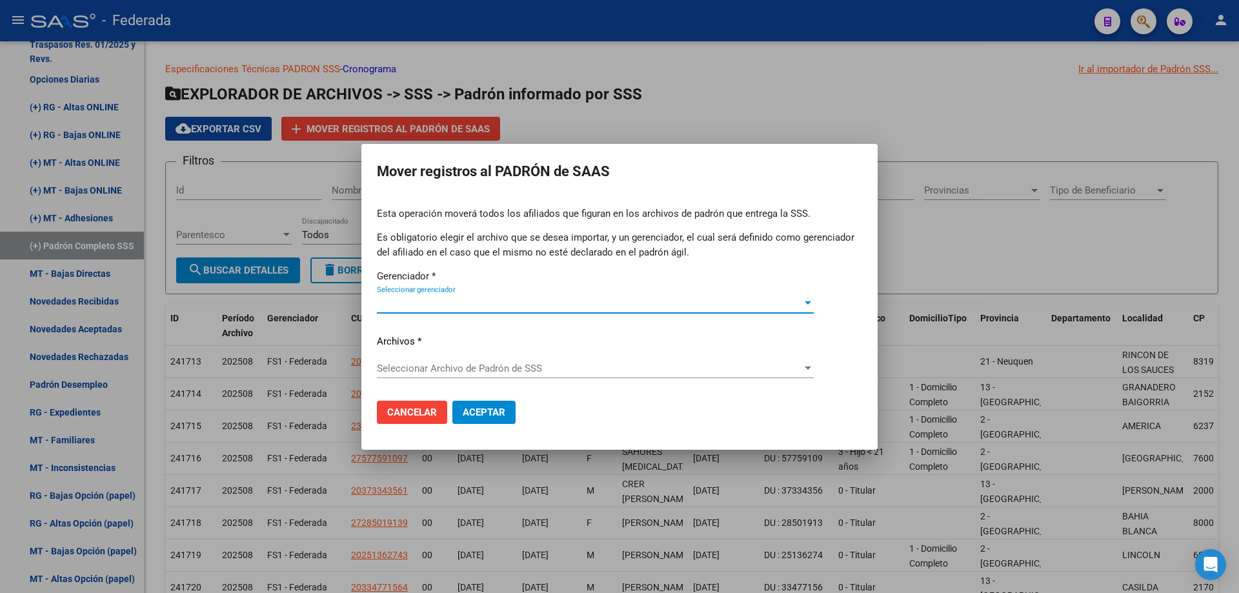
click at [420, 406] on button "Cancelar" at bounding box center [412, 412] width 70 height 23
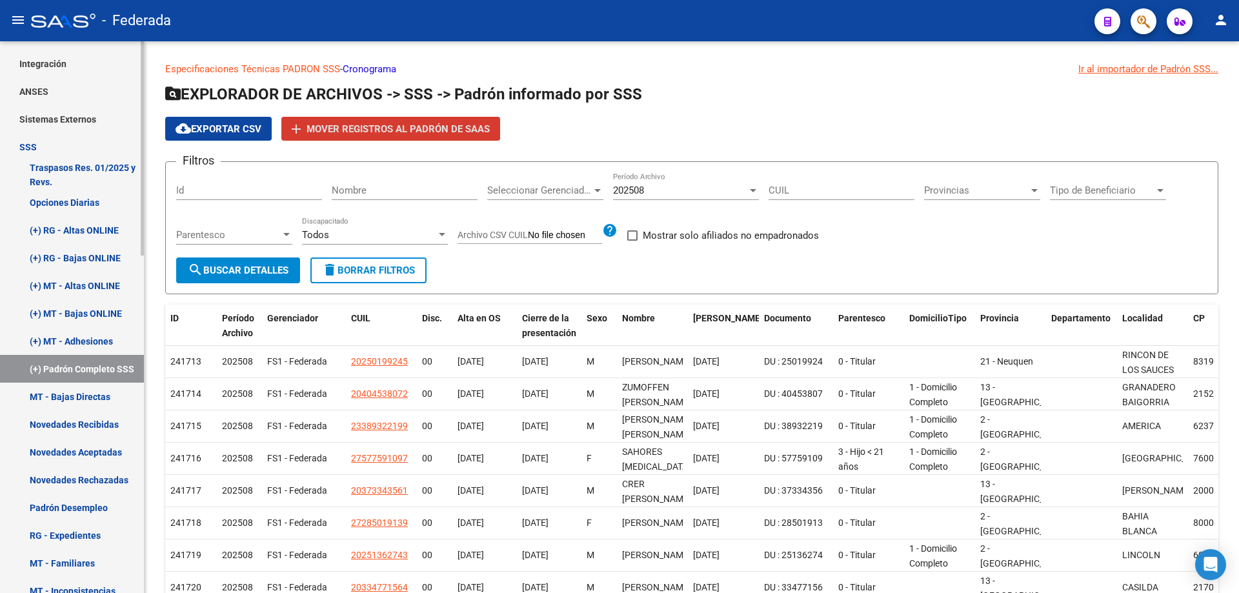
scroll to position [546, 0]
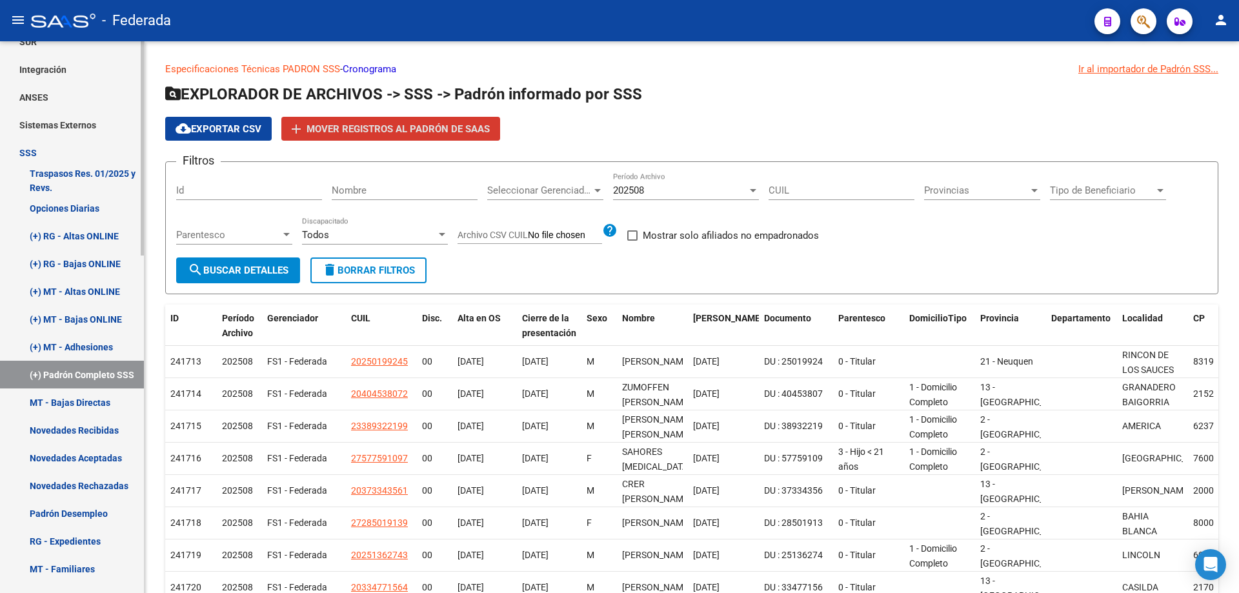
click at [86, 240] on link "(+) RG - Altas ONLINE" at bounding box center [72, 236] width 144 height 28
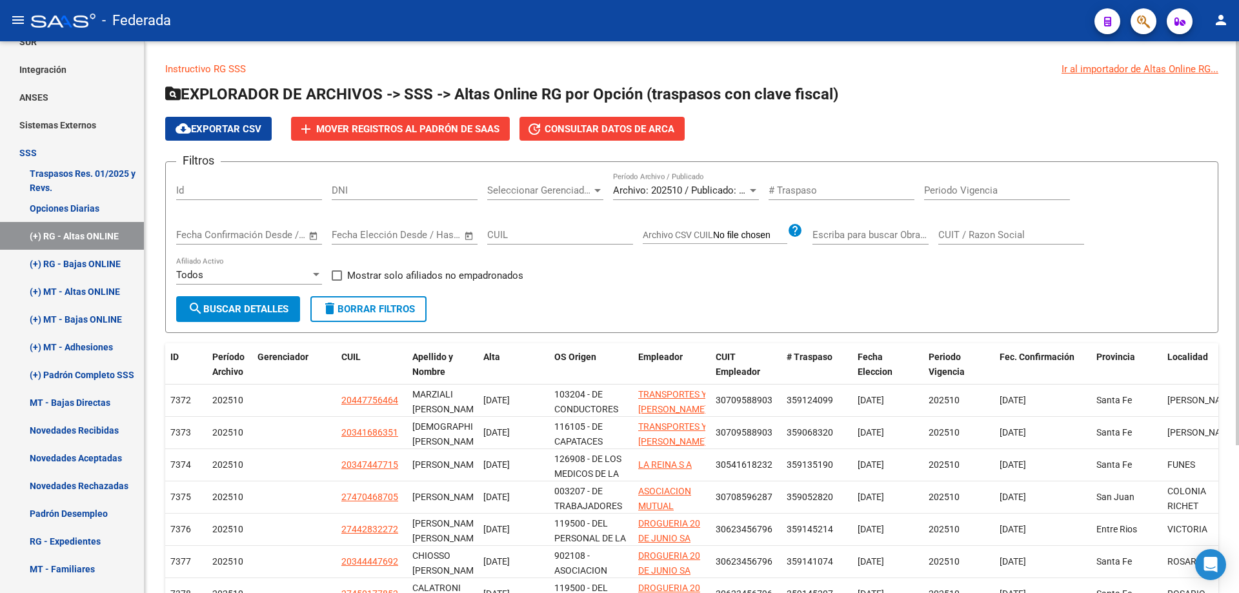
click at [753, 189] on div at bounding box center [753, 190] width 6 height 3
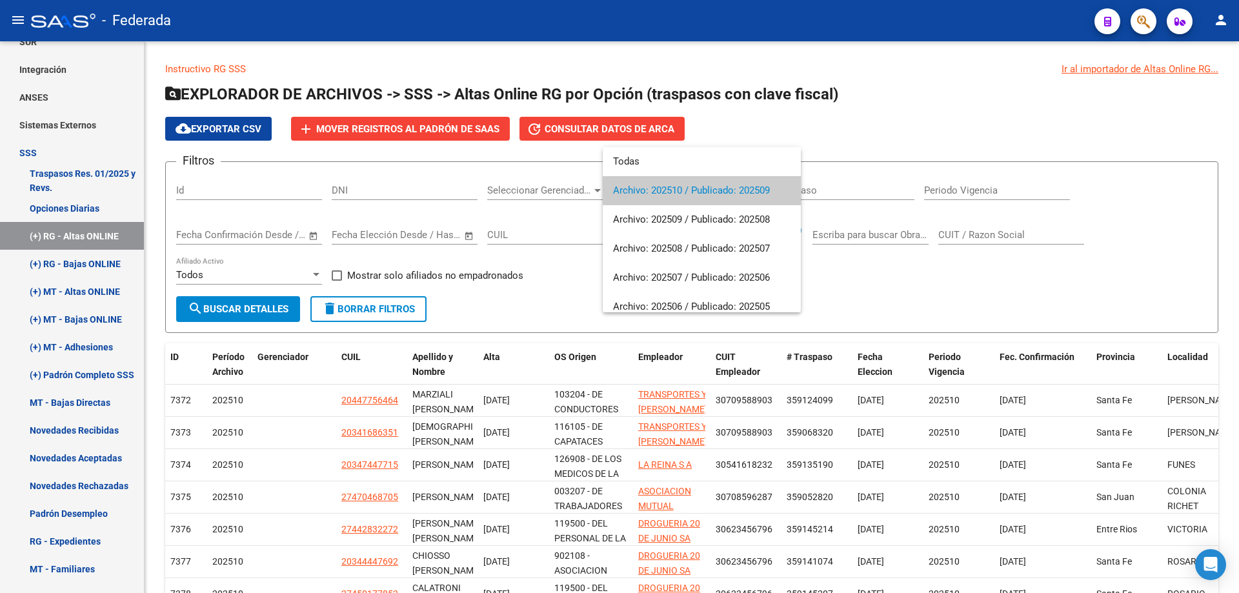
click at [747, 189] on span "Archivo: 202510 / Publicado: 202509" at bounding box center [702, 190] width 178 height 29
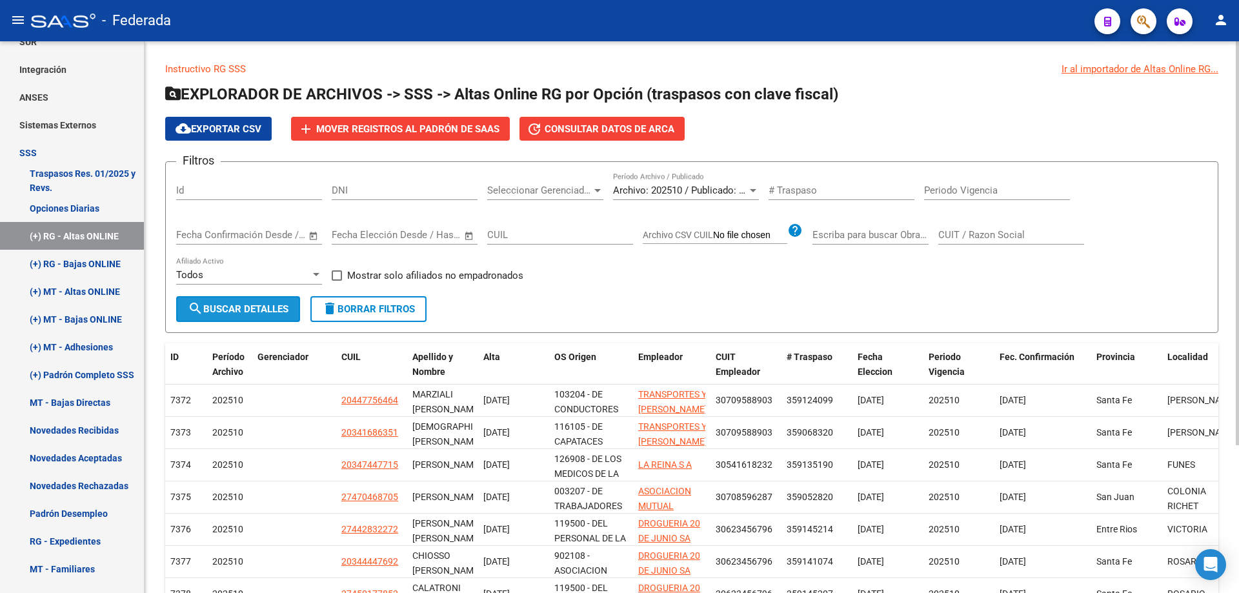
click at [238, 310] on span "search Buscar Detalles" at bounding box center [238, 309] width 101 height 12
click at [749, 190] on div at bounding box center [753, 190] width 12 height 10
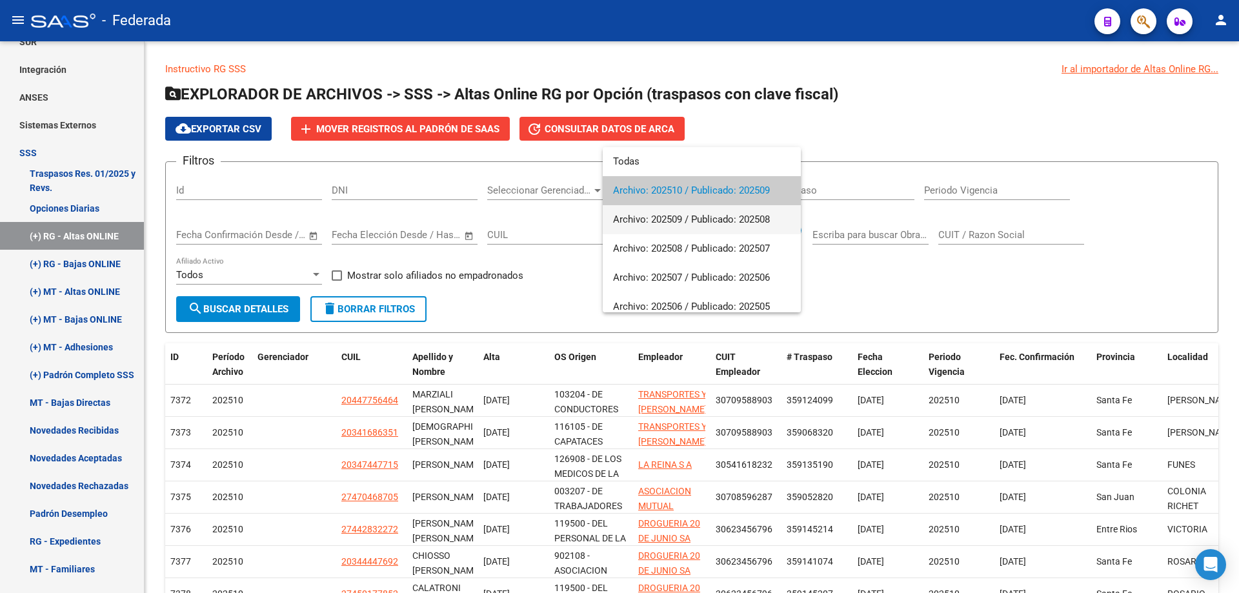
click at [757, 220] on span "Archivo: 202509 / Publicado: 202508" at bounding box center [702, 219] width 178 height 29
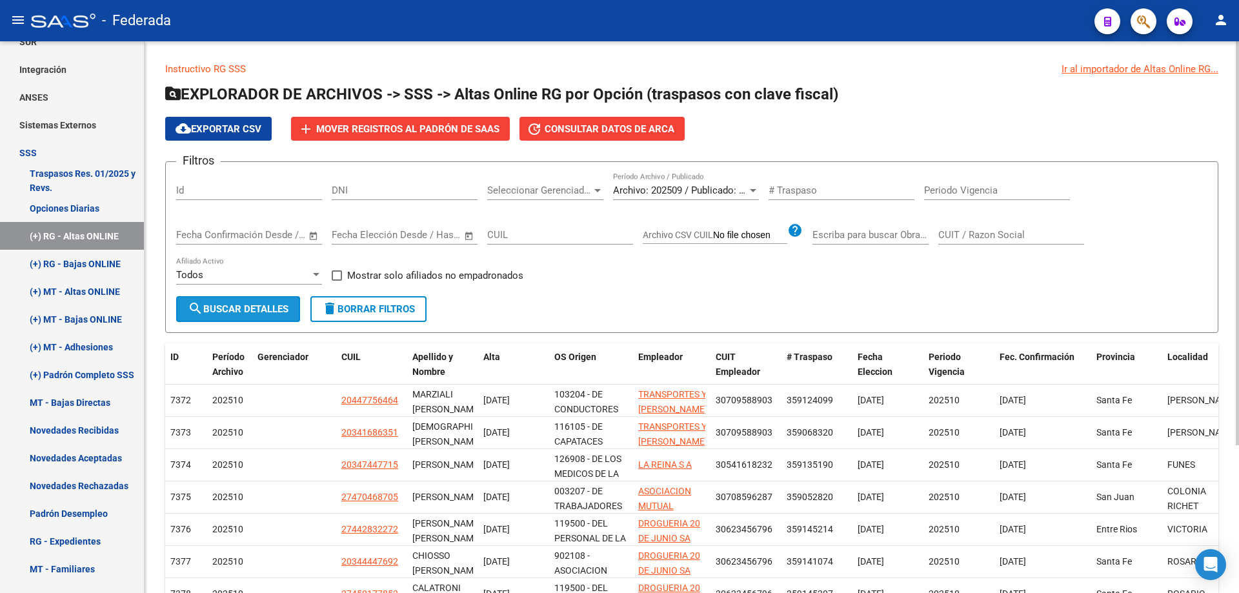
click at [258, 307] on span "search Buscar Detalles" at bounding box center [238, 309] width 101 height 12
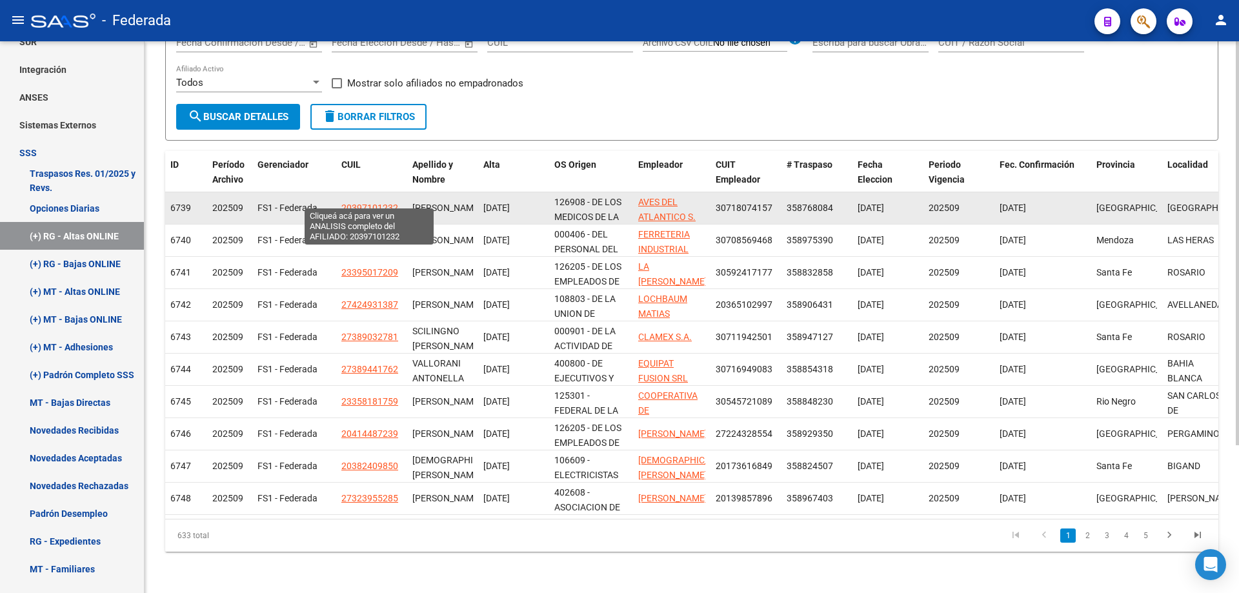
drag, startPoint x: 343, startPoint y: 199, endPoint x: 395, endPoint y: 196, distance: 52.4
click at [395, 203] on span "20397101232" at bounding box center [369, 208] width 57 height 10
copy span "20397101232"
type textarea "20397101232"
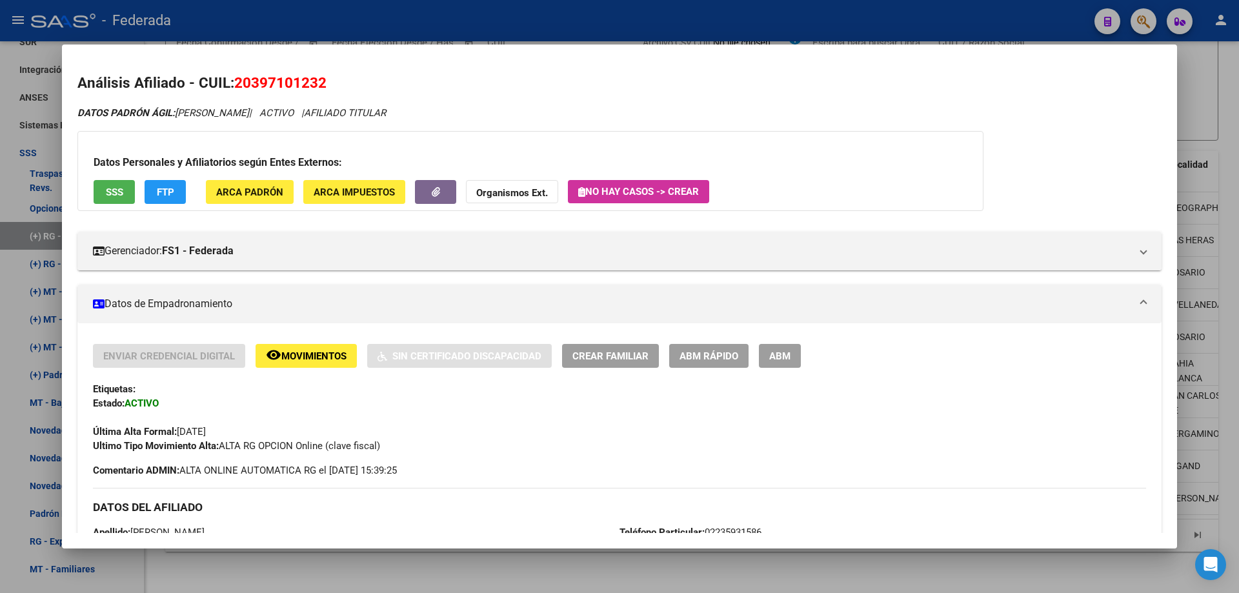
drag, startPoint x: 237, startPoint y: 81, endPoint x: 325, endPoint y: 81, distance: 88.4
click at [325, 81] on span "20397101232" at bounding box center [280, 82] width 92 height 17
copy span "20397101232"
click at [1205, 80] on div at bounding box center [619, 296] width 1239 height 593
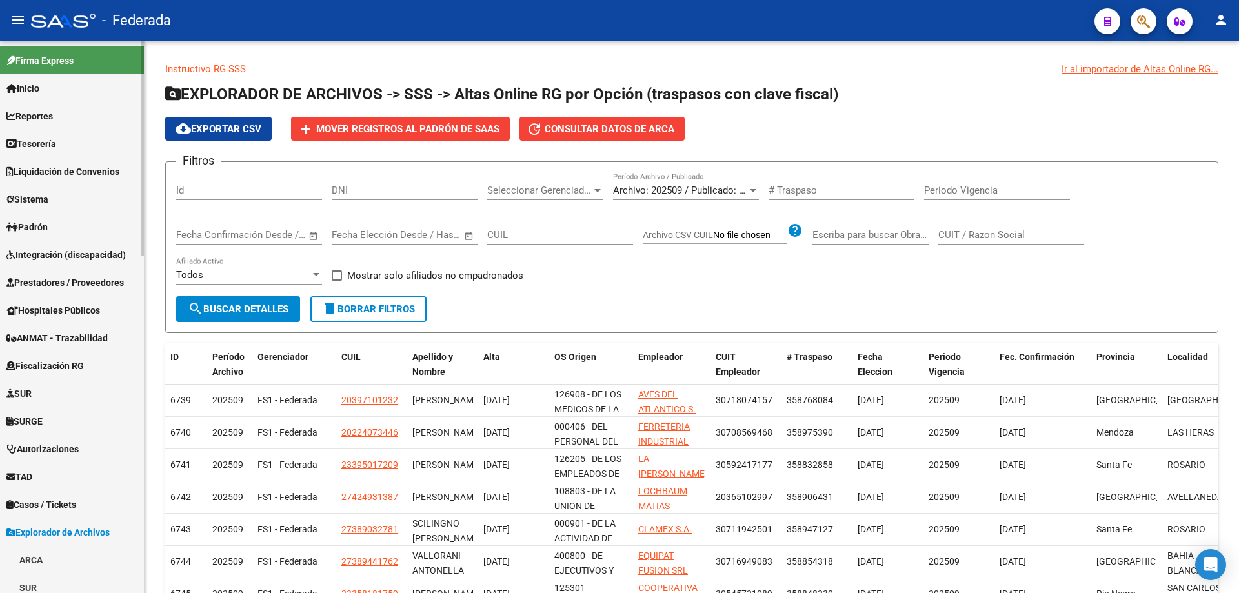
click at [48, 223] on span "Padrón" at bounding box center [26, 227] width 41 height 14
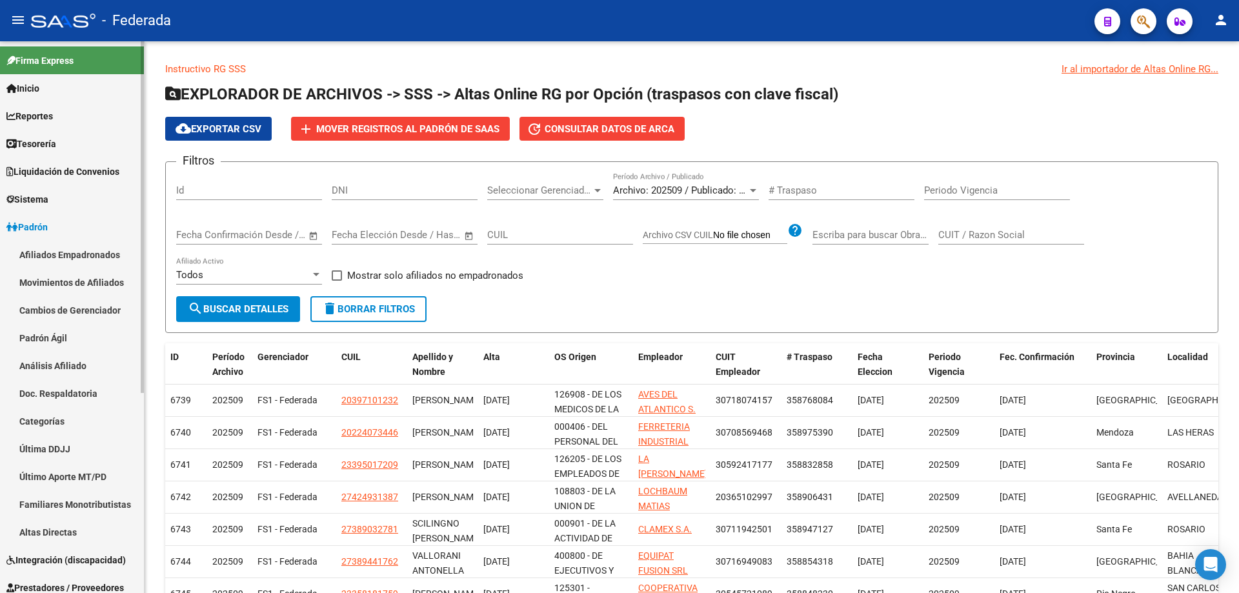
click at [63, 258] on link "Afiliados Empadronados" at bounding box center [72, 255] width 144 height 28
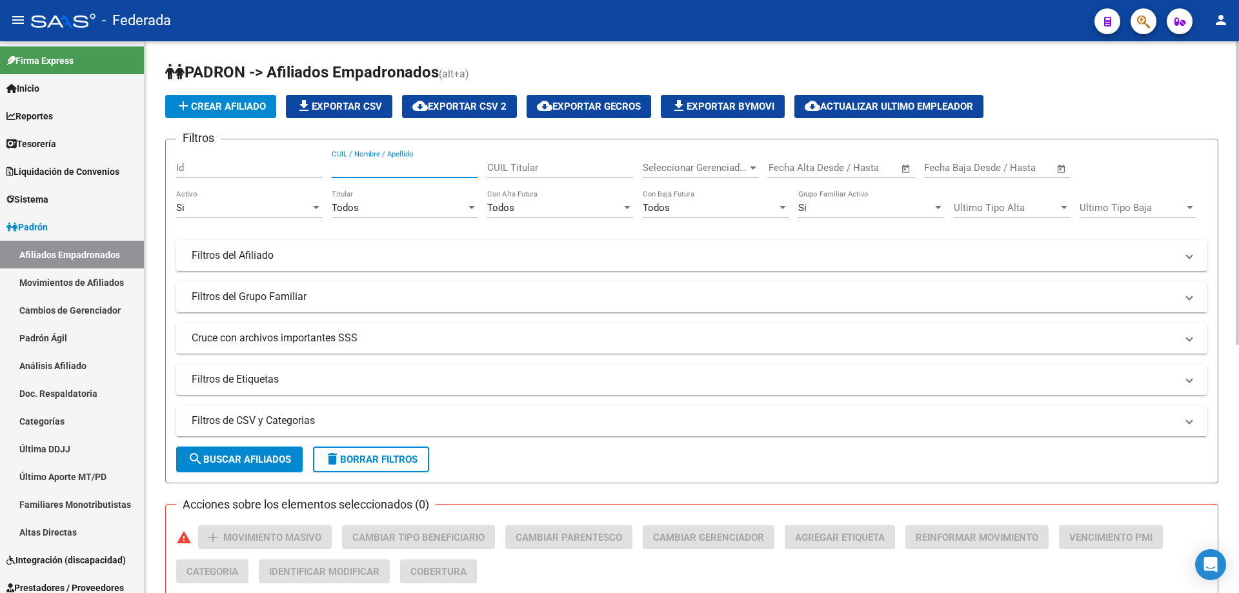
click at [445, 165] on input "CUIL / Nombre / Apellido" at bounding box center [405, 168] width 146 height 12
paste input "20397101232"
type input "20397101232"
click at [261, 465] on span "search Buscar Afiliados" at bounding box center [239, 460] width 103 height 12
drag, startPoint x: 423, startPoint y: 167, endPoint x: 210, endPoint y: 161, distance: 213.1
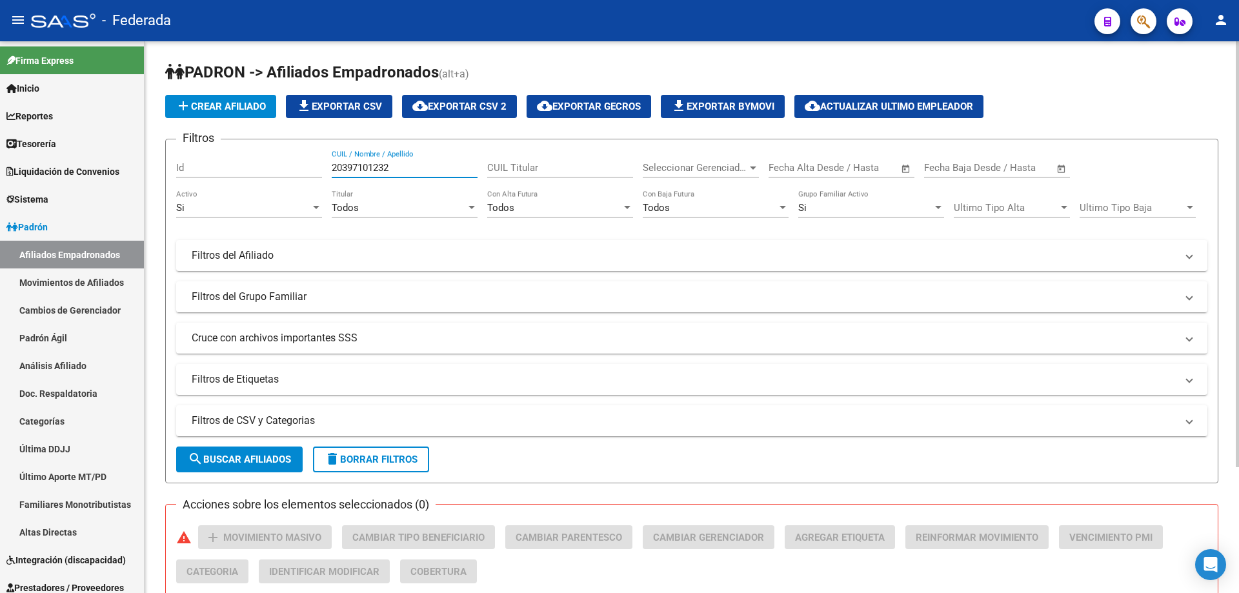
click at [210, 161] on div "Filtros Id 20397101232 CUIL / Nombre / Apellido CUIL Titular Seleccionar Gerenc…" at bounding box center [691, 272] width 1031 height 245
click at [749, 168] on div at bounding box center [753, 168] width 12 height 10
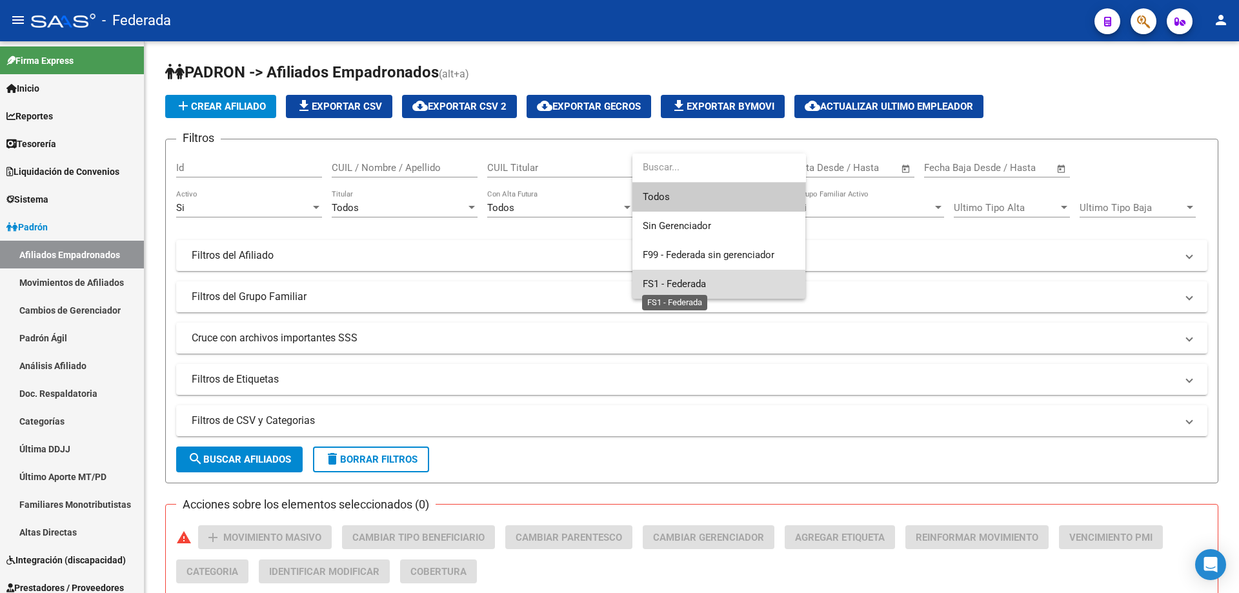
click at [690, 284] on span "FS1 - Federada" at bounding box center [674, 284] width 63 height 12
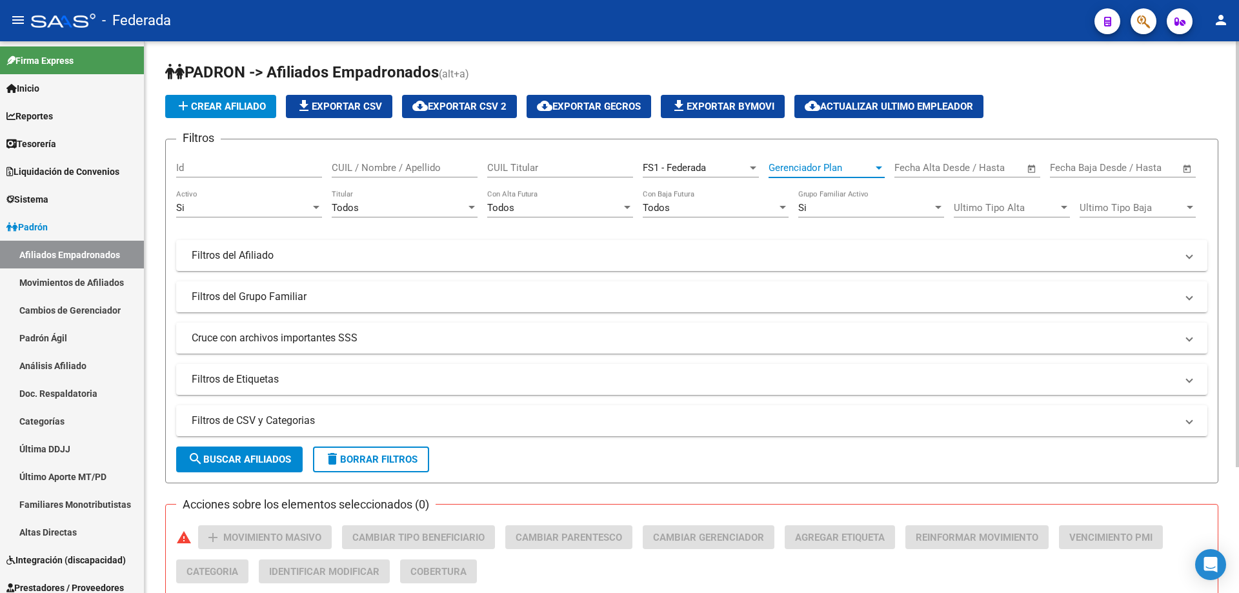
click at [853, 170] on span "Gerenciador Plan" at bounding box center [821, 168] width 105 height 12
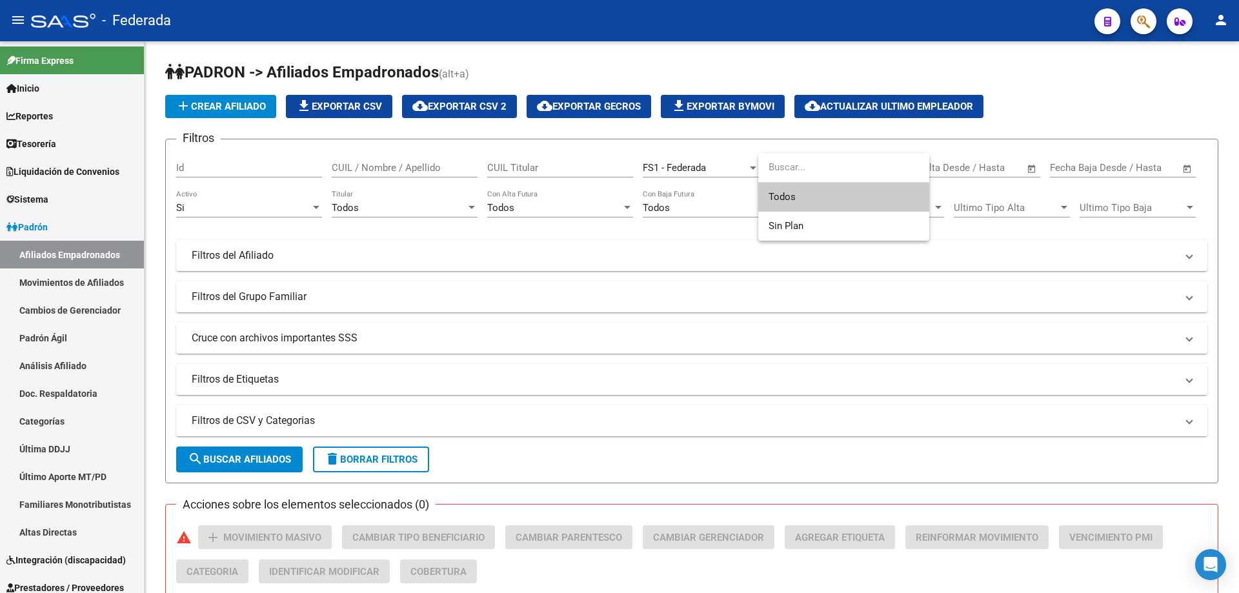
click at [853, 169] on input "dropdown search" at bounding box center [843, 167] width 171 height 29
click at [844, 198] on span "Todos" at bounding box center [844, 197] width 150 height 29
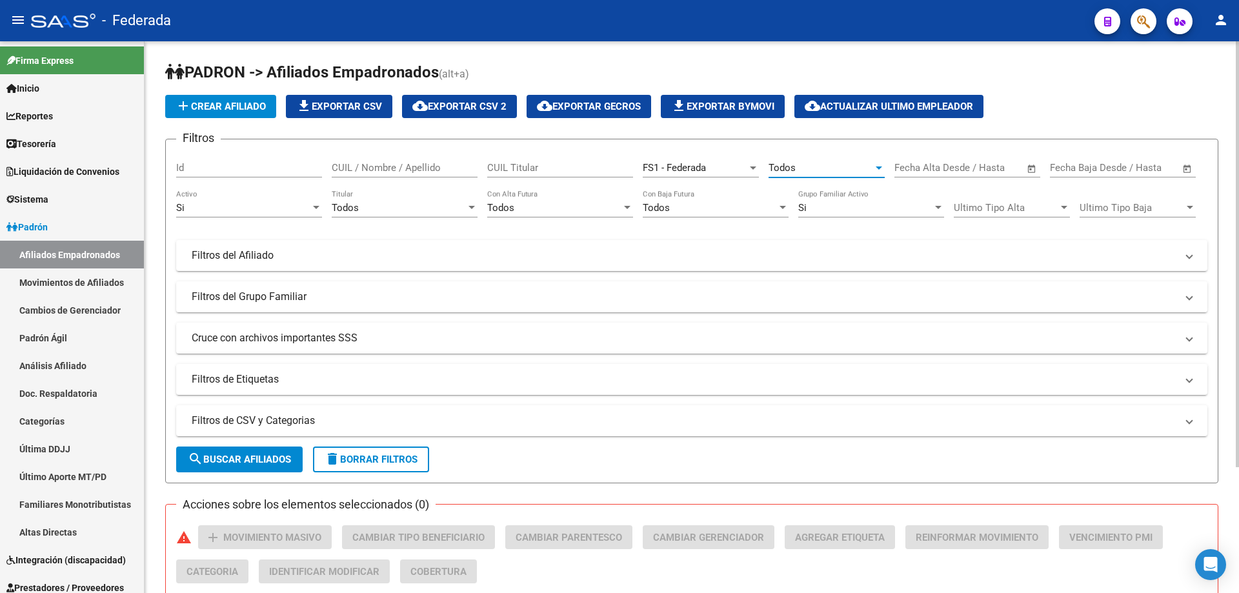
click at [970, 173] on input "text" at bounding box center [990, 168] width 63 height 12
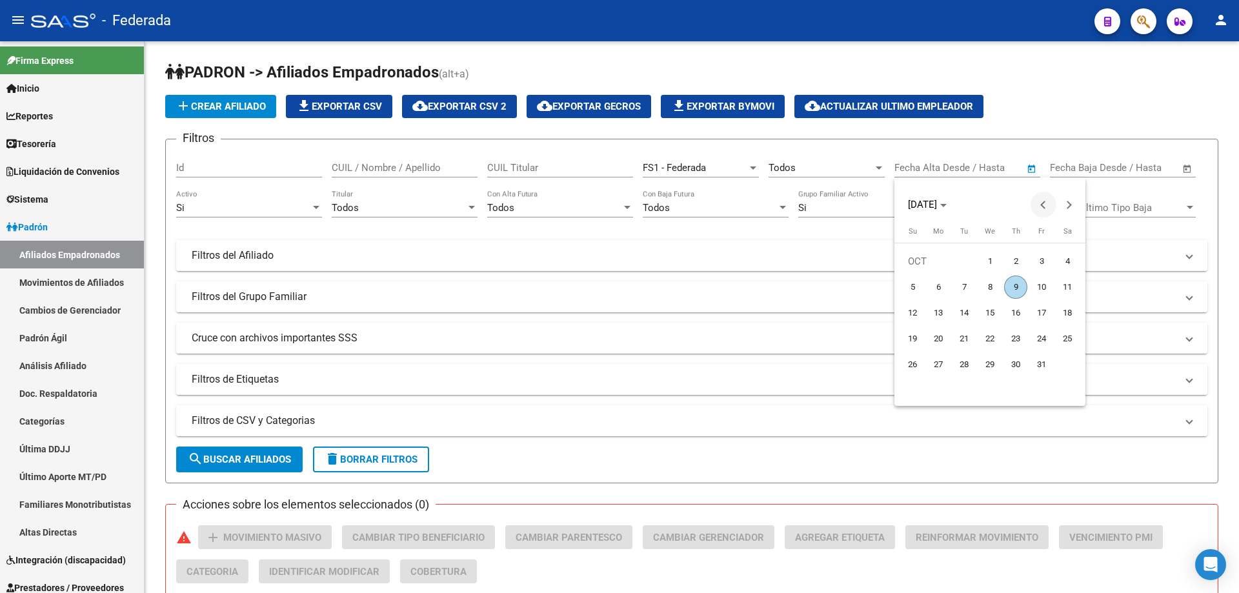
click at [1042, 207] on button "Previous month" at bounding box center [1044, 205] width 26 height 26
drag, startPoint x: 937, startPoint y: 284, endPoint x: 949, endPoint y: 341, distance: 58.7
click at [937, 284] on span "1" at bounding box center [938, 287] width 23 height 23
type input "[DATE]"
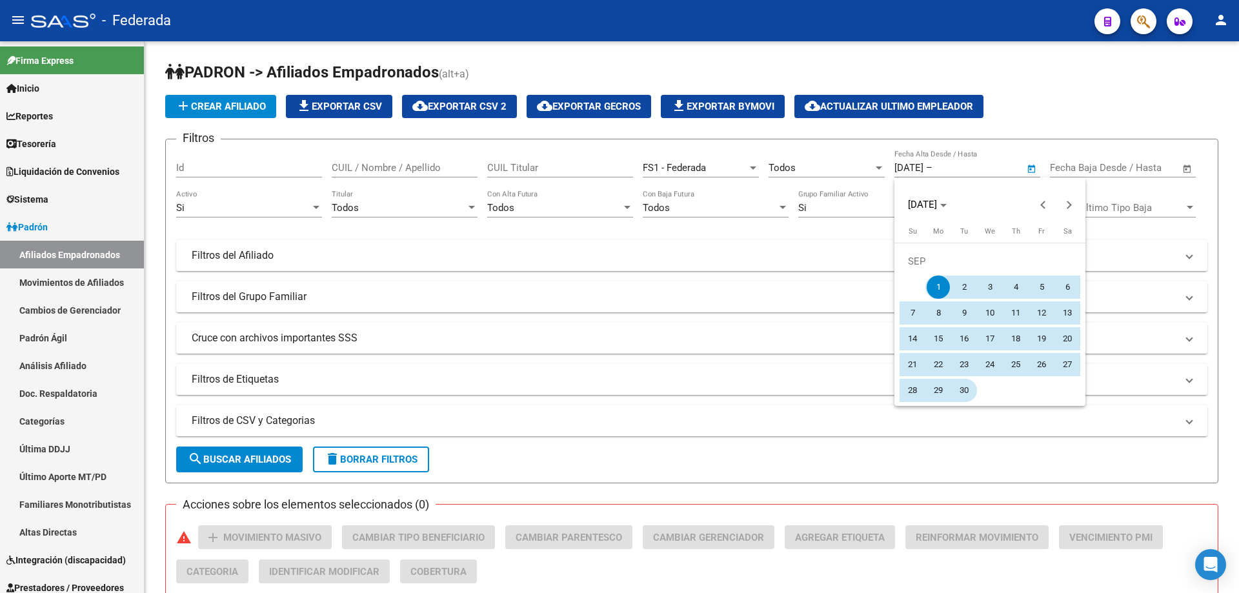
click at [960, 392] on span "30" at bounding box center [964, 390] width 23 height 23
type input "[DATE]"
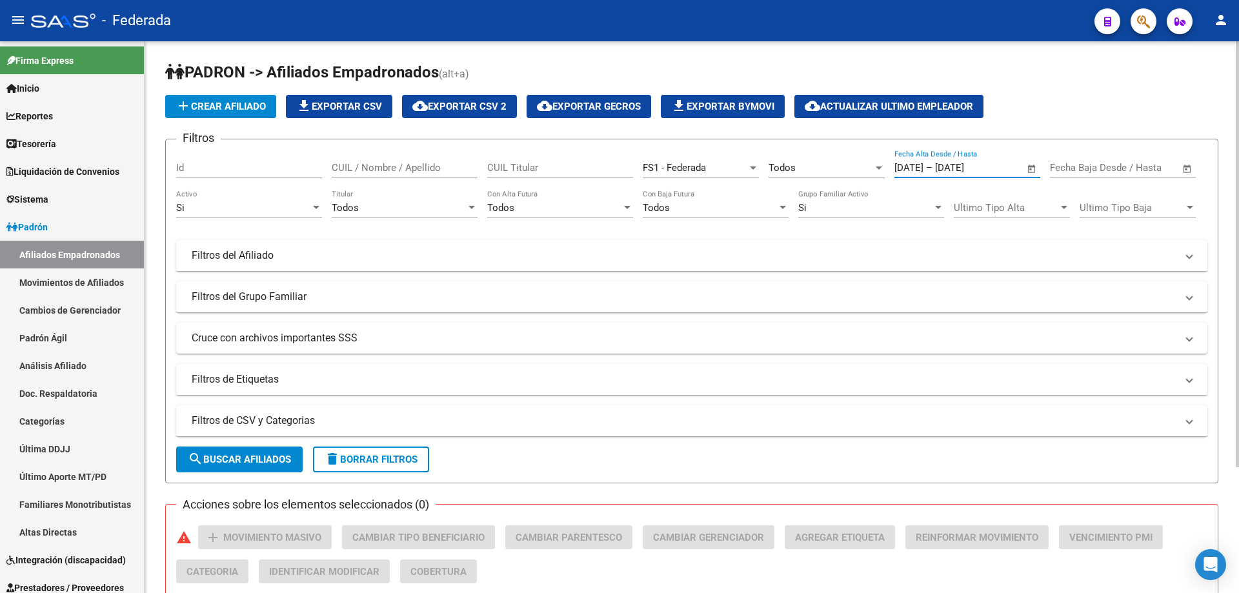
click at [256, 462] on span "search Buscar Afiliados" at bounding box center [239, 460] width 103 height 12
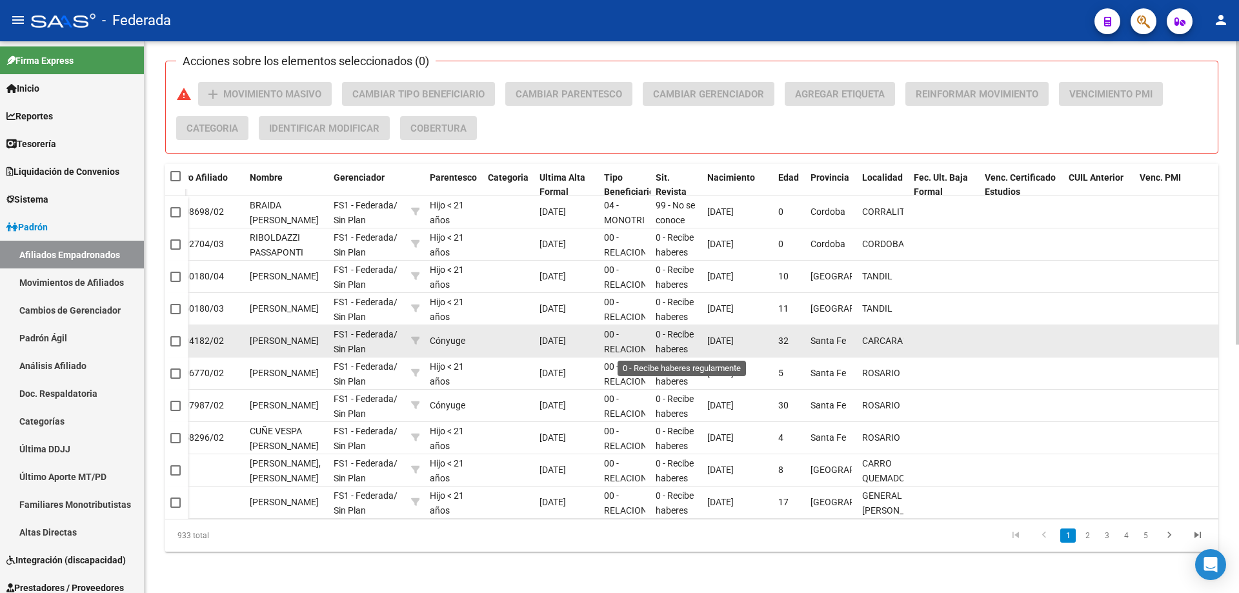
scroll to position [17, 0]
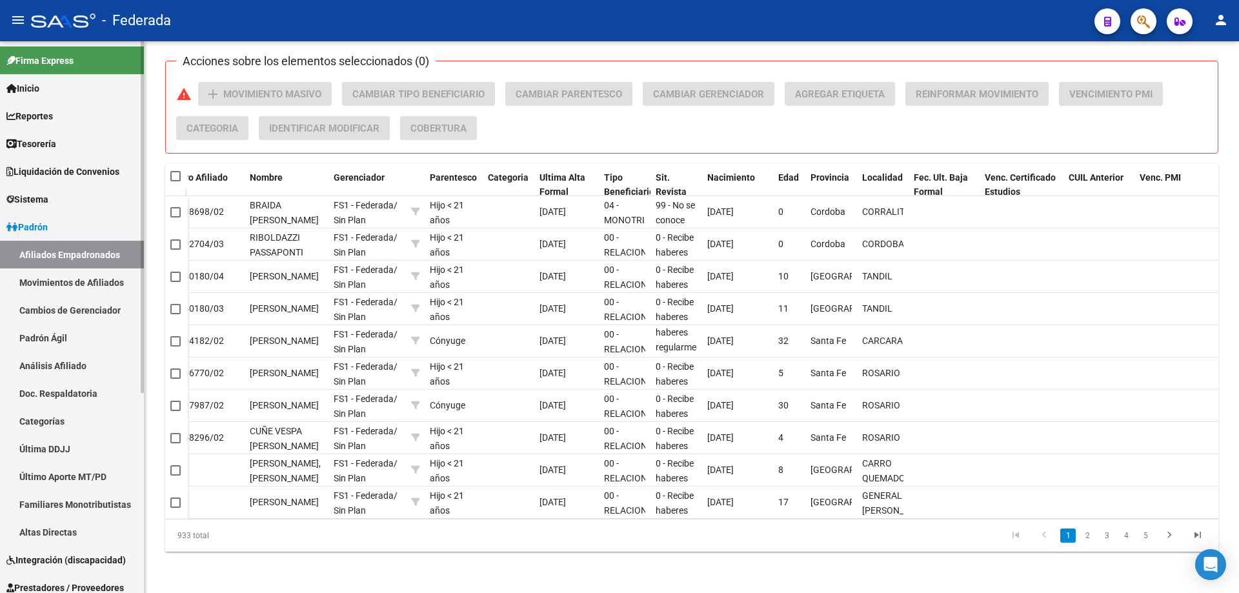
click at [56, 281] on link "Movimientos de Afiliados" at bounding box center [72, 283] width 144 height 28
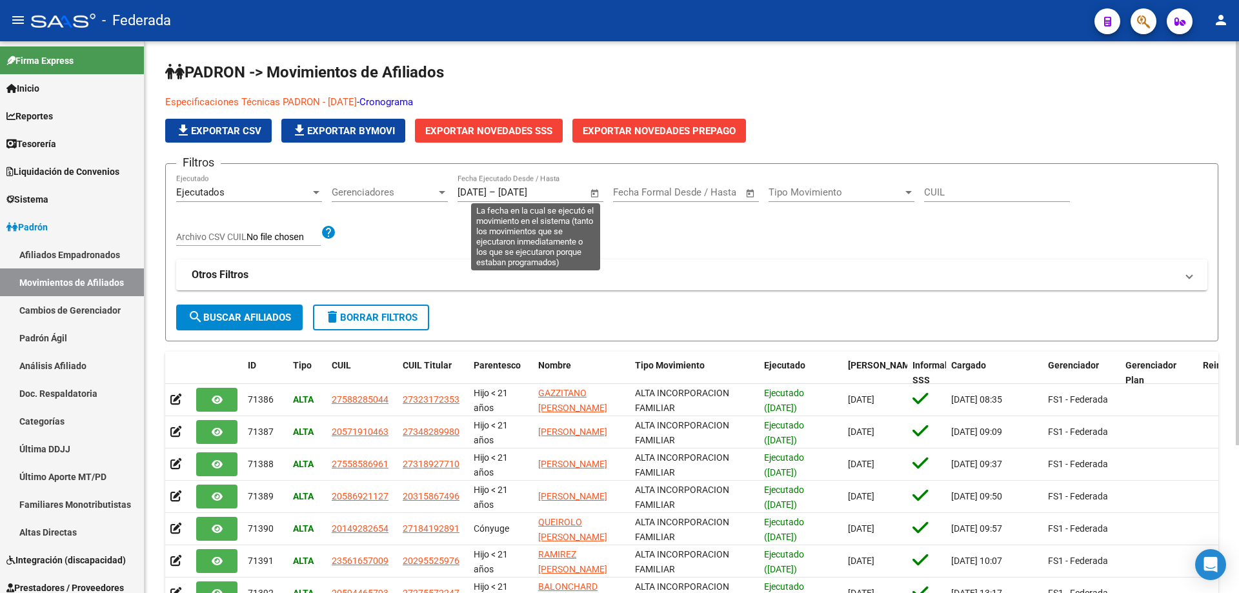
click at [595, 190] on span "Open calendar" at bounding box center [595, 193] width 31 height 31
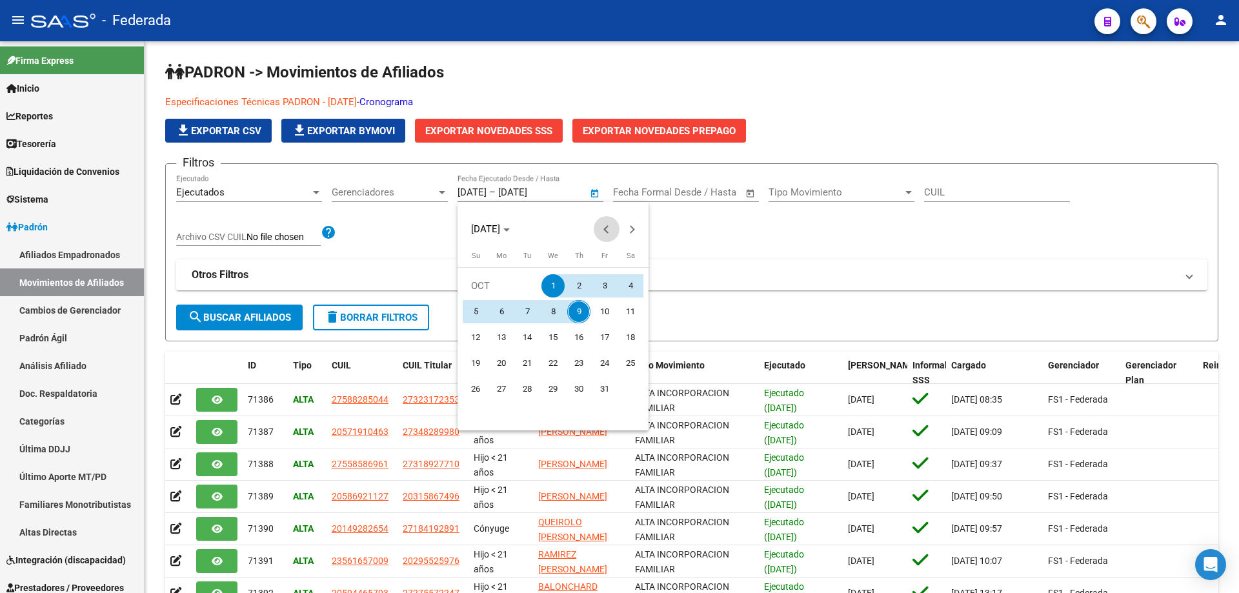
click at [602, 230] on span "Previous month" at bounding box center [607, 229] width 26 height 26
click at [502, 307] on span "1" at bounding box center [501, 311] width 23 height 23
type input "[DATE]"
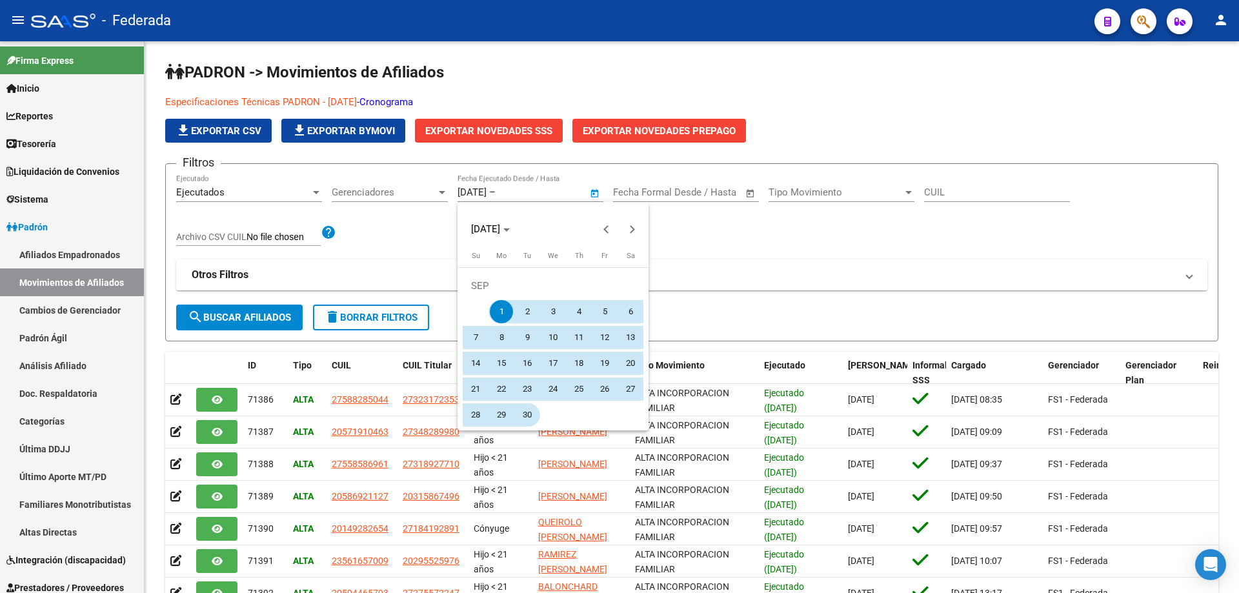
click at [525, 420] on span "30" at bounding box center [527, 414] width 23 height 23
type input "[DATE]"
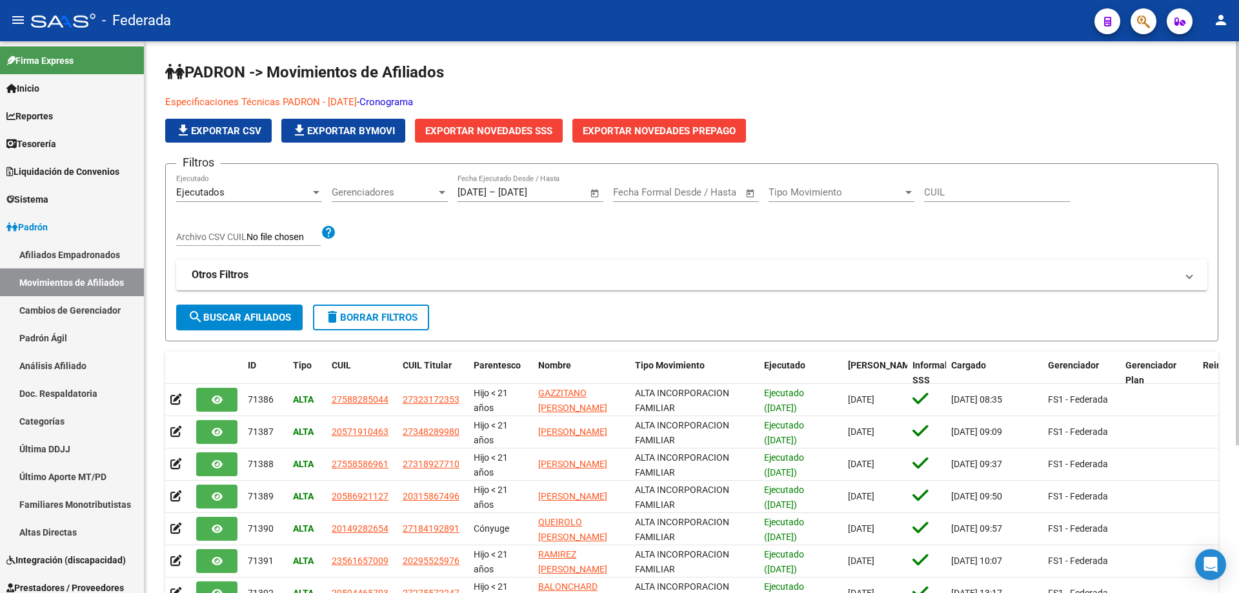
click at [259, 323] on span "search Buscar Afiliados" at bounding box center [239, 318] width 103 height 12
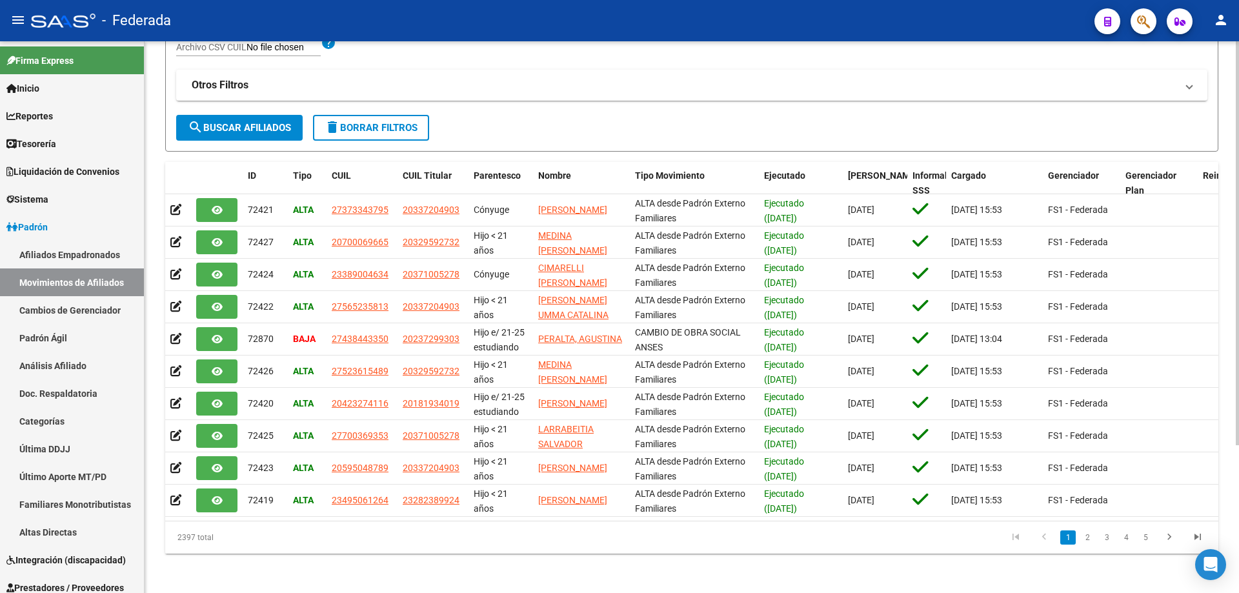
scroll to position [194, 0]
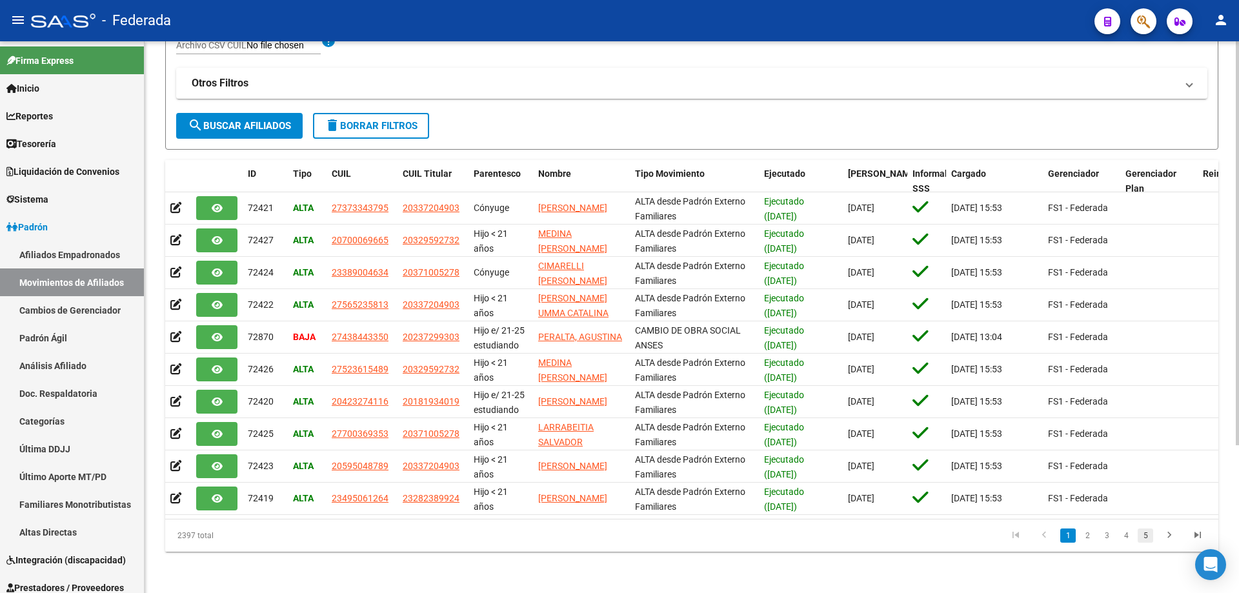
click at [1146, 543] on link "5" at bounding box center [1145, 536] width 15 height 14
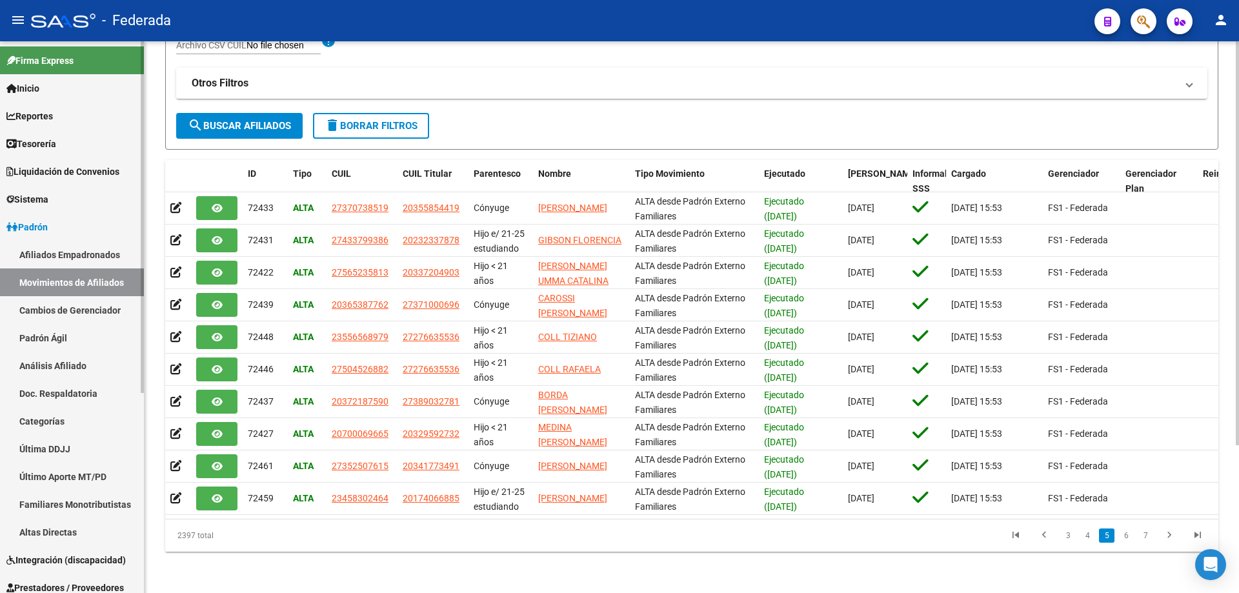
click at [40, 229] on span "Padrón" at bounding box center [26, 227] width 41 height 14
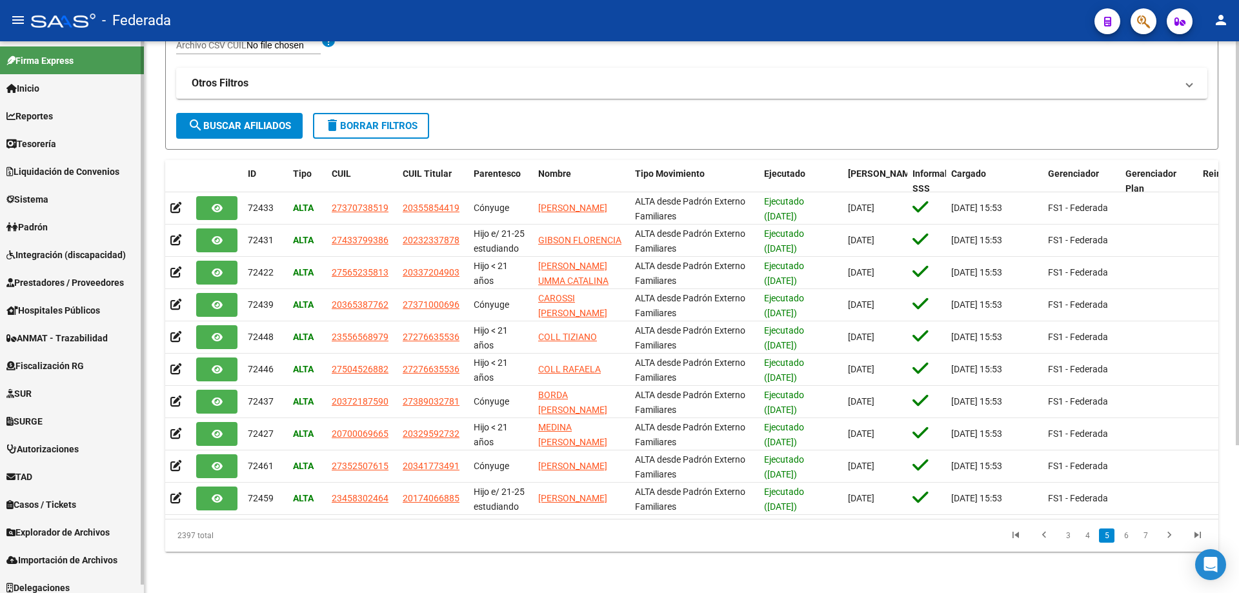
scroll to position [8, 0]
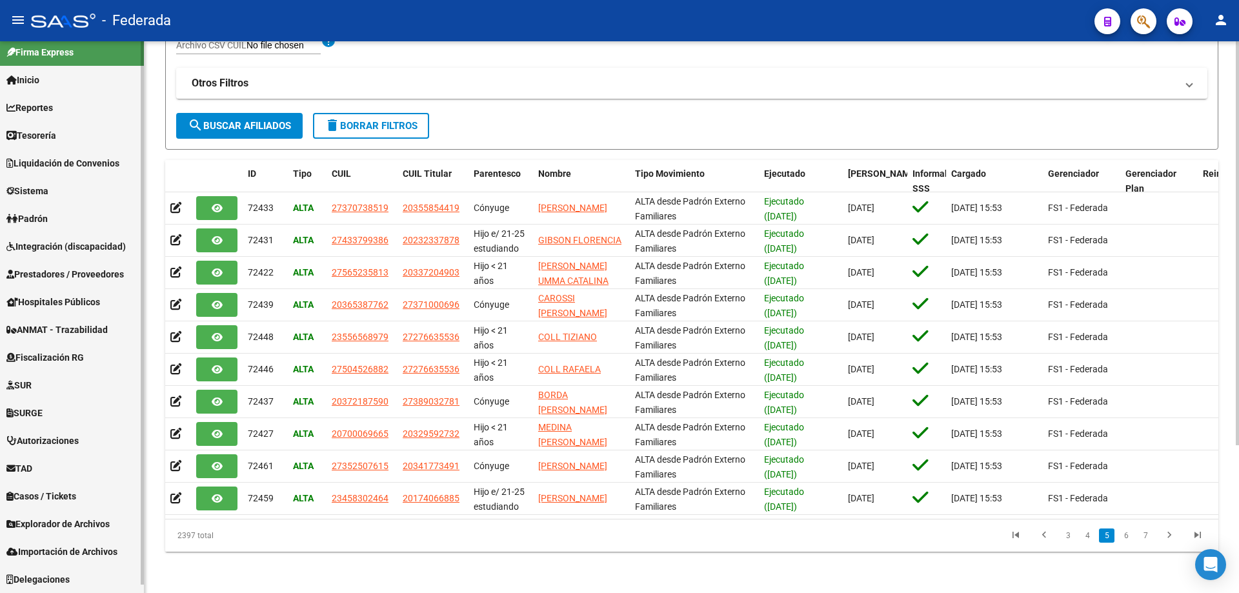
click at [76, 522] on span "Explorador de Archivos" at bounding box center [57, 524] width 103 height 14
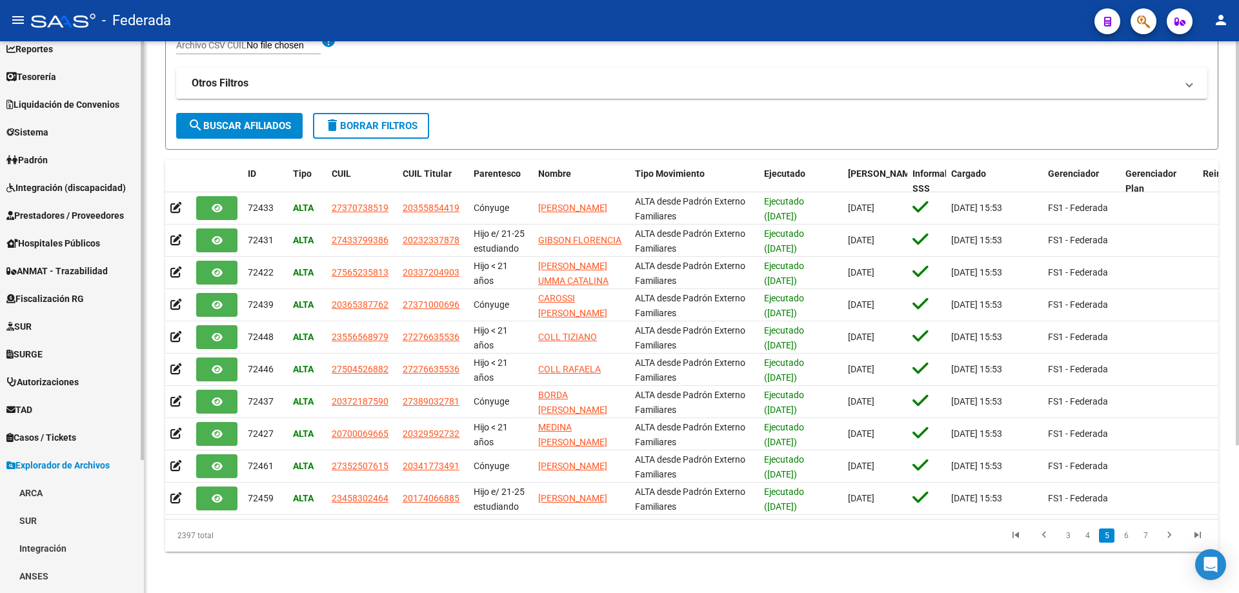
scroll to position [175, 0]
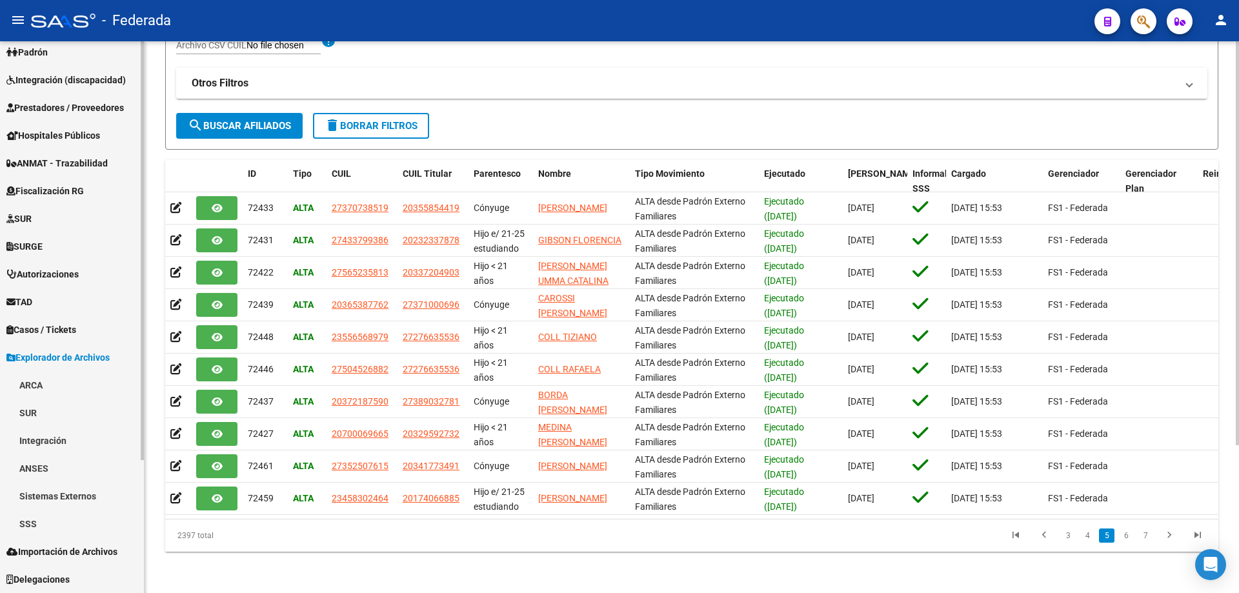
click at [34, 521] on link "SSS" at bounding box center [72, 524] width 144 height 28
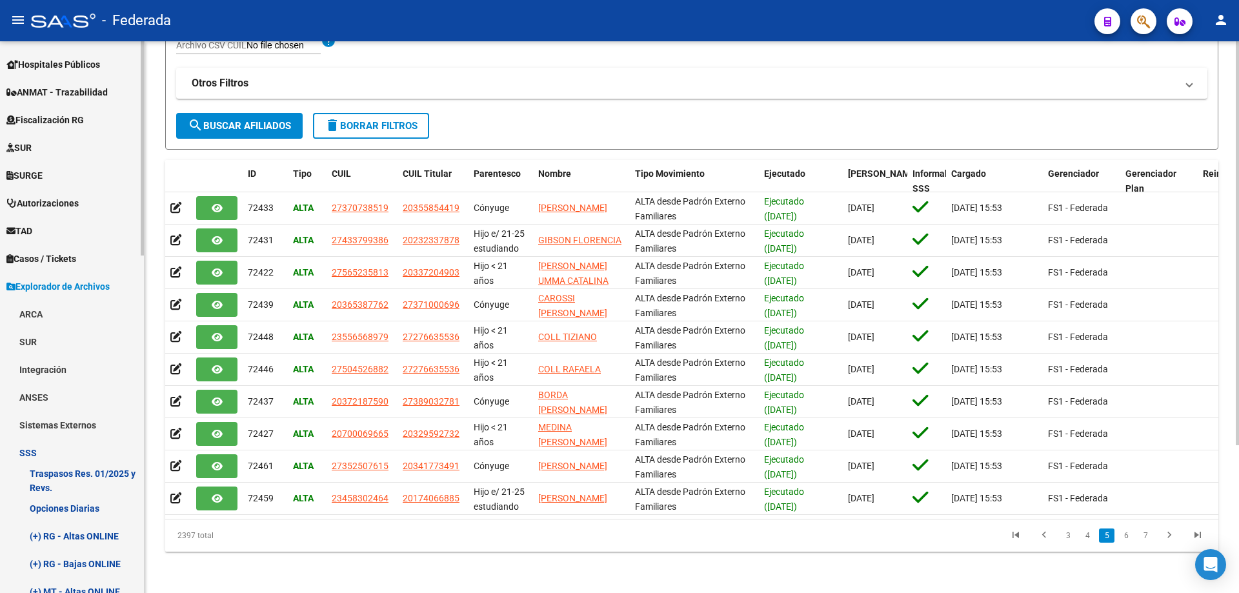
scroll to position [369, 0]
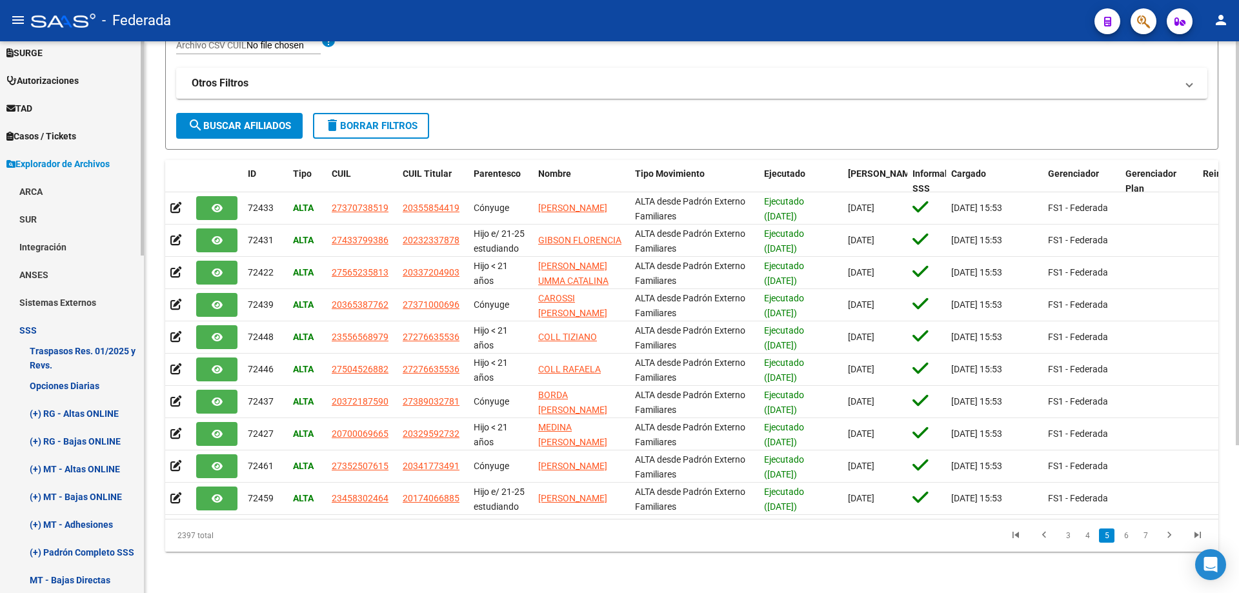
click at [77, 383] on link "Opciones Diarias" at bounding box center [72, 386] width 144 height 28
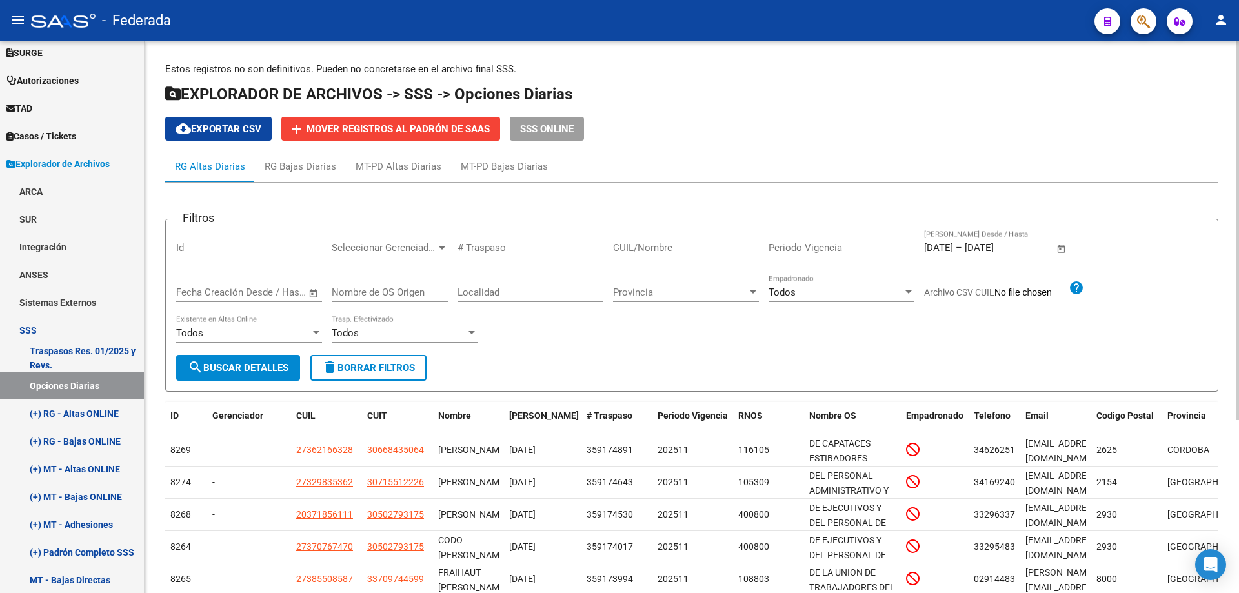
click at [1223, 17] on mat-icon "person" at bounding box center [1220, 19] width 15 height 15
click at [1197, 84] on button "exit_to_app Salir" at bounding box center [1194, 85] width 79 height 31
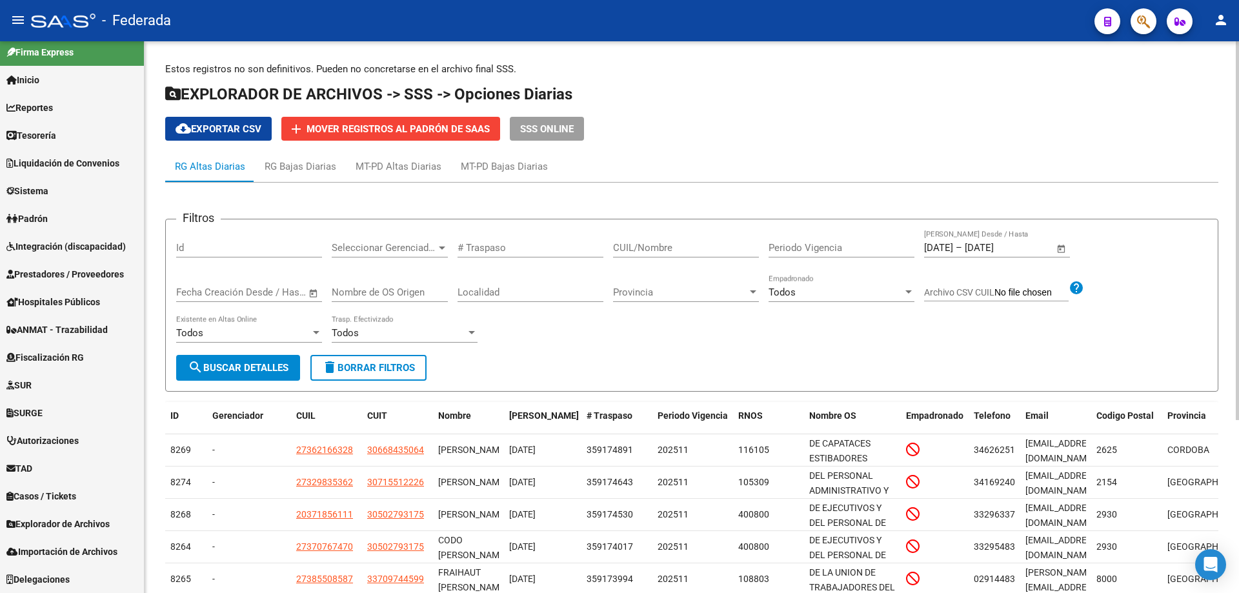
scroll to position [8, 0]
